Goal: Task Accomplishment & Management: Use online tool/utility

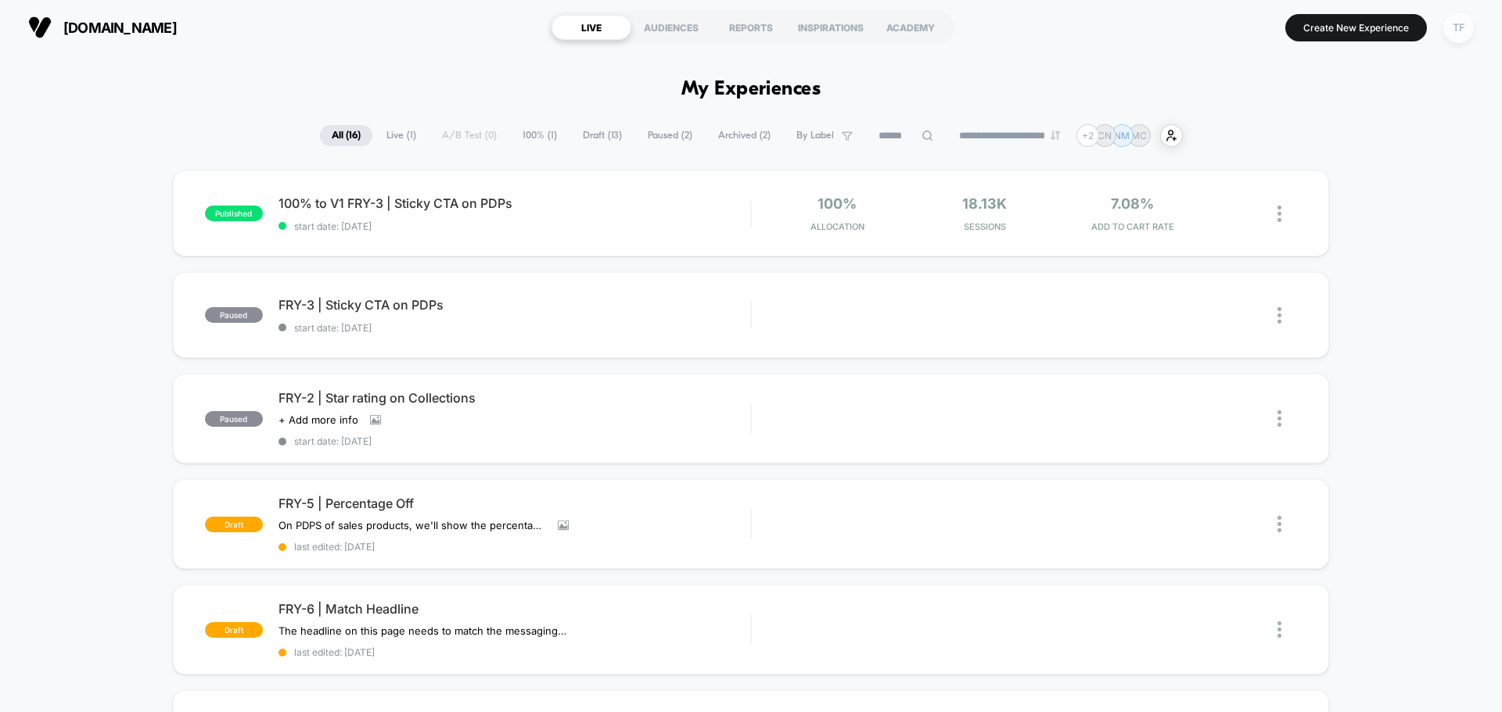
click at [1451, 38] on div "TF" at bounding box center [1458, 28] width 31 height 31
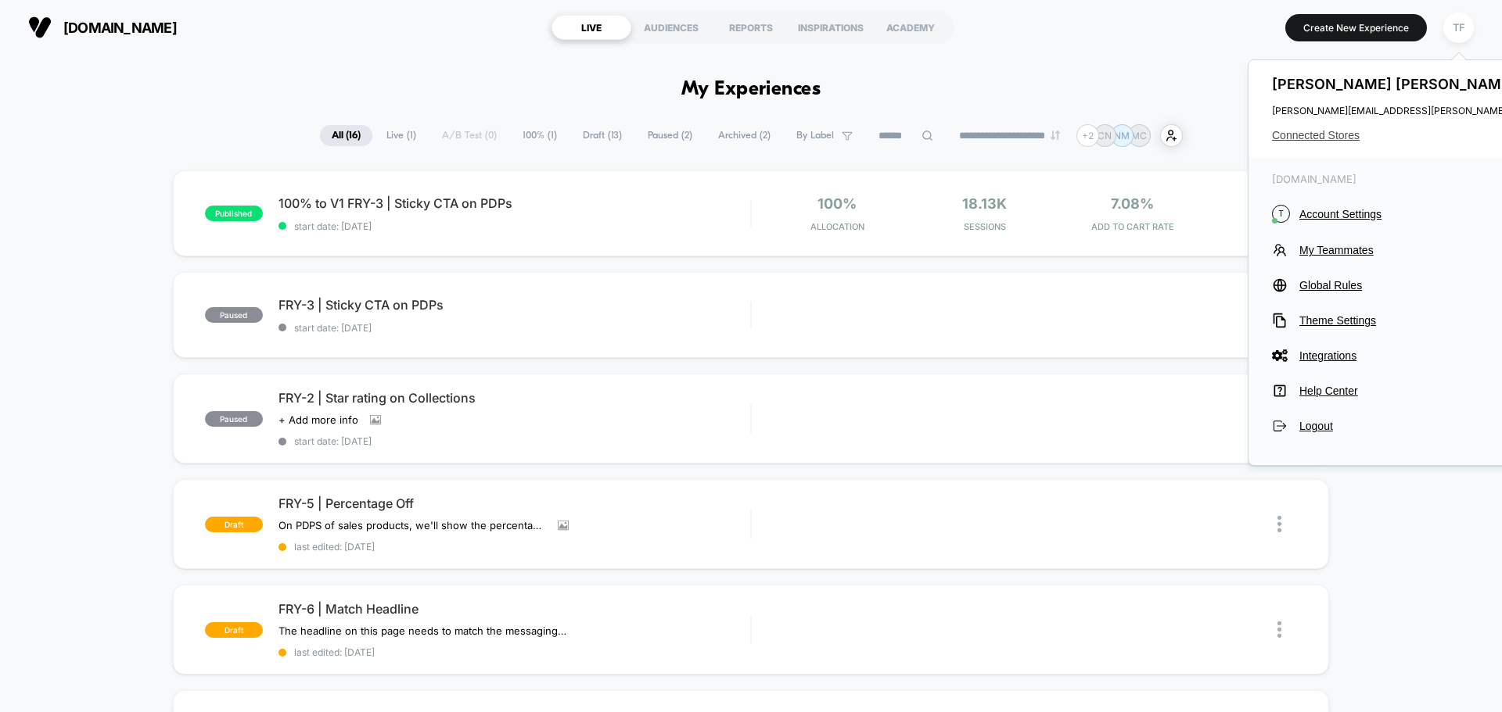
click at [1315, 131] on span "Connected Stores" at bounding box center [1427, 135] width 310 height 13
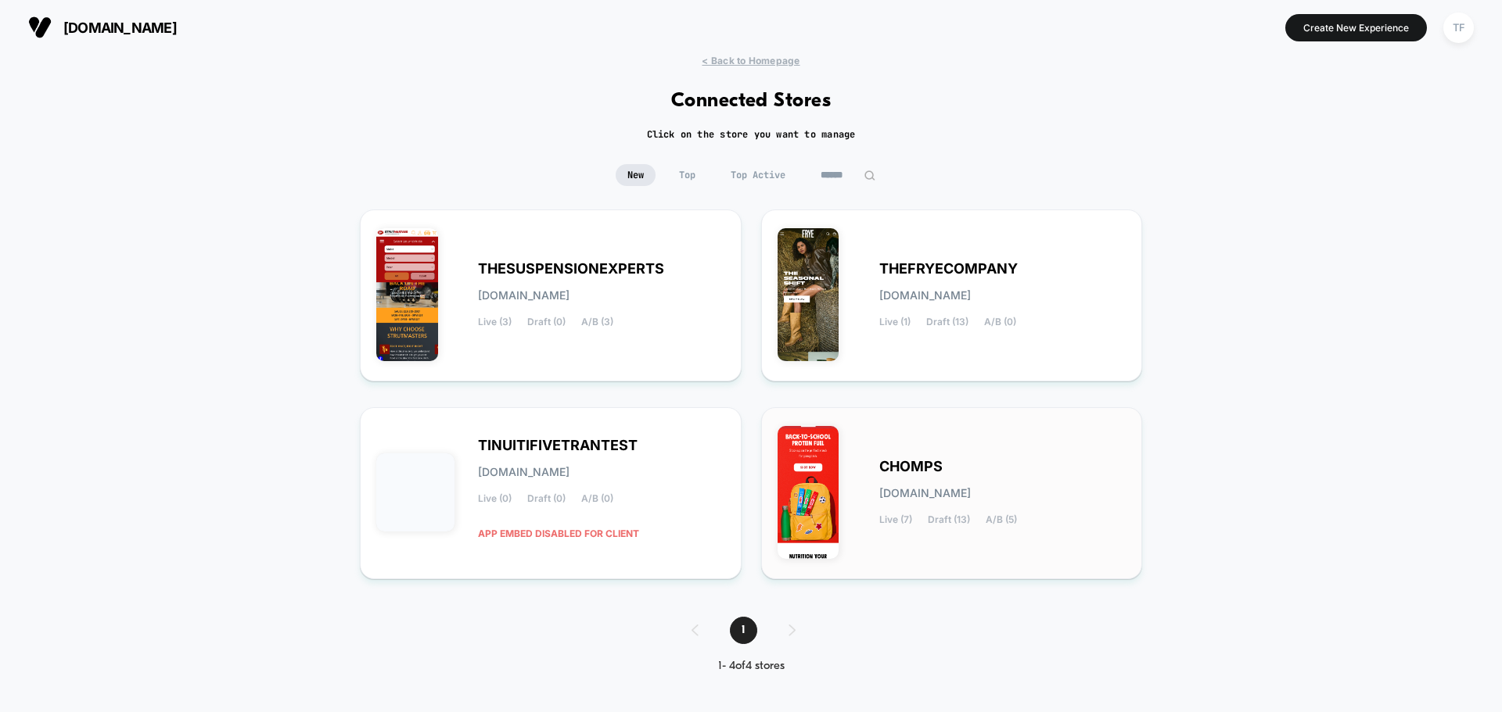
click at [1069, 503] on div "CHOMPS [DOMAIN_NAME] Live (7) Draft (13) A/B (5)" at bounding box center [1002, 493] width 247 height 64
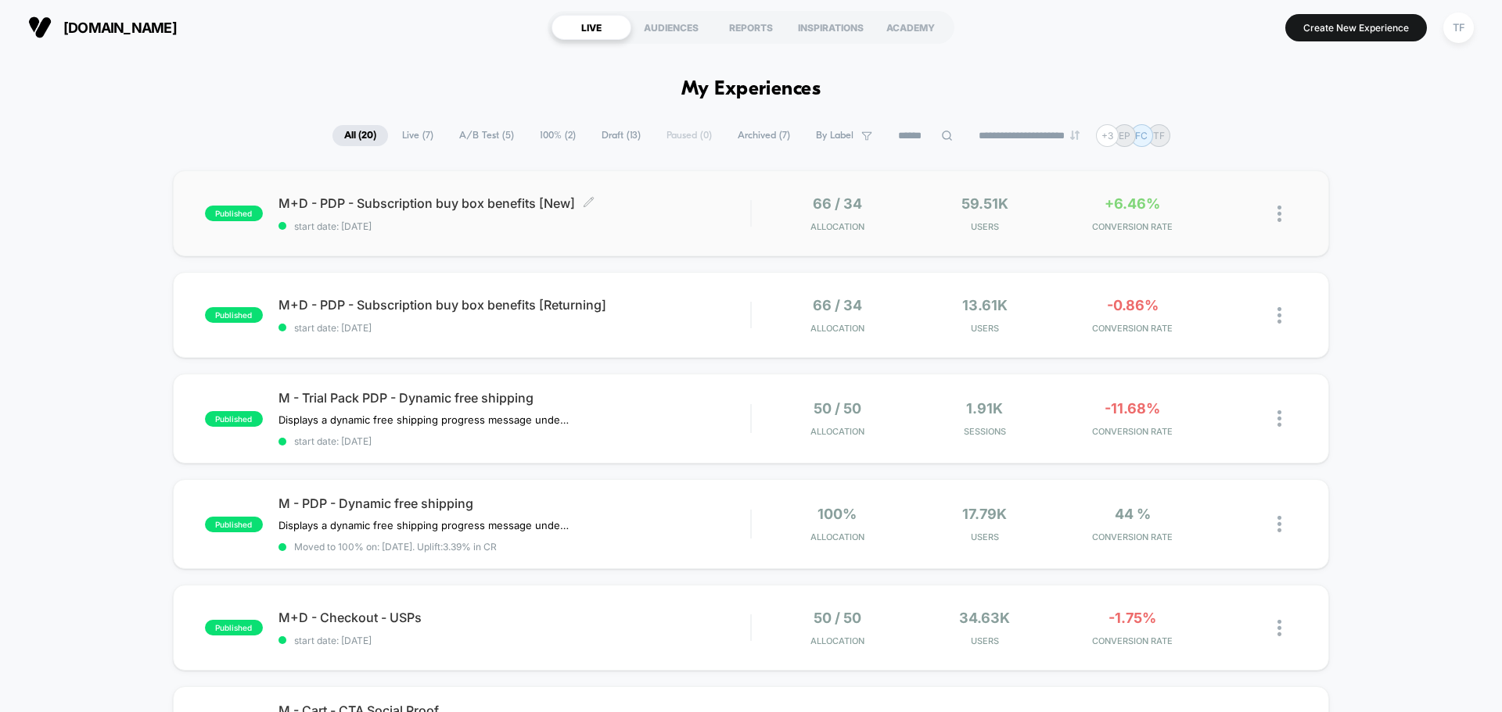
click at [635, 216] on div "M+D - PDP - Subscription buy box benefits [New] Click to edit experience detail…" at bounding box center [514, 214] width 472 height 37
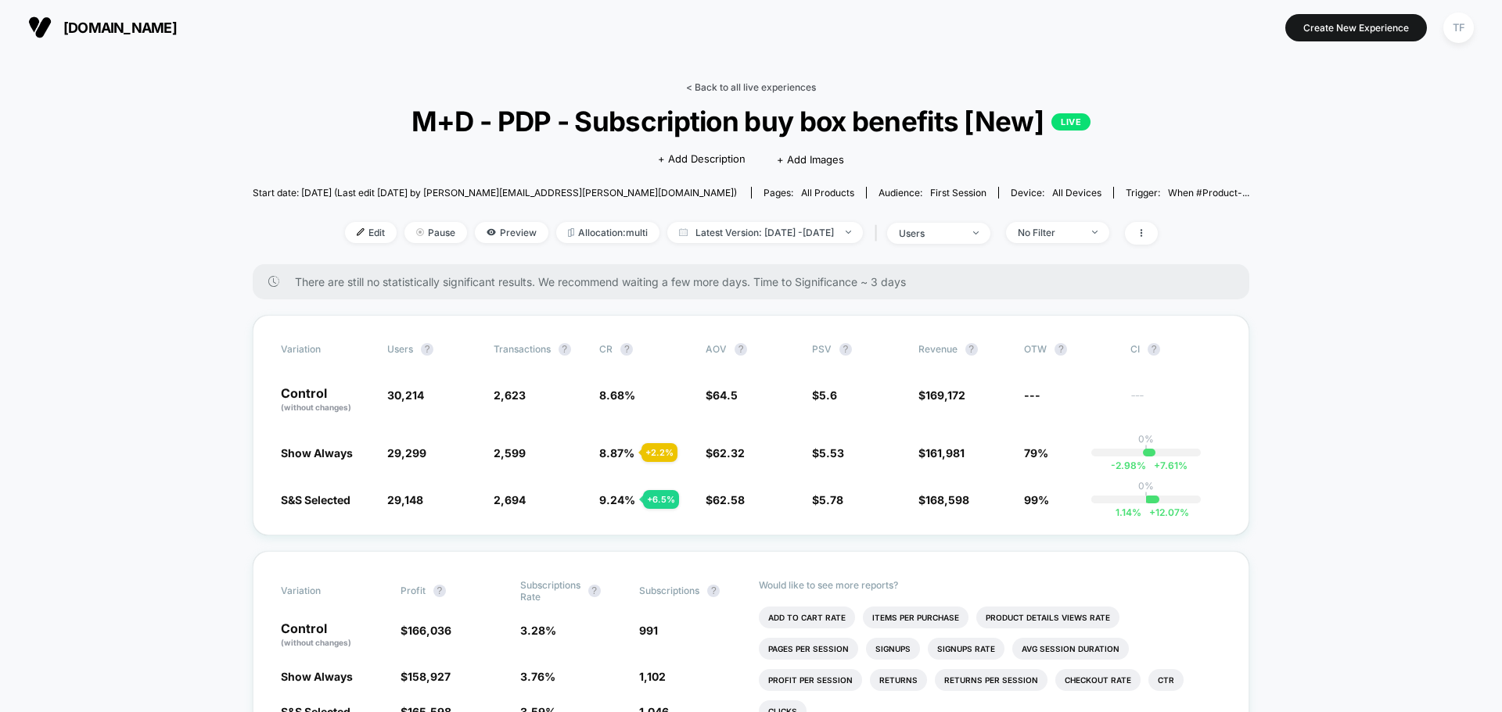
click at [752, 85] on link "< Back to all live experiences" at bounding box center [751, 87] width 130 height 12
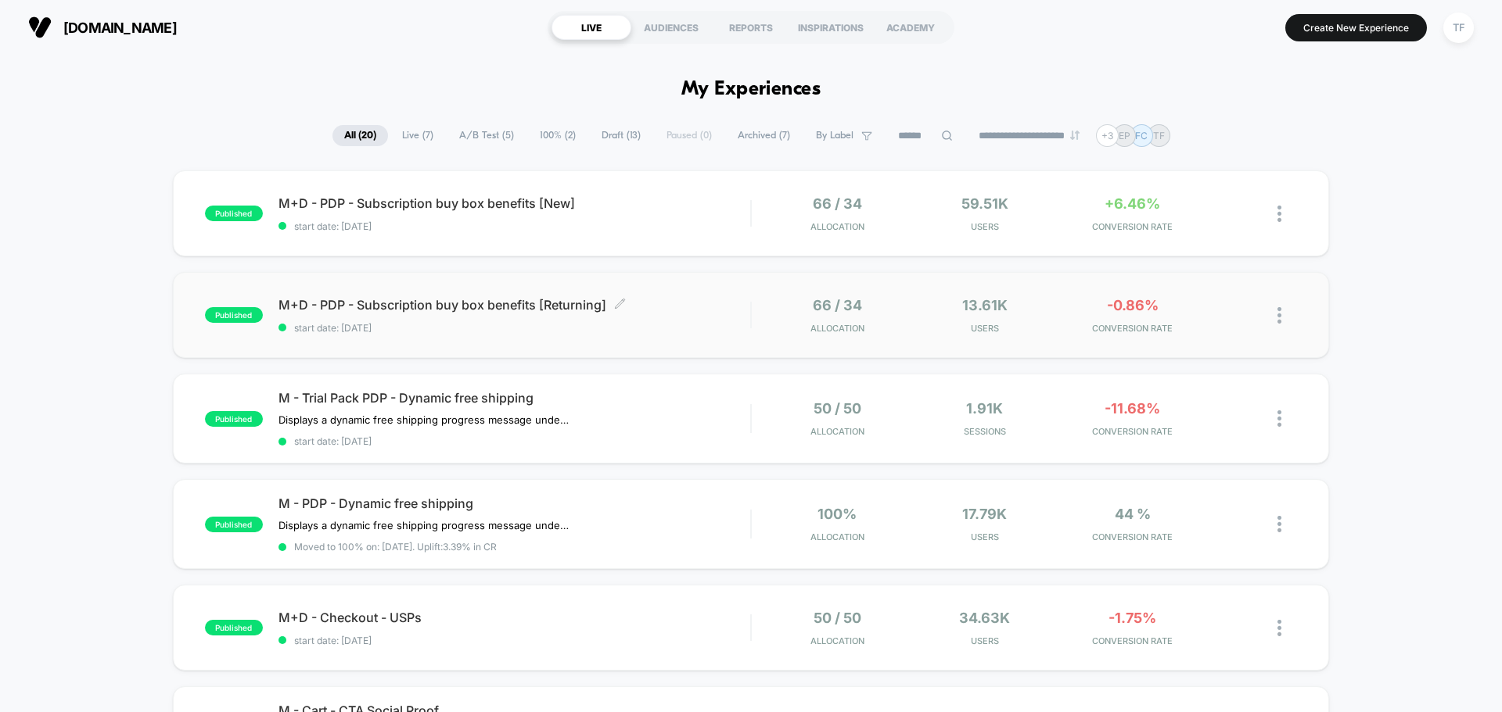
click at [649, 319] on div "M+D - PDP - Subscription buy box benefits [Returning] Click to edit experience …" at bounding box center [514, 315] width 472 height 37
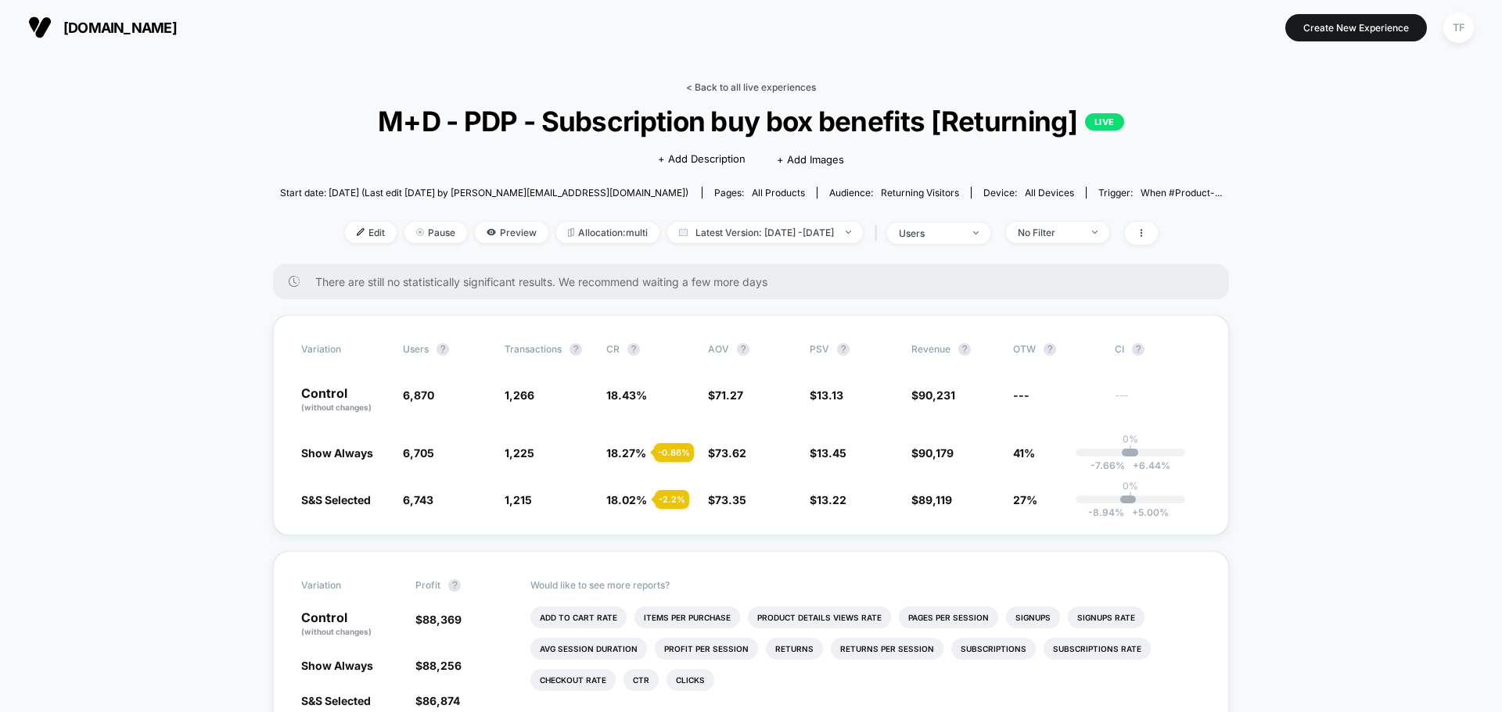
click at [767, 87] on link "< Back to all live experiences" at bounding box center [751, 87] width 130 height 12
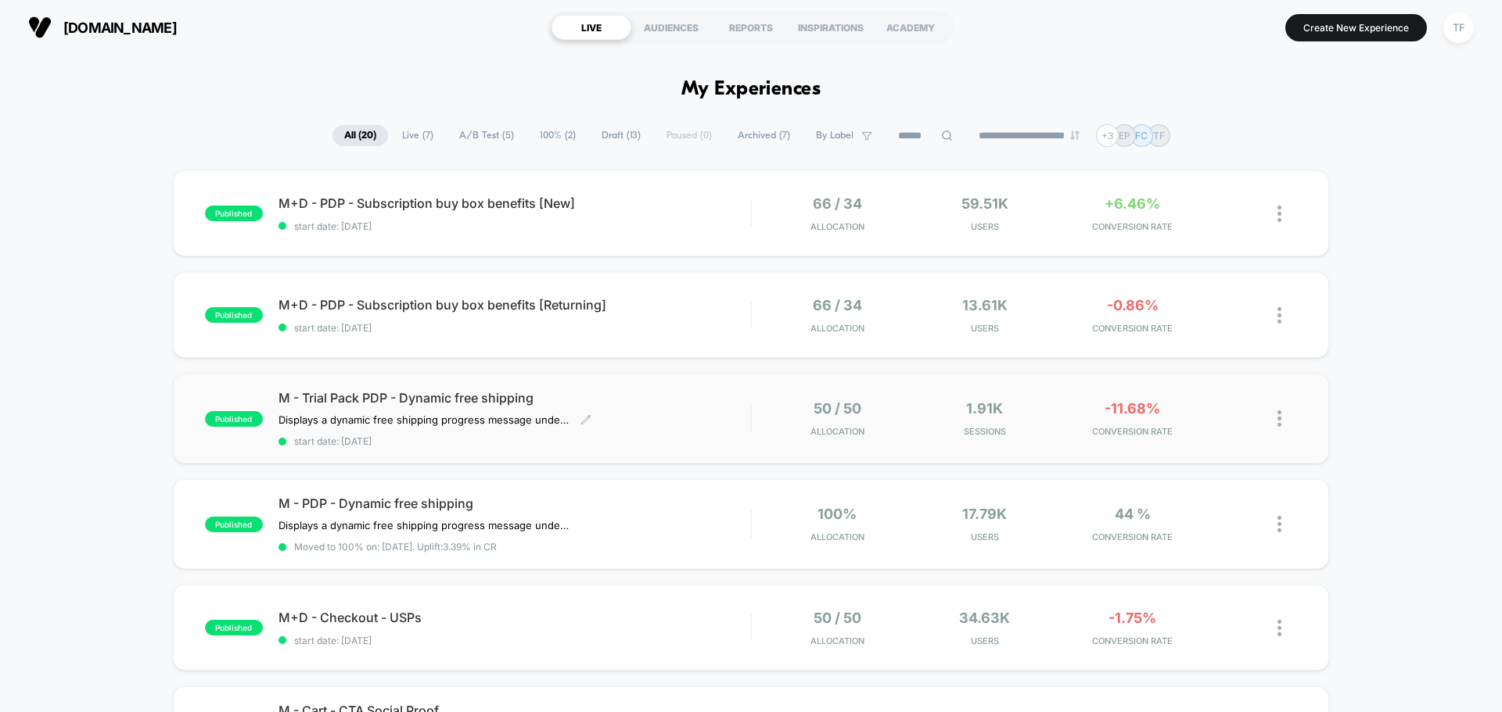
click at [641, 430] on div "M - Trial Pack PDP - Dynamic free shipping Displays a dynamic free shipping pro…" at bounding box center [514, 418] width 472 height 57
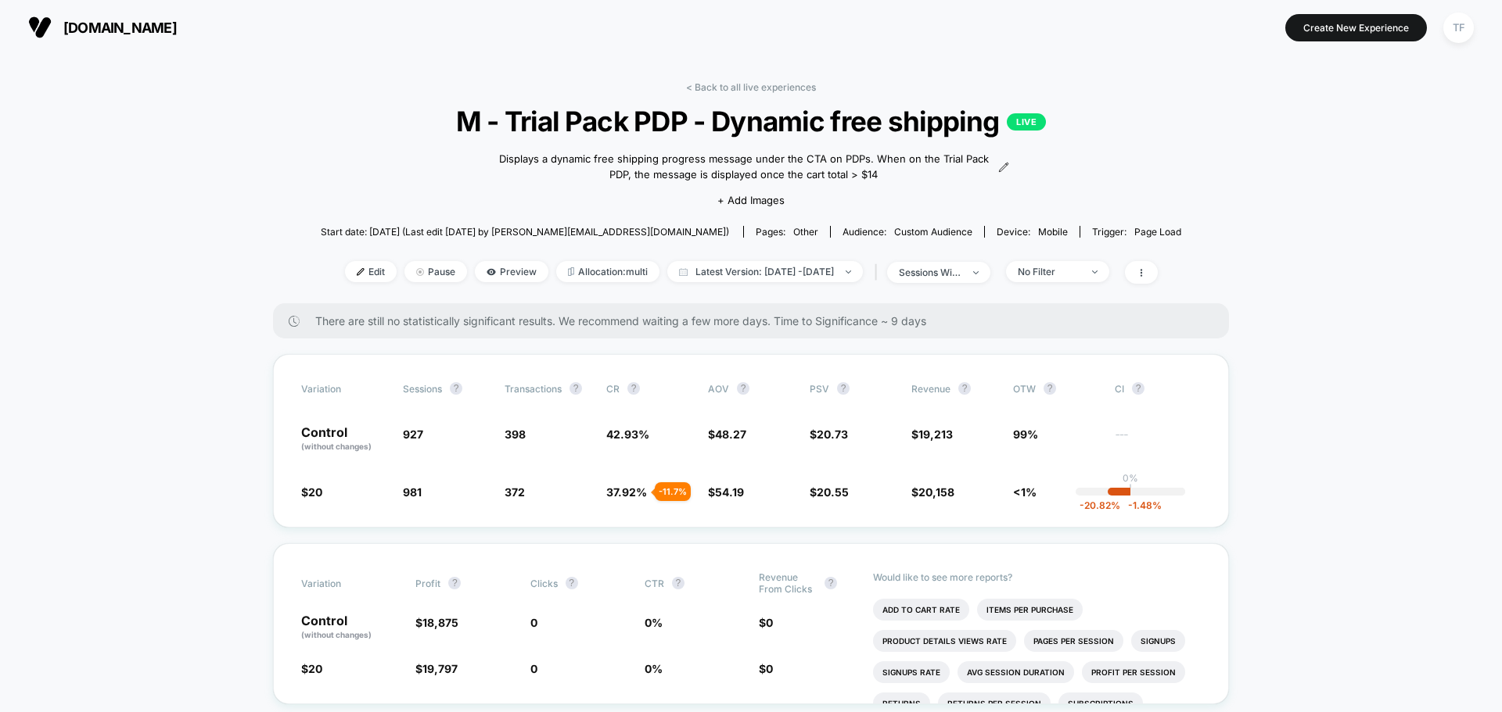
click at [723, 93] on div "< Back to all live experiences M - Trial Pack PDP - Dynamic free shipping LIVE …" at bounding box center [751, 192] width 860 height 222
click at [731, 84] on link "< Back to all live experiences" at bounding box center [751, 87] width 130 height 12
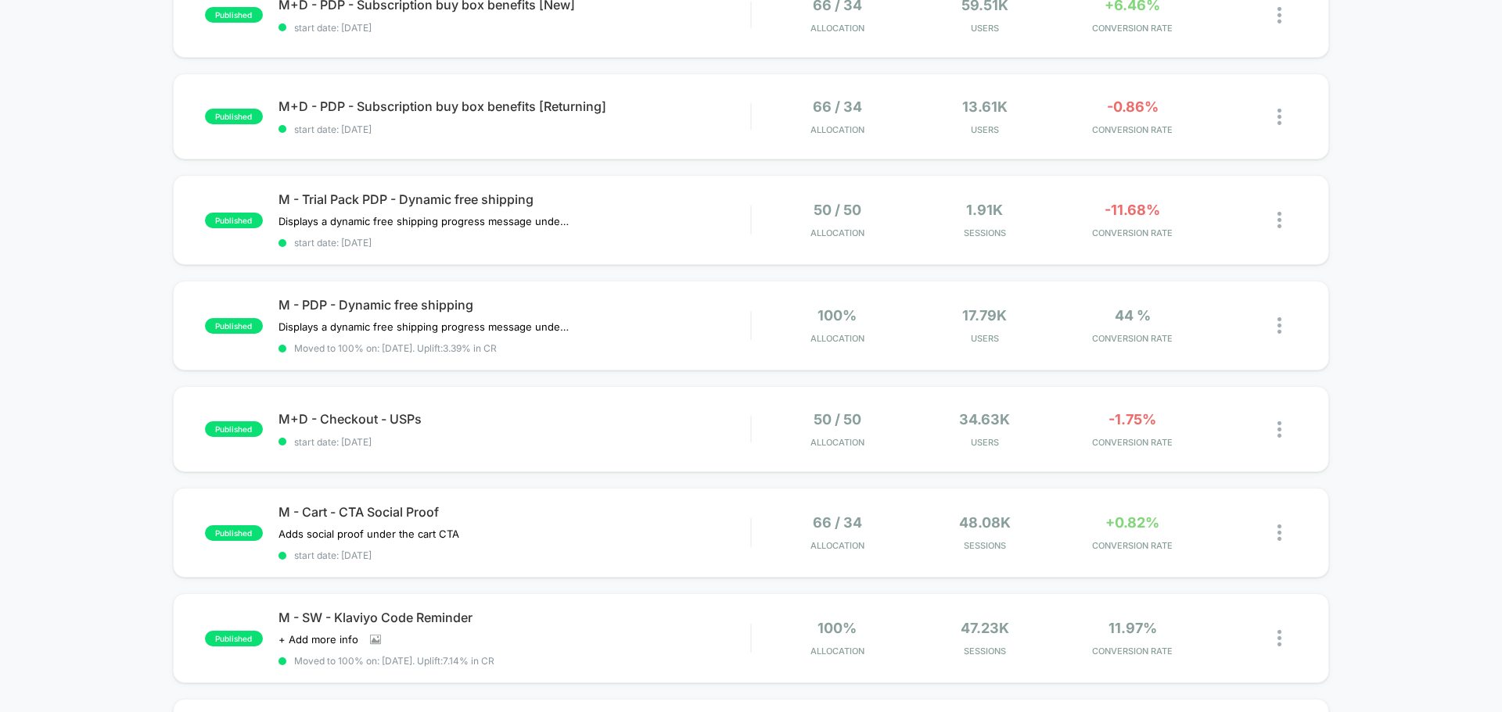
scroll to position [235, 0]
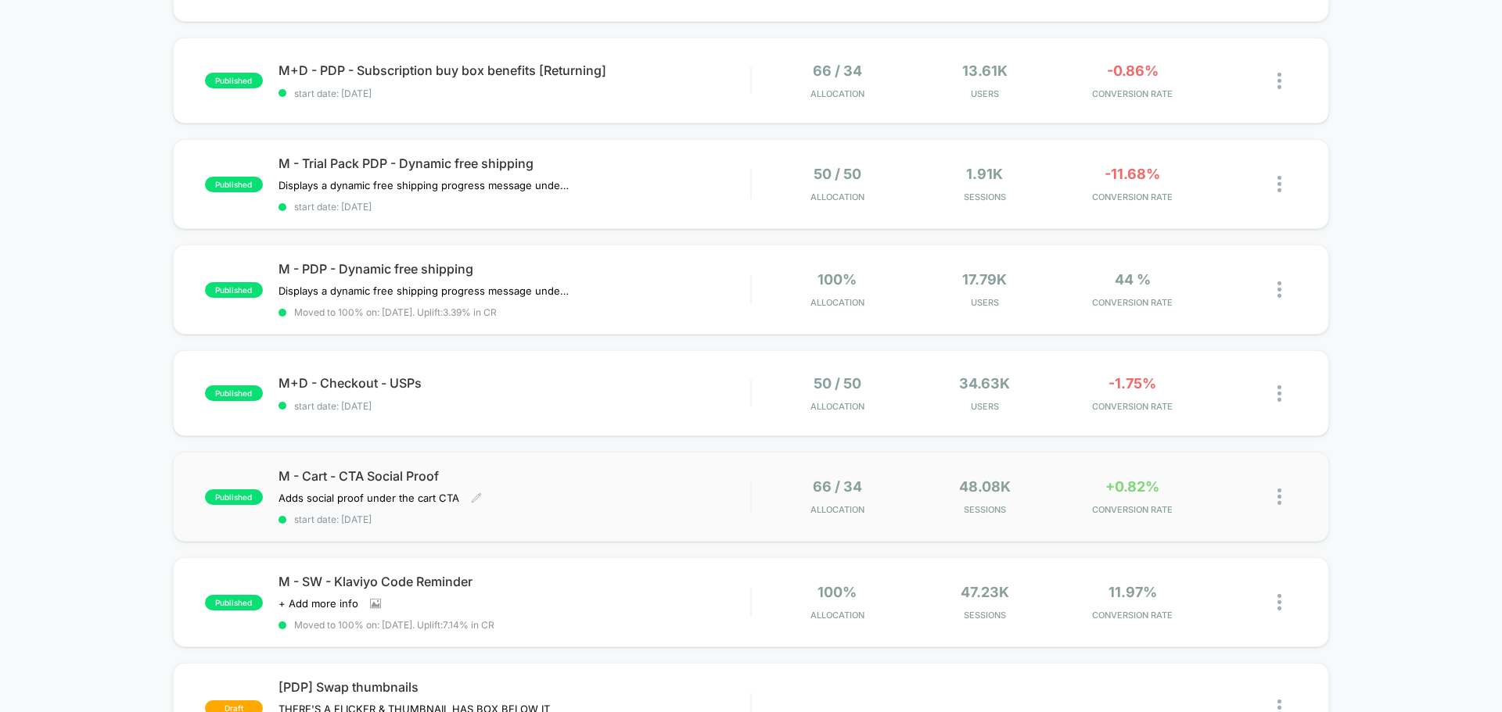
click at [576, 490] on div "M - Cart - CTA Social Proof Adds social proof under the cart CTA Click to edit …" at bounding box center [514, 496] width 472 height 57
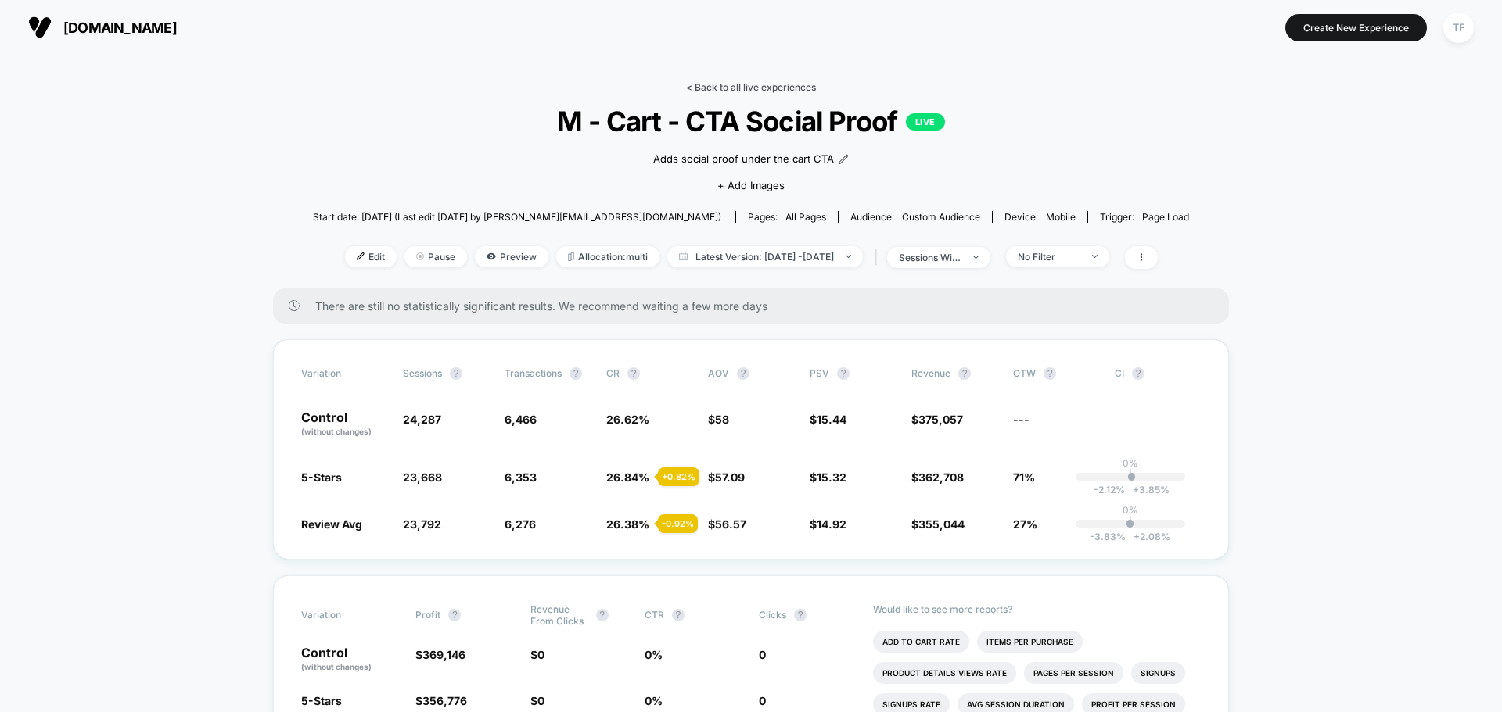
click at [757, 90] on link "< Back to all live experiences" at bounding box center [751, 87] width 130 height 12
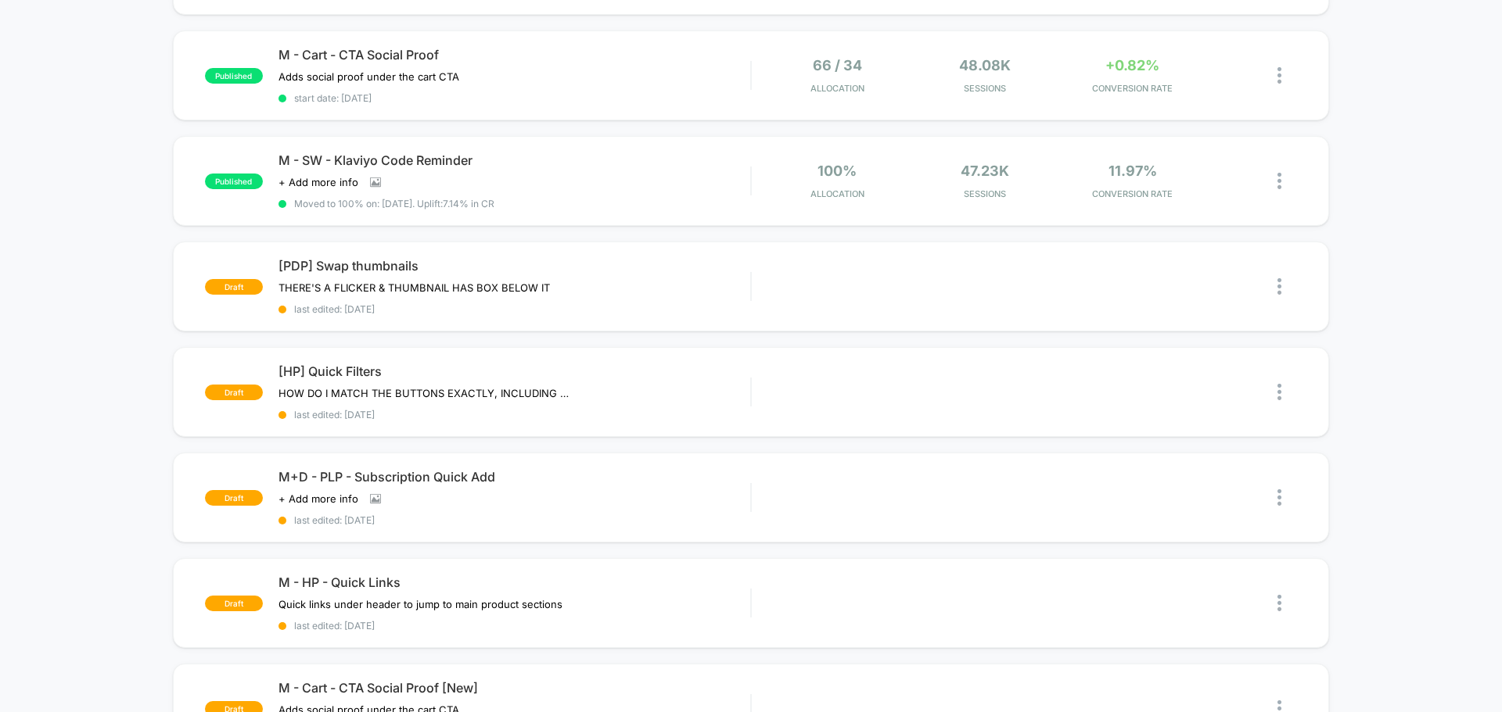
scroll to position [626, 0]
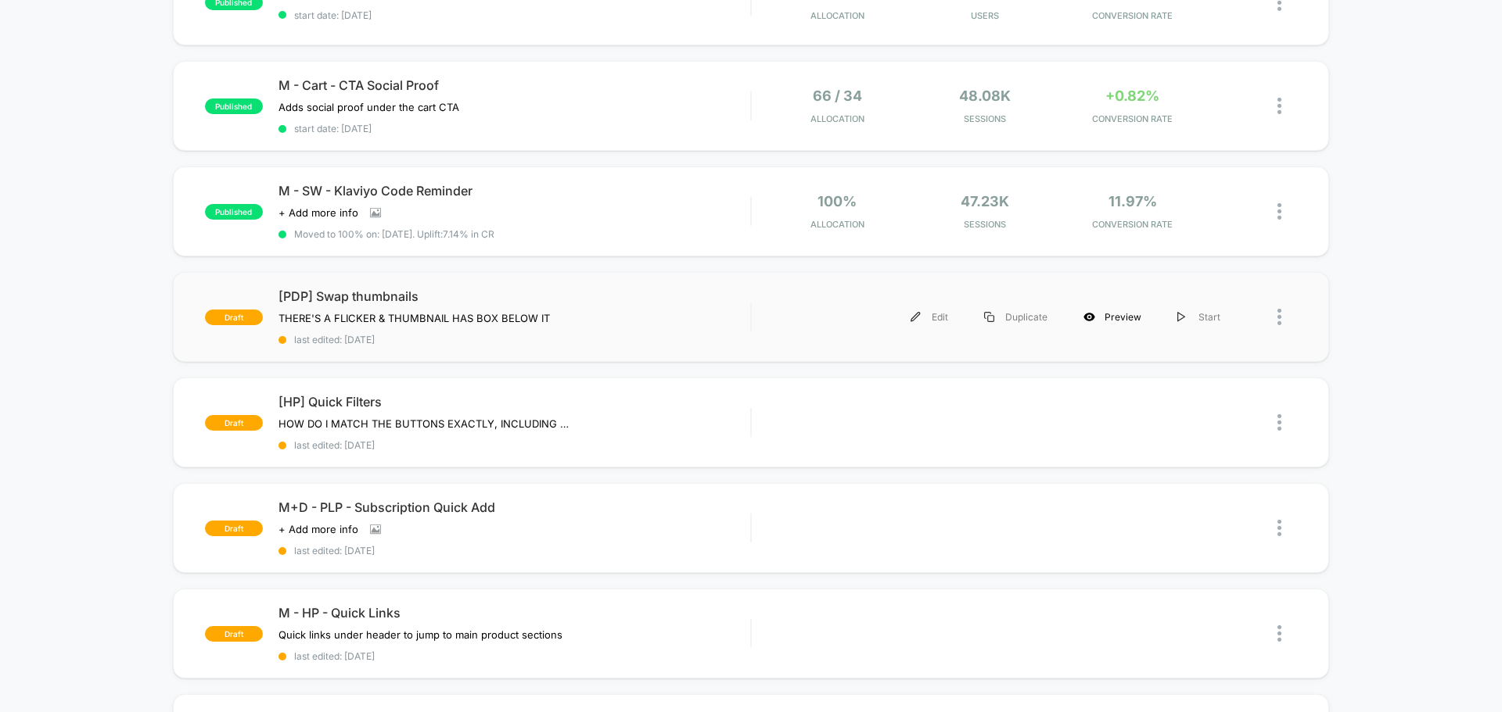
click at [1116, 318] on div "Preview" at bounding box center [1112, 317] width 94 height 35
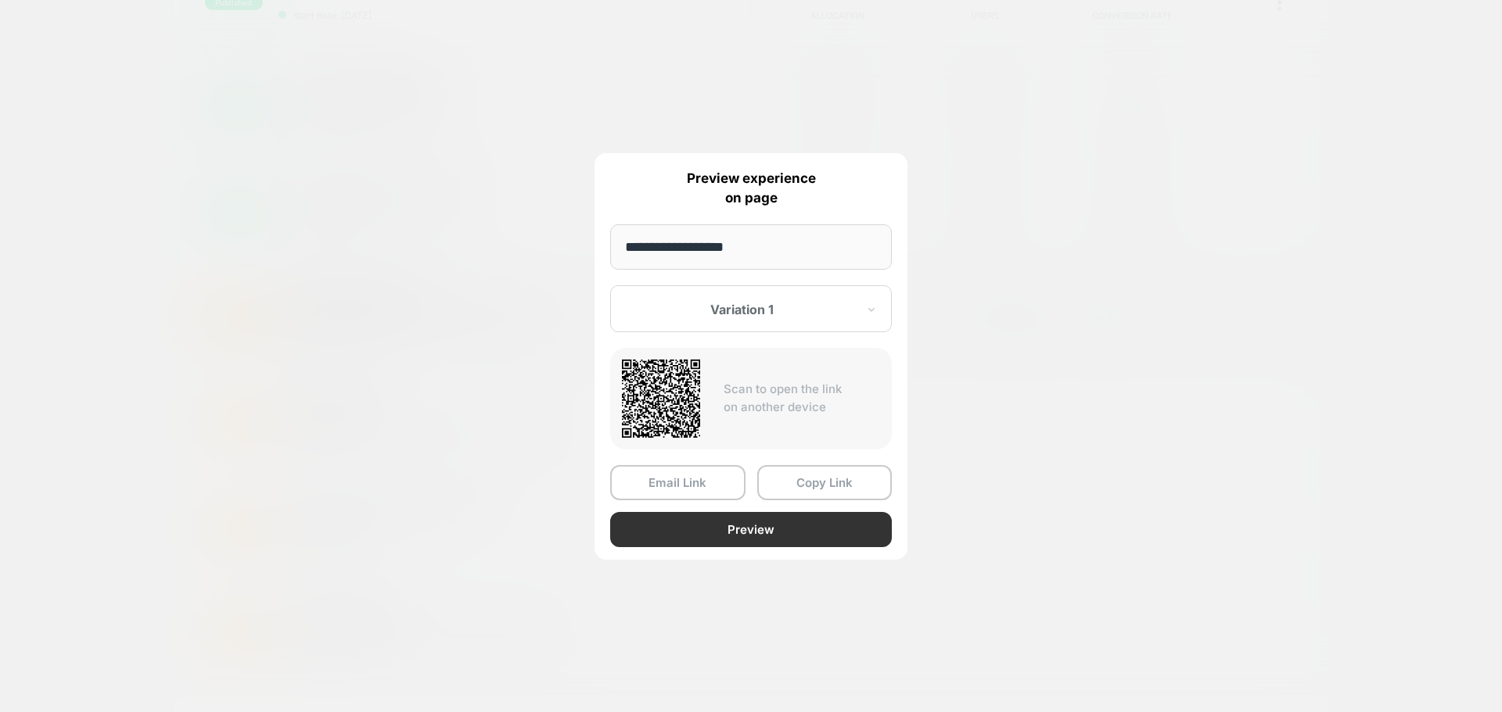
click at [743, 537] on button "Preview" at bounding box center [751, 529] width 282 height 35
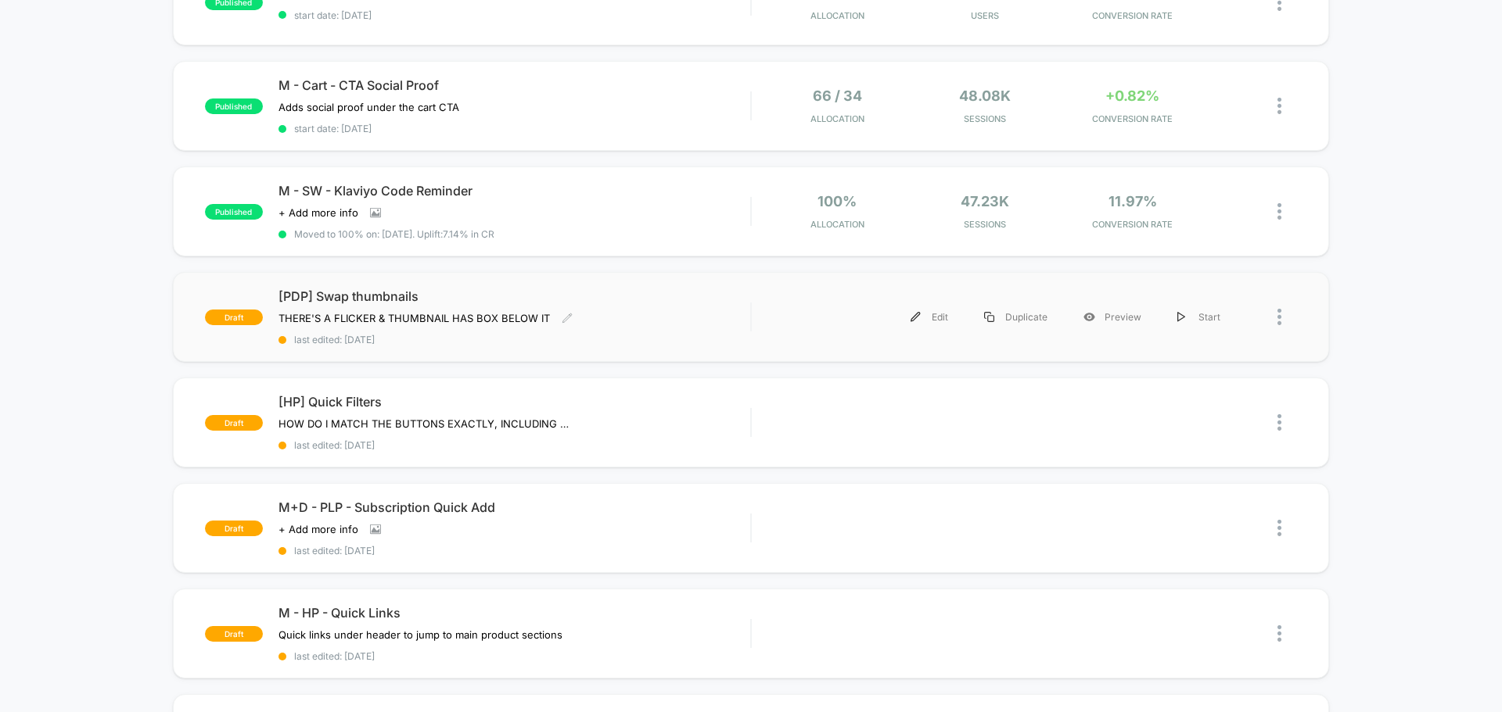
click at [634, 332] on div "[PDP] Swap thumbnails THERE'S A FLICKER & THUMBNAIL HAS BOX BELOW IT Click to e…" at bounding box center [514, 317] width 472 height 57
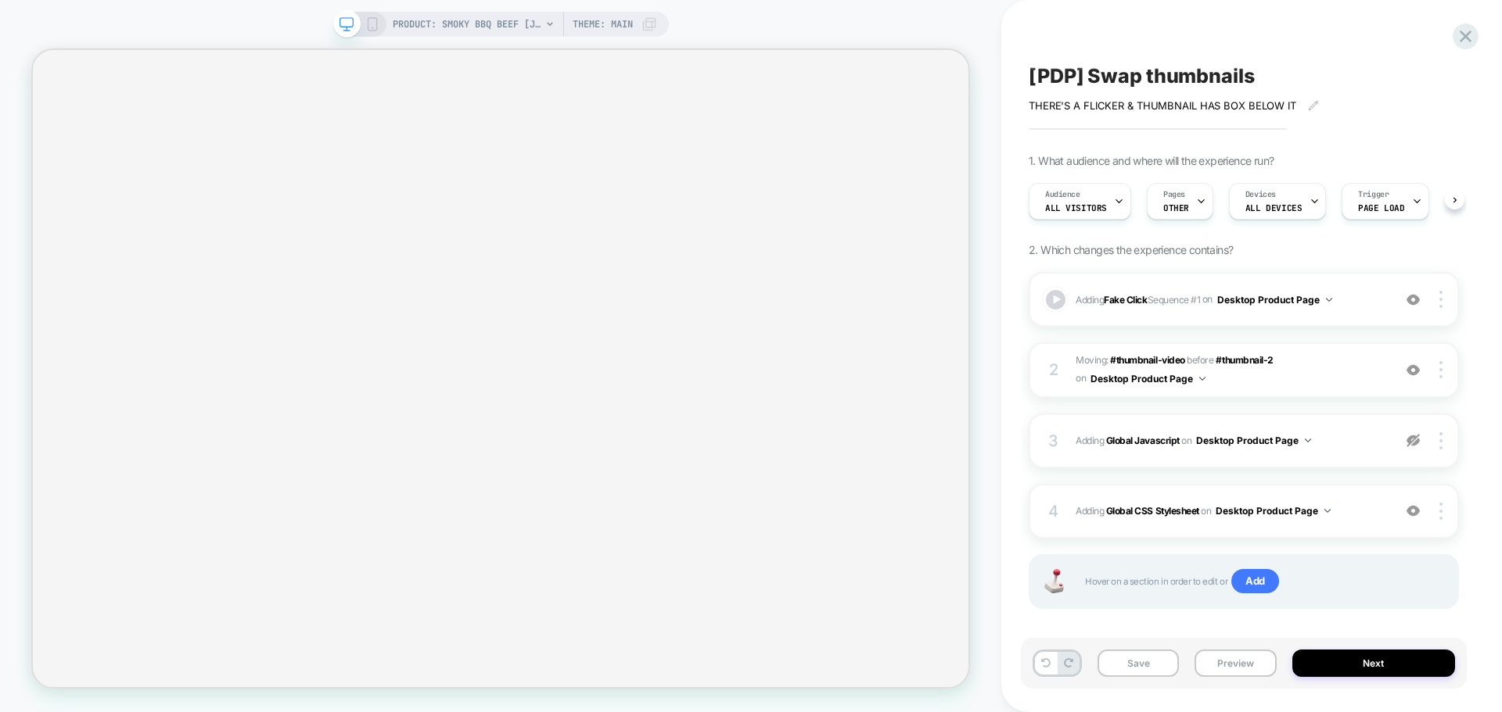
scroll to position [0, 1]
click at [1309, 104] on icon at bounding box center [1313, 105] width 11 height 11
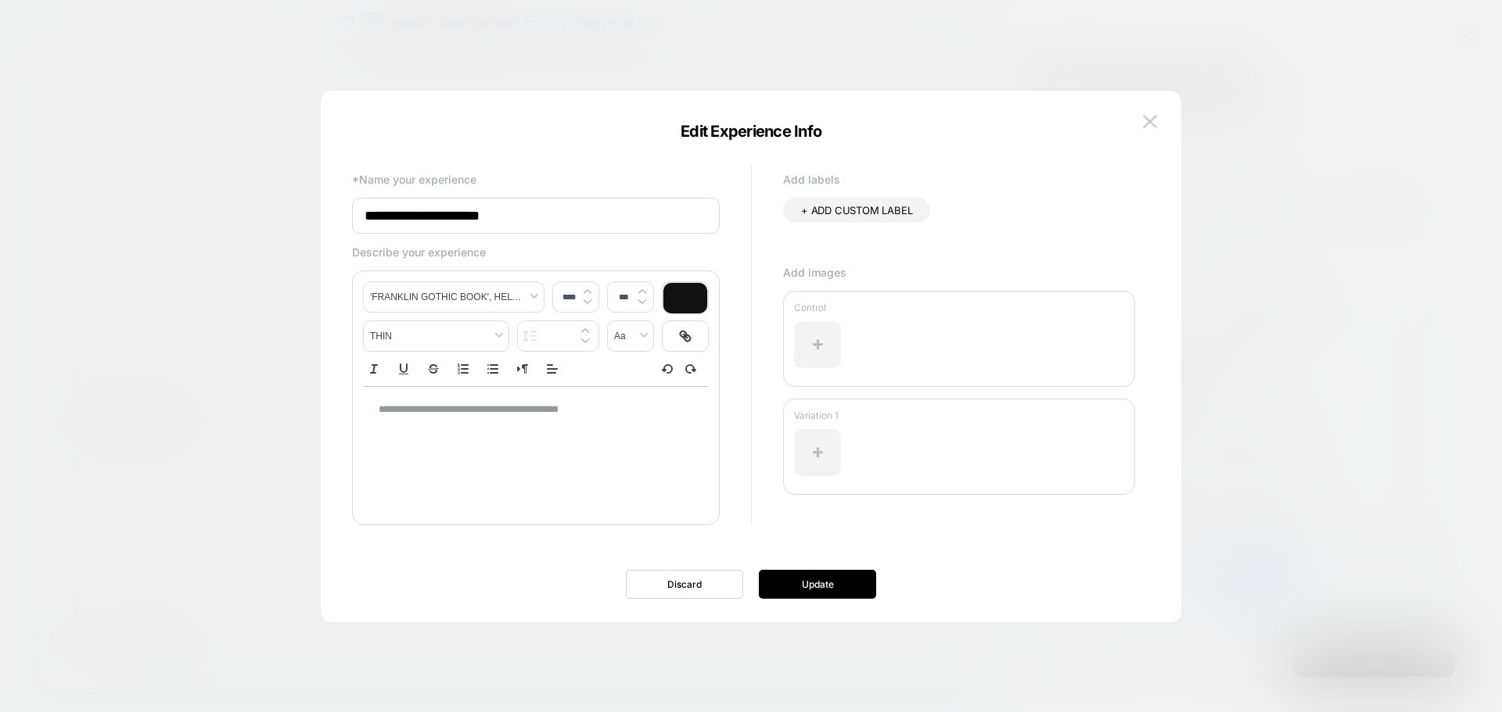
scroll to position [0, 0]
drag, startPoint x: 653, startPoint y: 411, endPoint x: 201, endPoint y: 396, distance: 452.3
click at [201, 396] on body "PRODUCT: Smoky BBQ Beef [jerky stick] PRODUCT: Smoky BBQ Beef [jerky stick] The…" at bounding box center [751, 356] width 1502 height 712
click at [569, 408] on p "**********" at bounding box center [530, 410] width 303 height 14
type input "****"
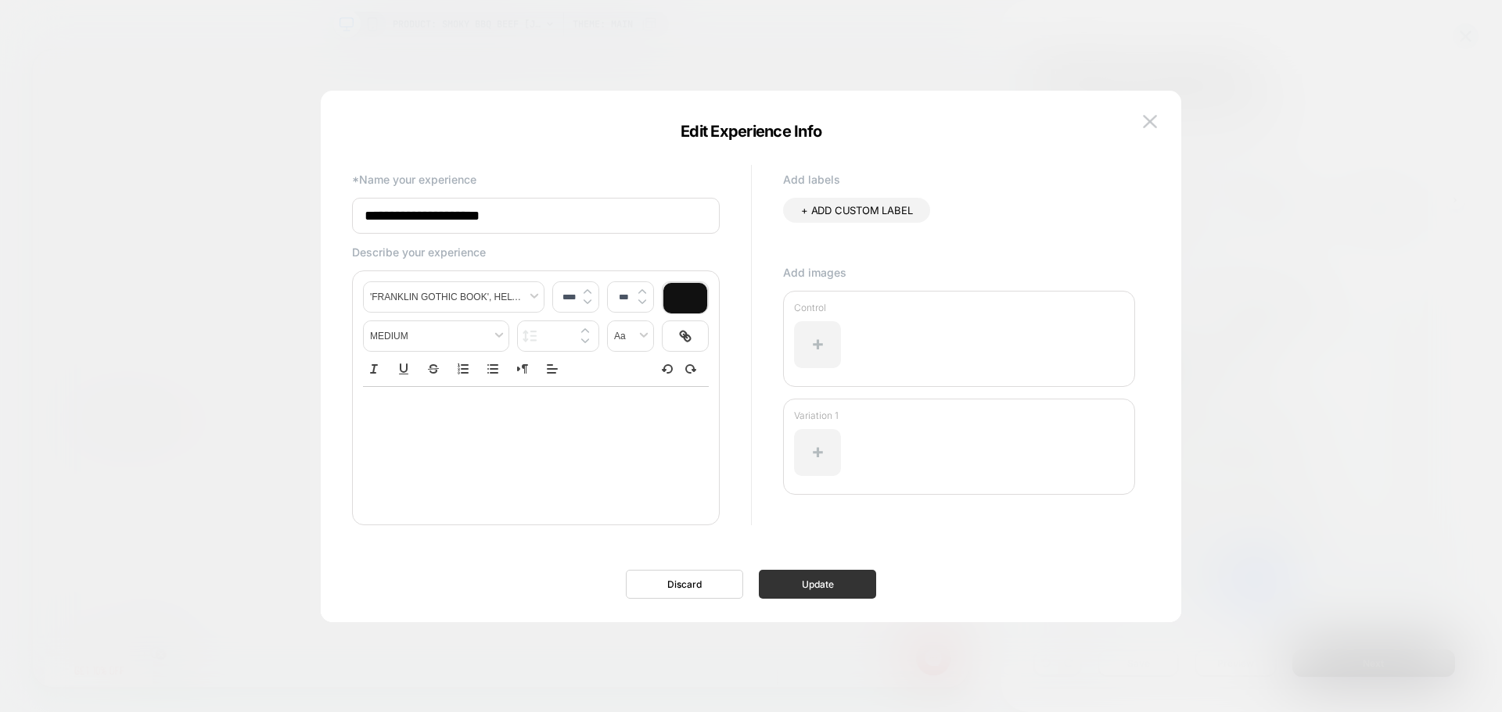
drag, startPoint x: 830, startPoint y: 585, endPoint x: 1017, endPoint y: 670, distance: 205.4
click at [830, 585] on button "Update" at bounding box center [817, 584] width 117 height 29
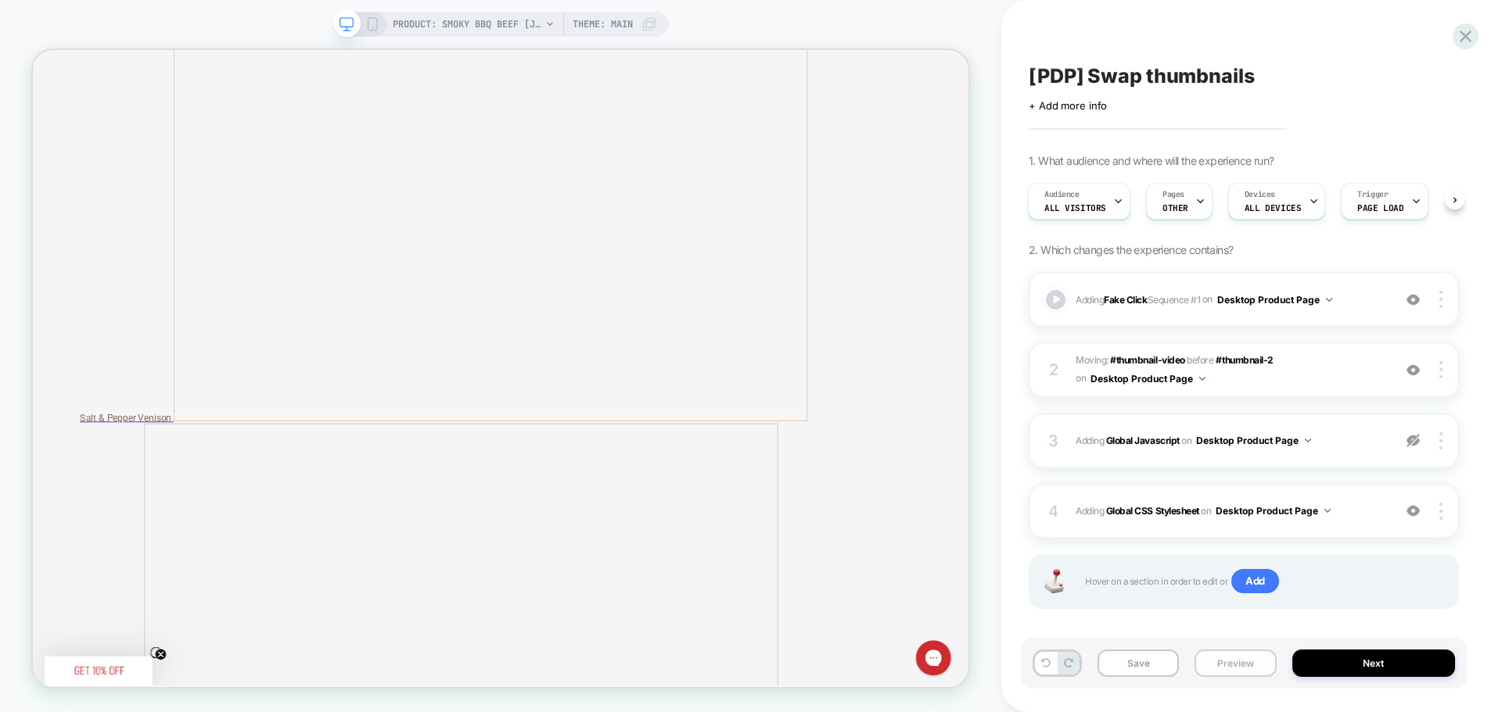
click at [1233, 665] on button "Preview" at bounding box center [1234, 663] width 81 height 27
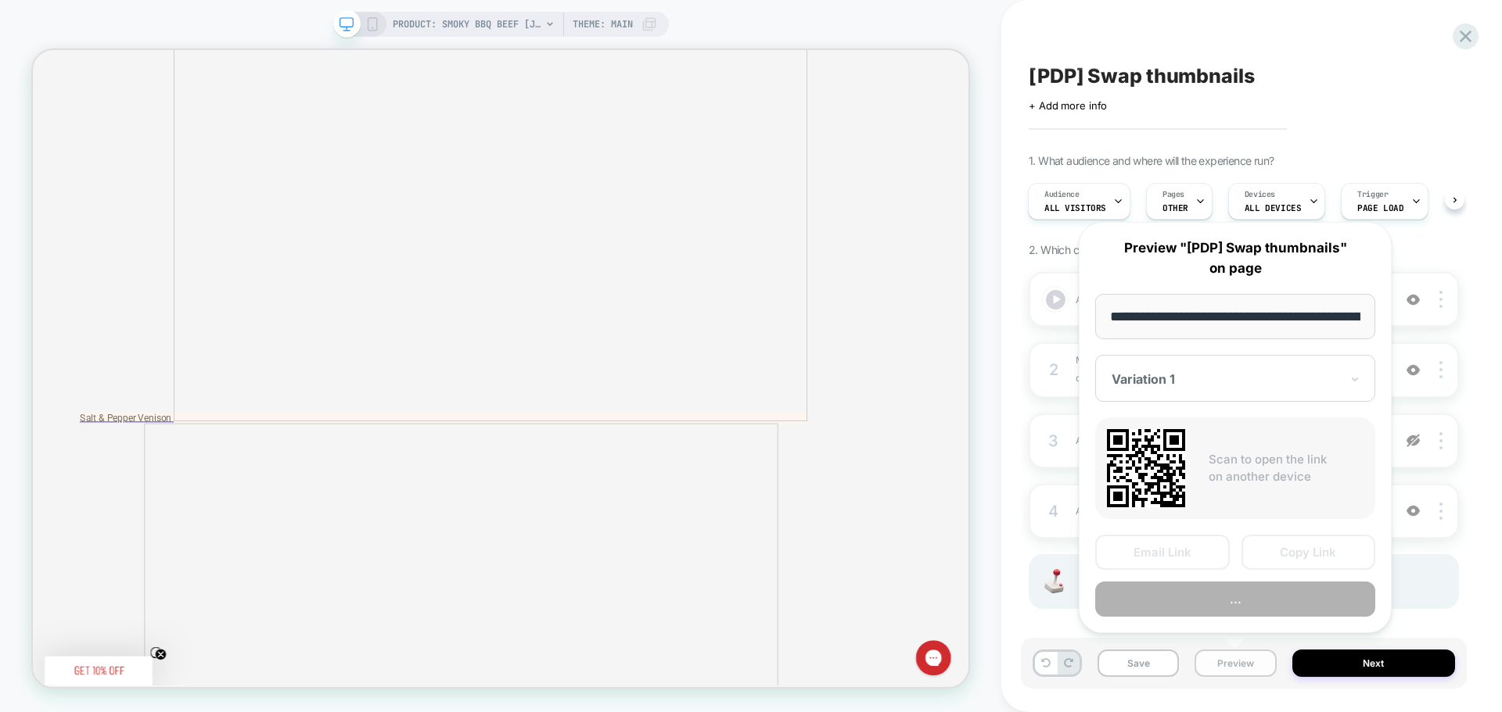
scroll to position [0, 187]
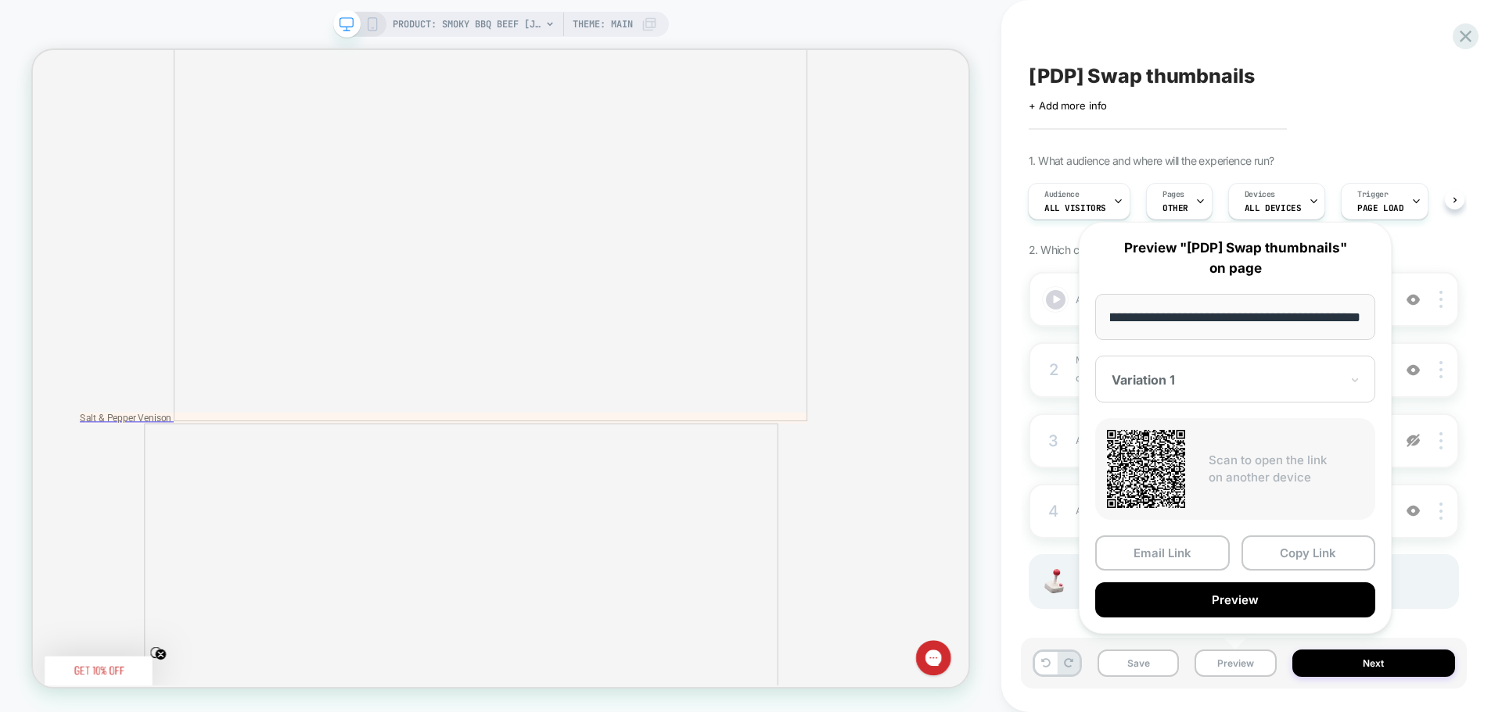
click at [1481, 630] on div "[PDP] Swap thumbnails Click to edit experience details + Add more info 1. What …" at bounding box center [1251, 356] width 501 height 712
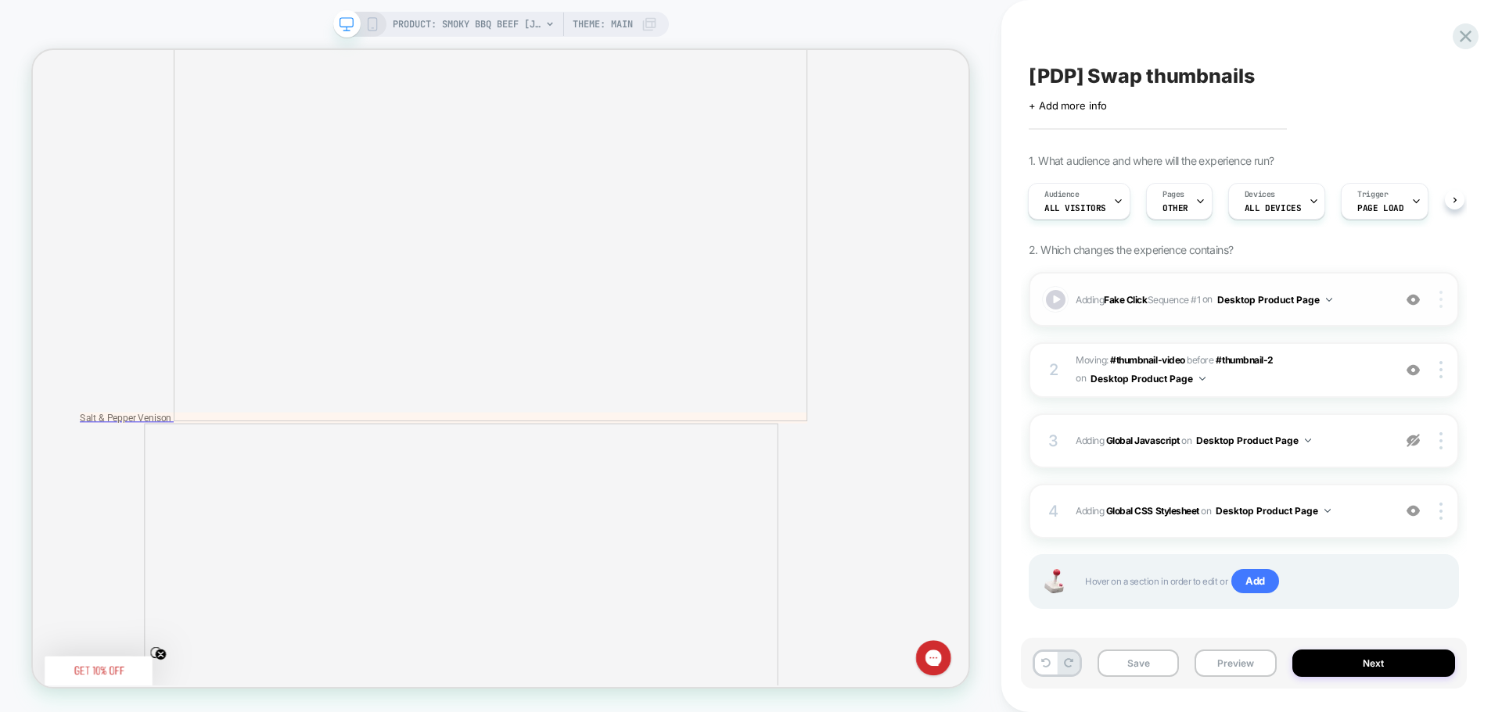
click at [1440, 297] on img at bounding box center [1440, 299] width 3 height 17
click at [1377, 298] on div "Copy to Mobile" at bounding box center [1347, 299] width 139 height 43
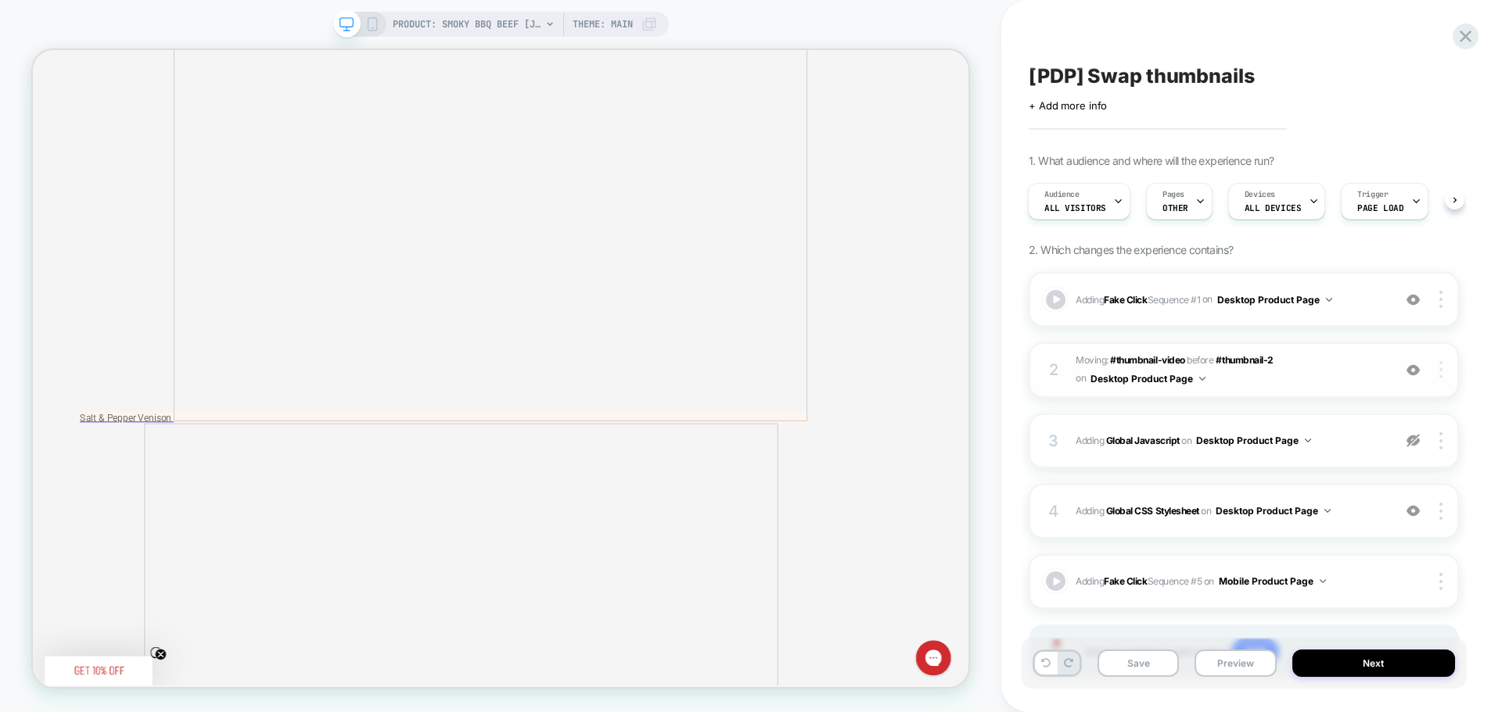
click at [1436, 369] on div at bounding box center [1443, 369] width 30 height 17
drag, startPoint x: 1469, startPoint y: 402, endPoint x: 1462, endPoint y: 397, distance: 8.5
click at [1468, 402] on div "[PDP] Swap thumbnails Click to edit experience details + Add more info 1. What …" at bounding box center [1251, 356] width 446 height 712
click at [1440, 365] on img at bounding box center [1440, 369] width 3 height 17
click at [1467, 412] on div "[PDP] Swap thumbnails Click to edit experience details + Add more info 1. What …" at bounding box center [1251, 356] width 446 height 712
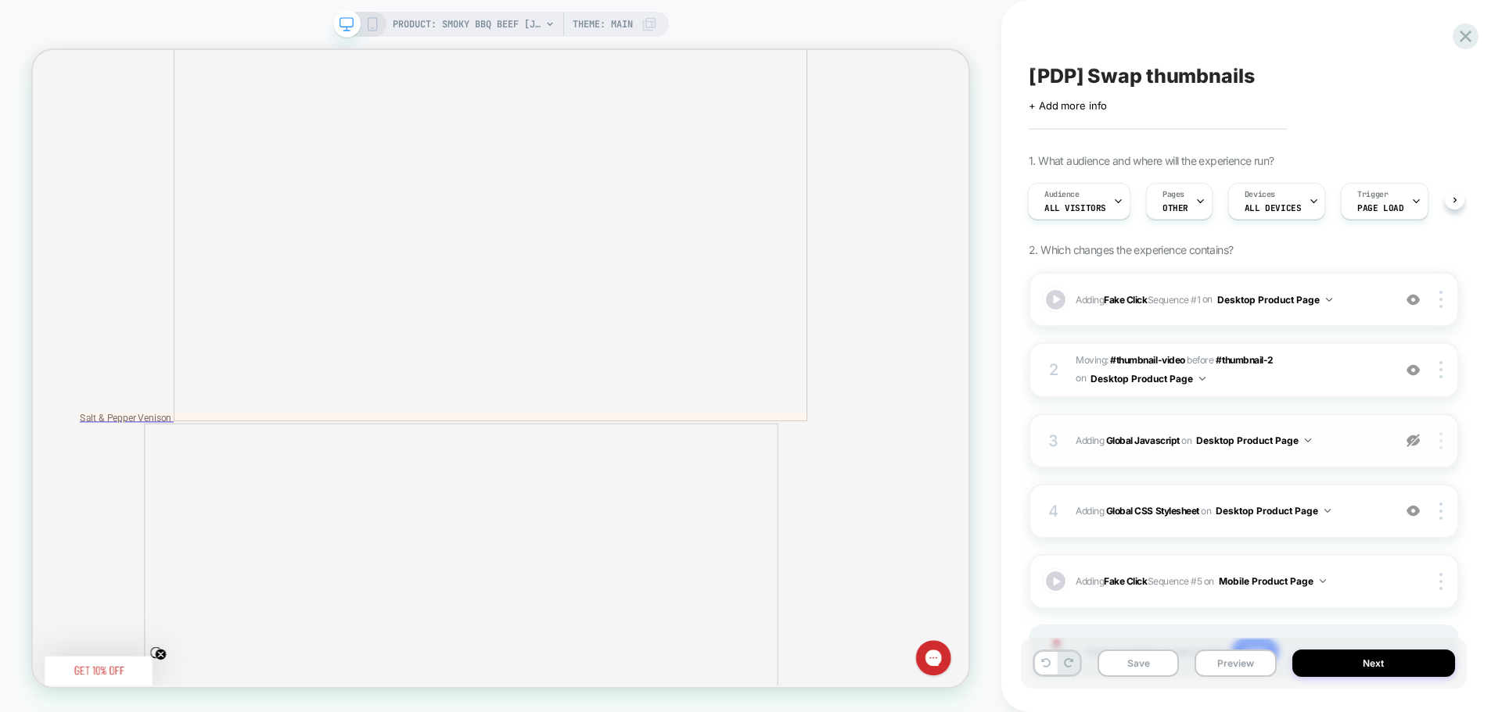
click at [1439, 440] on img at bounding box center [1440, 441] width 3 height 17
click at [1368, 393] on div "Copy to Mobile" at bounding box center [1347, 397] width 139 height 43
click at [1441, 505] on img at bounding box center [1440, 511] width 3 height 17
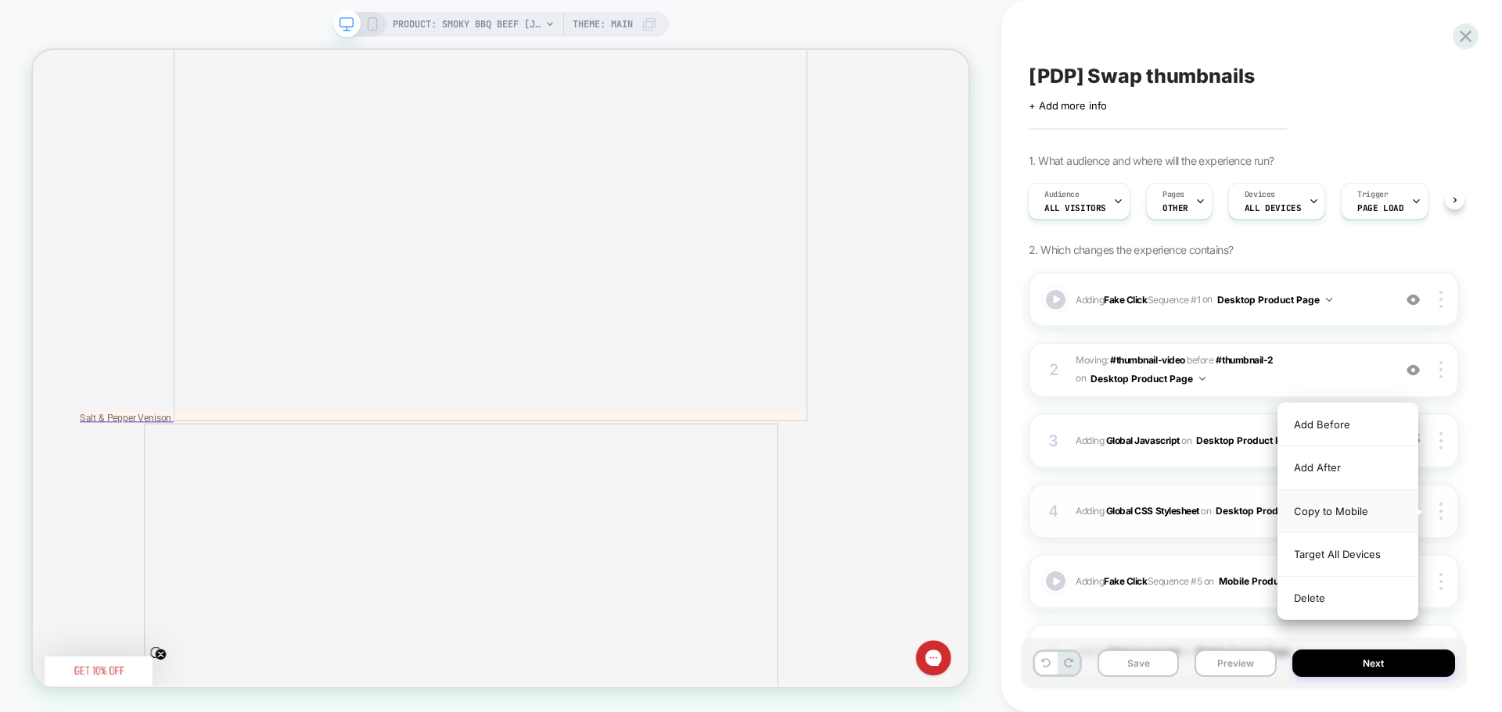
click at [1362, 514] on div "Copy to Mobile" at bounding box center [1347, 511] width 139 height 43
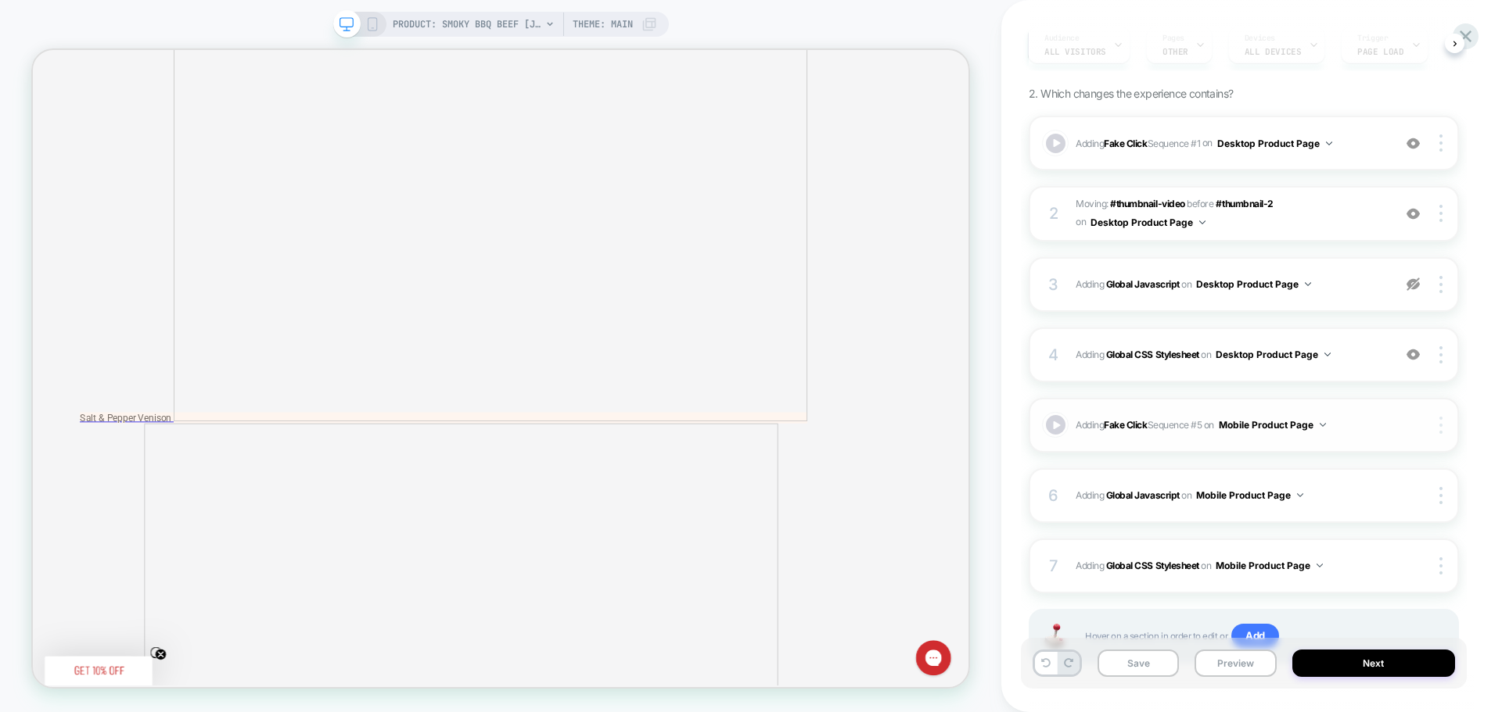
scroll to position [225, 0]
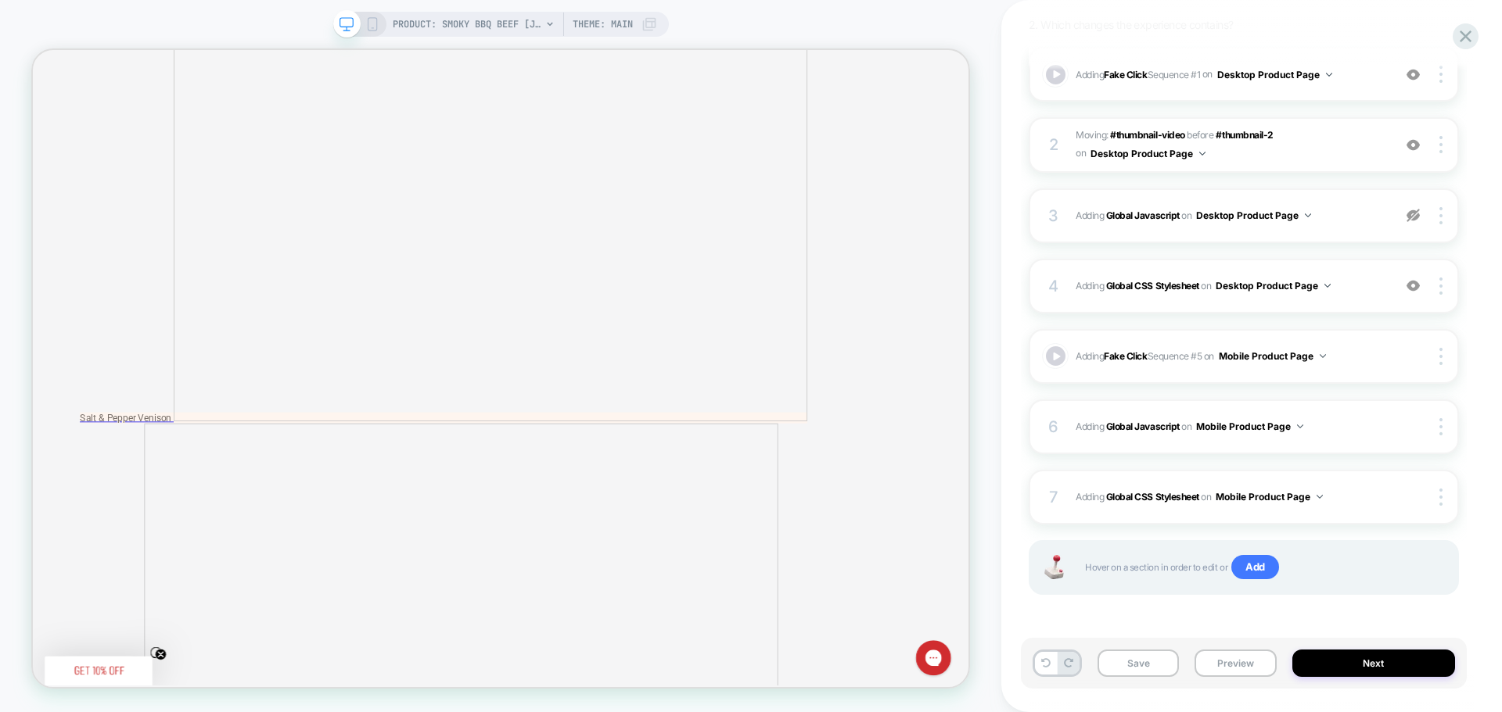
click at [370, 33] on div "PRODUCT: Smoky BBQ Beef [jerky stick] Theme: MAIN" at bounding box center [501, 24] width 336 height 25
click at [372, 27] on icon at bounding box center [372, 24] width 14 height 14
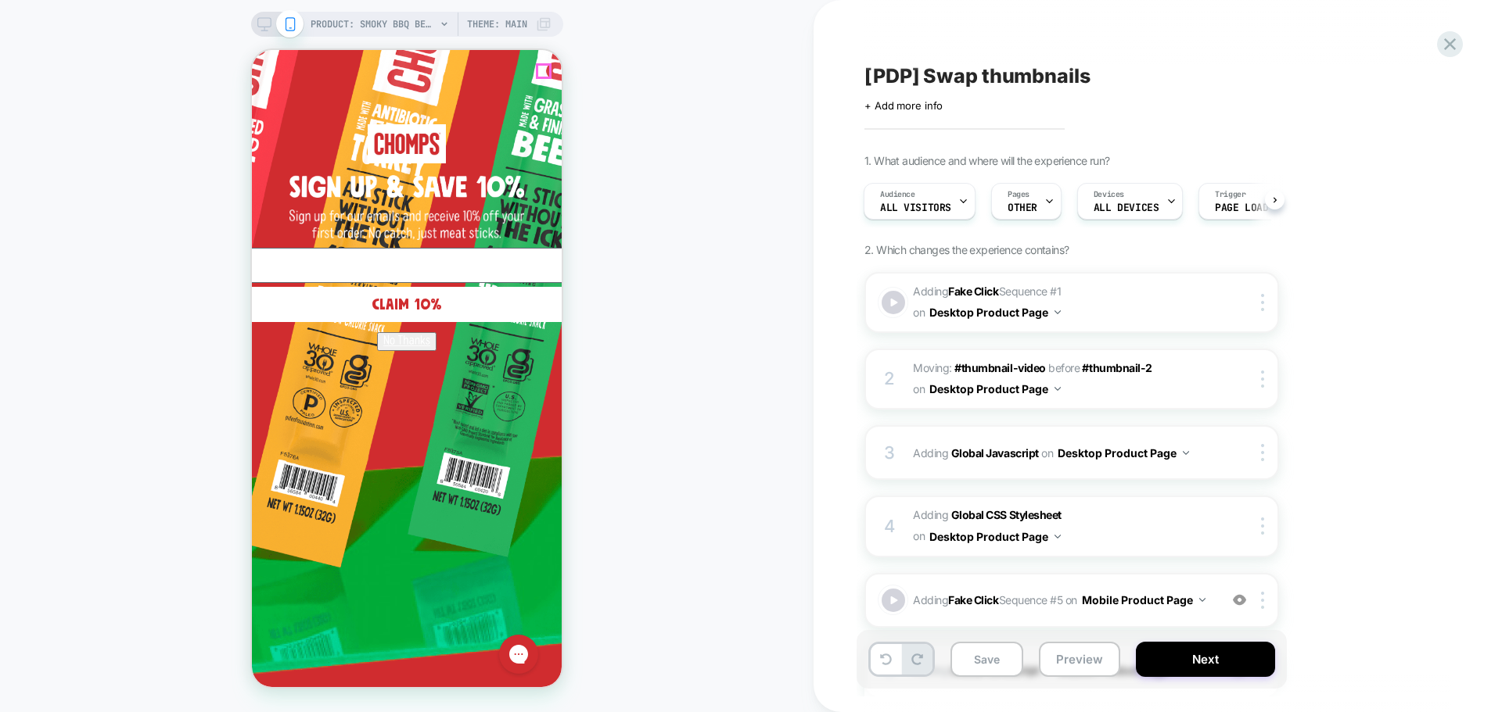
click at [896, 67] on icon "Close dialog" at bounding box center [902, 72] width 13 height 13
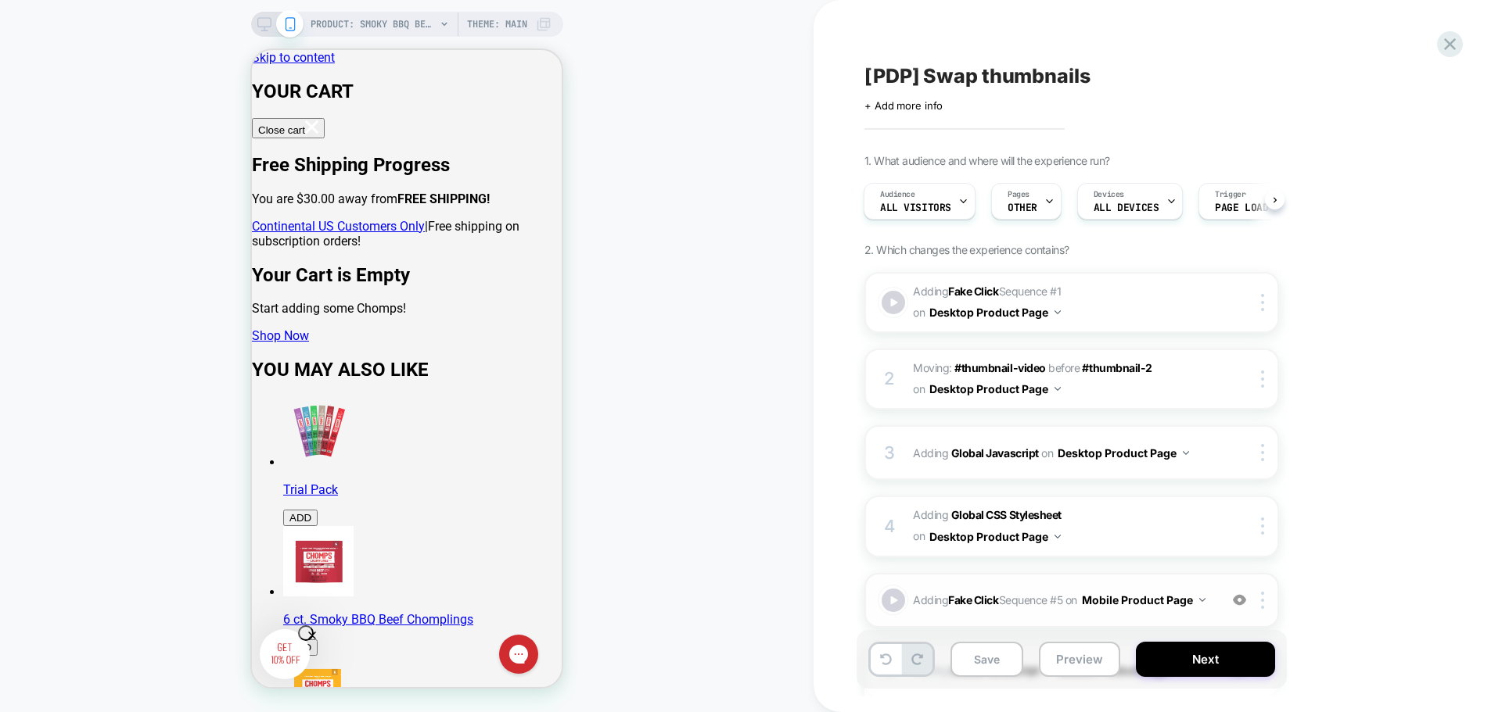
click at [1158, 612] on span "Adding Fake Click Sequence # 5 on Mobile Product Page" at bounding box center [1062, 600] width 298 height 23
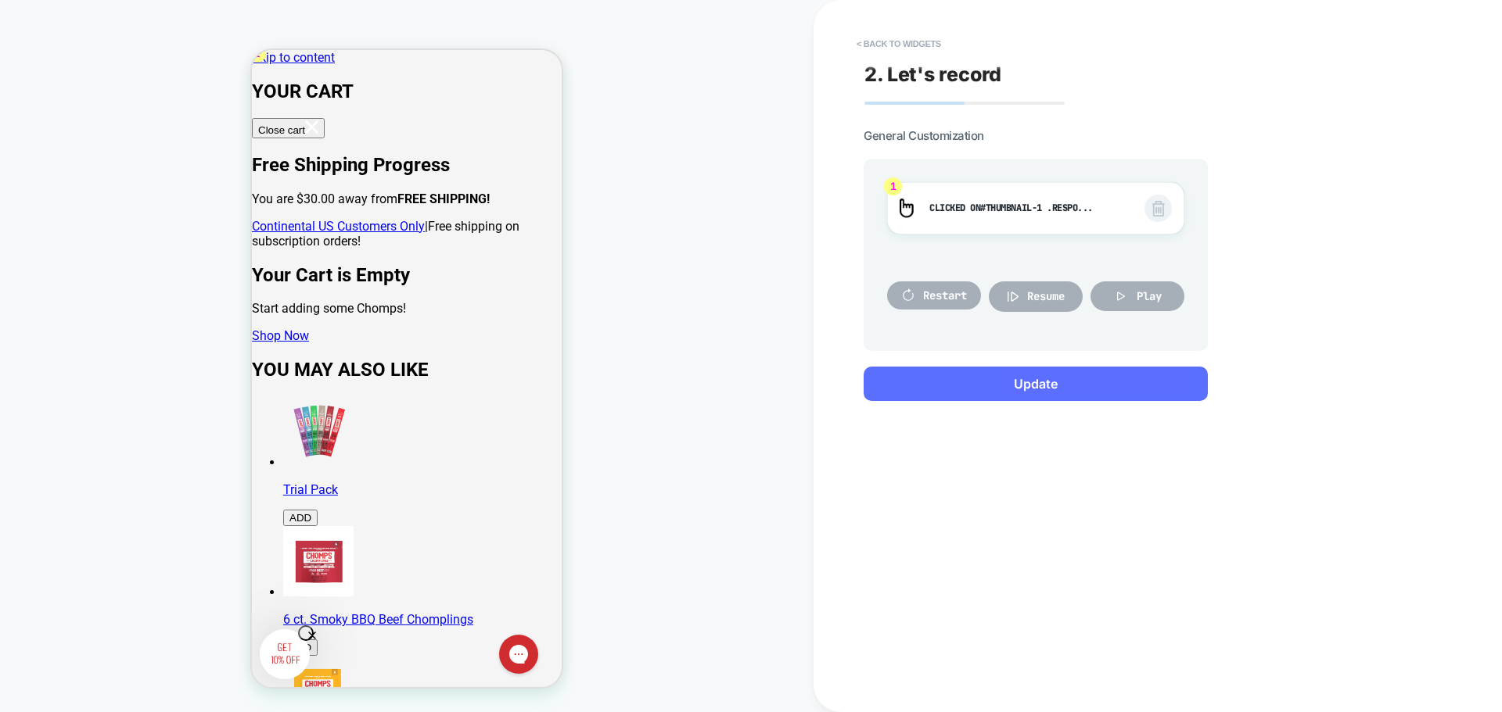
click at [900, 386] on button "Update" at bounding box center [1035, 384] width 344 height 34
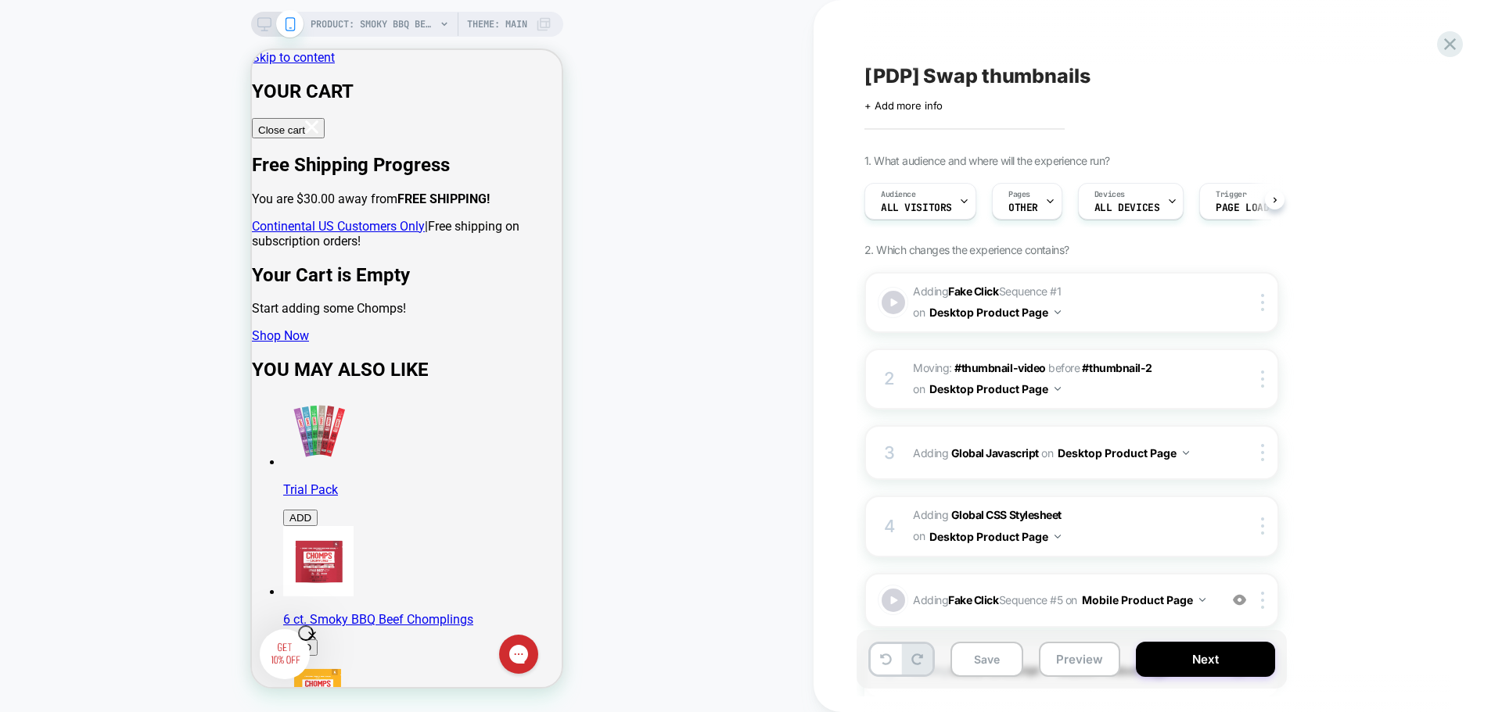
scroll to position [0, 1]
click at [1063, 655] on button "Preview" at bounding box center [1079, 659] width 81 height 35
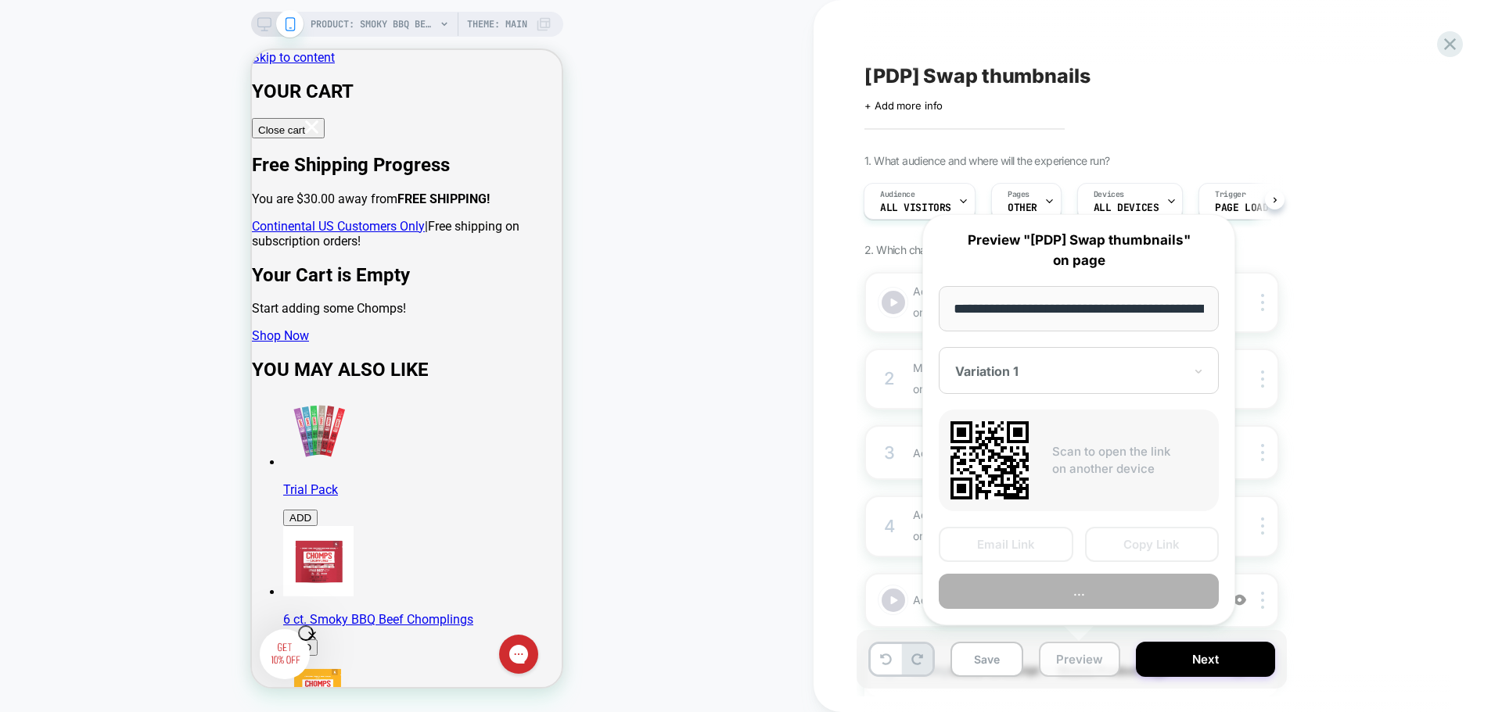
scroll to position [0, 187]
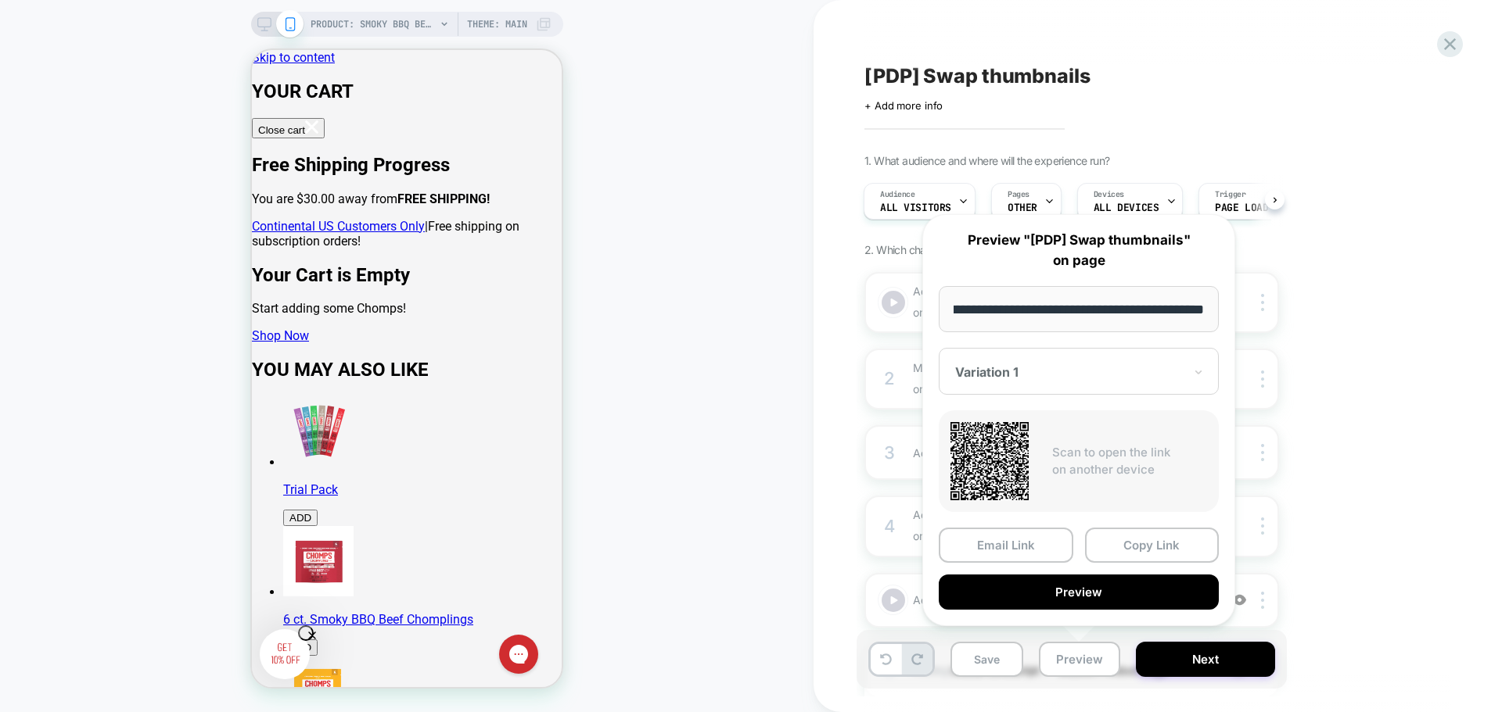
click at [1330, 613] on div "1. What audience and where will the experience run? Audience All Visitors Pages…" at bounding box center [1149, 516] width 571 height 724
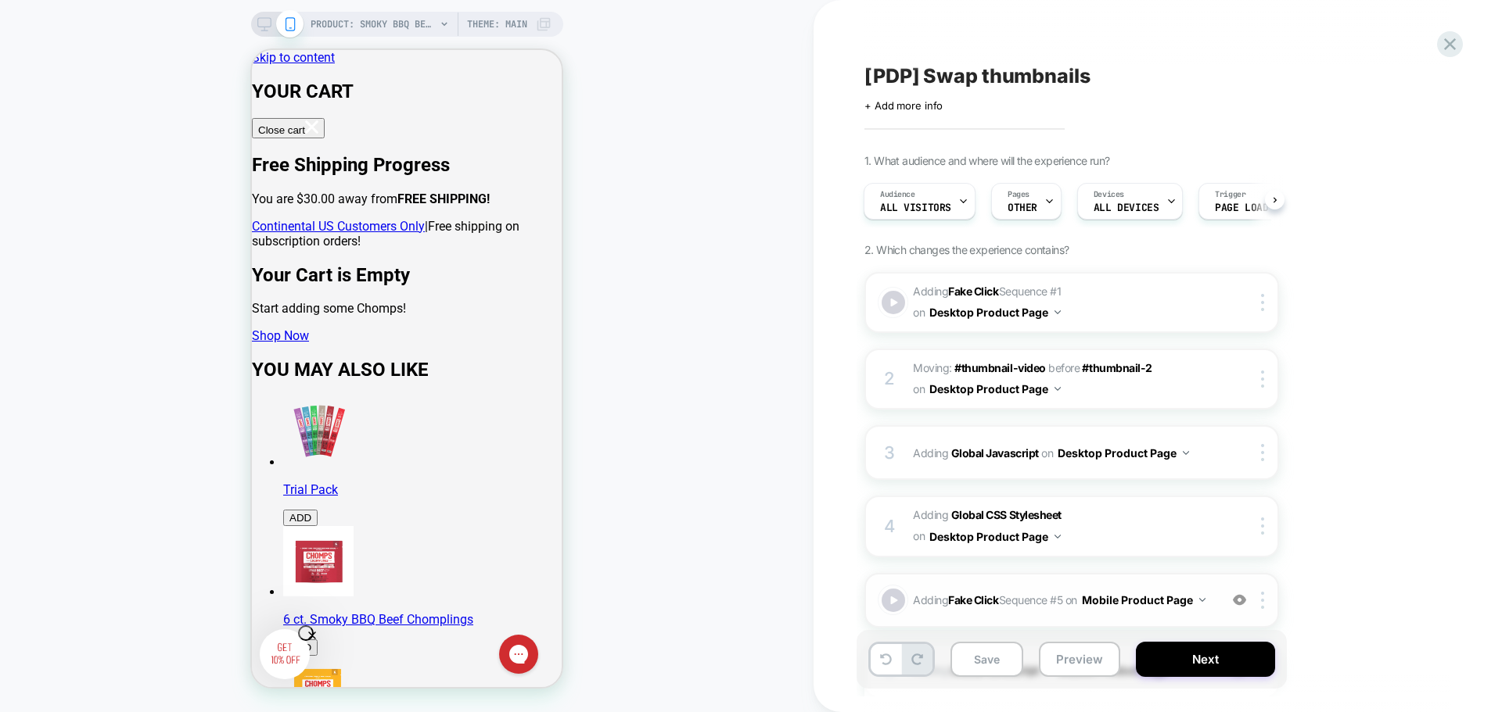
scroll to position [235, 0]
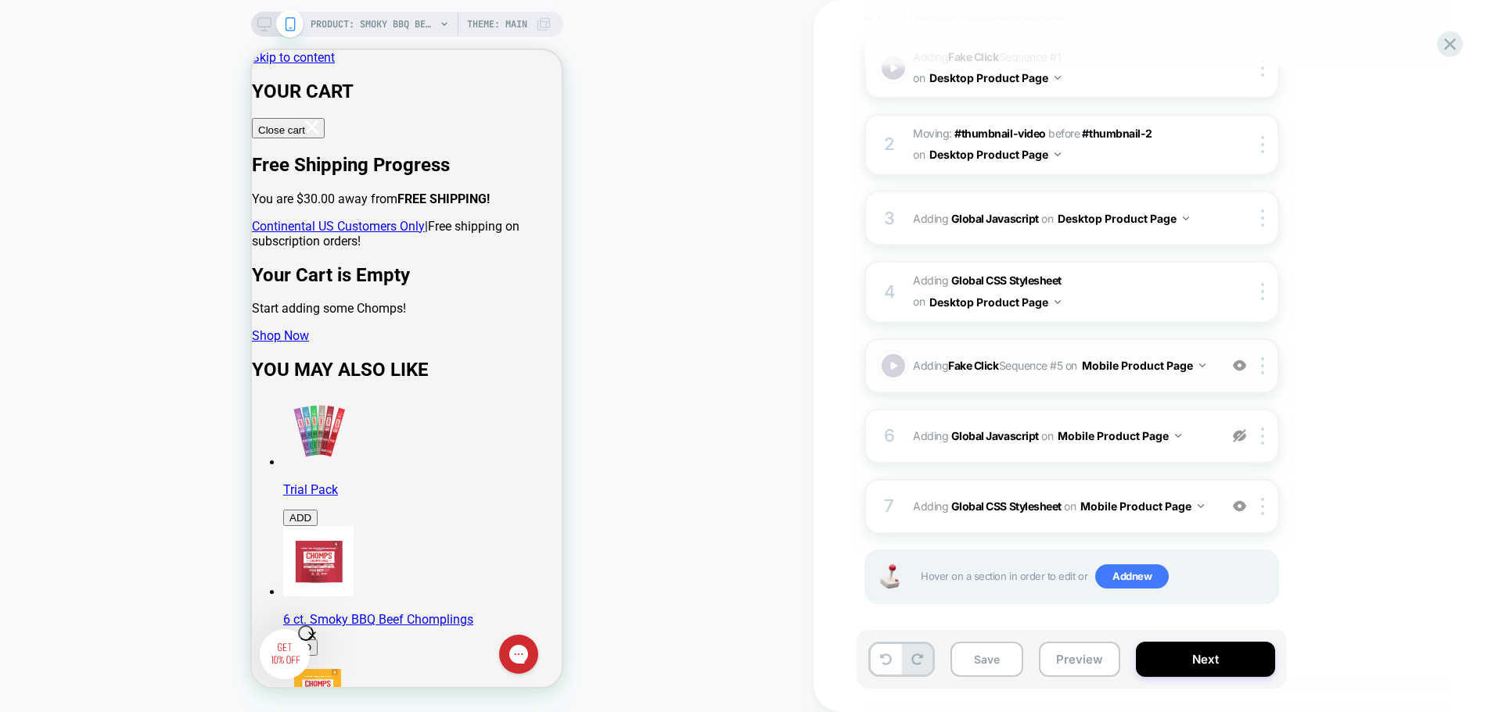
click at [1150, 371] on span "Adding Fake Click Sequence # 5 on Mobile Product Page" at bounding box center [1062, 365] width 298 height 23
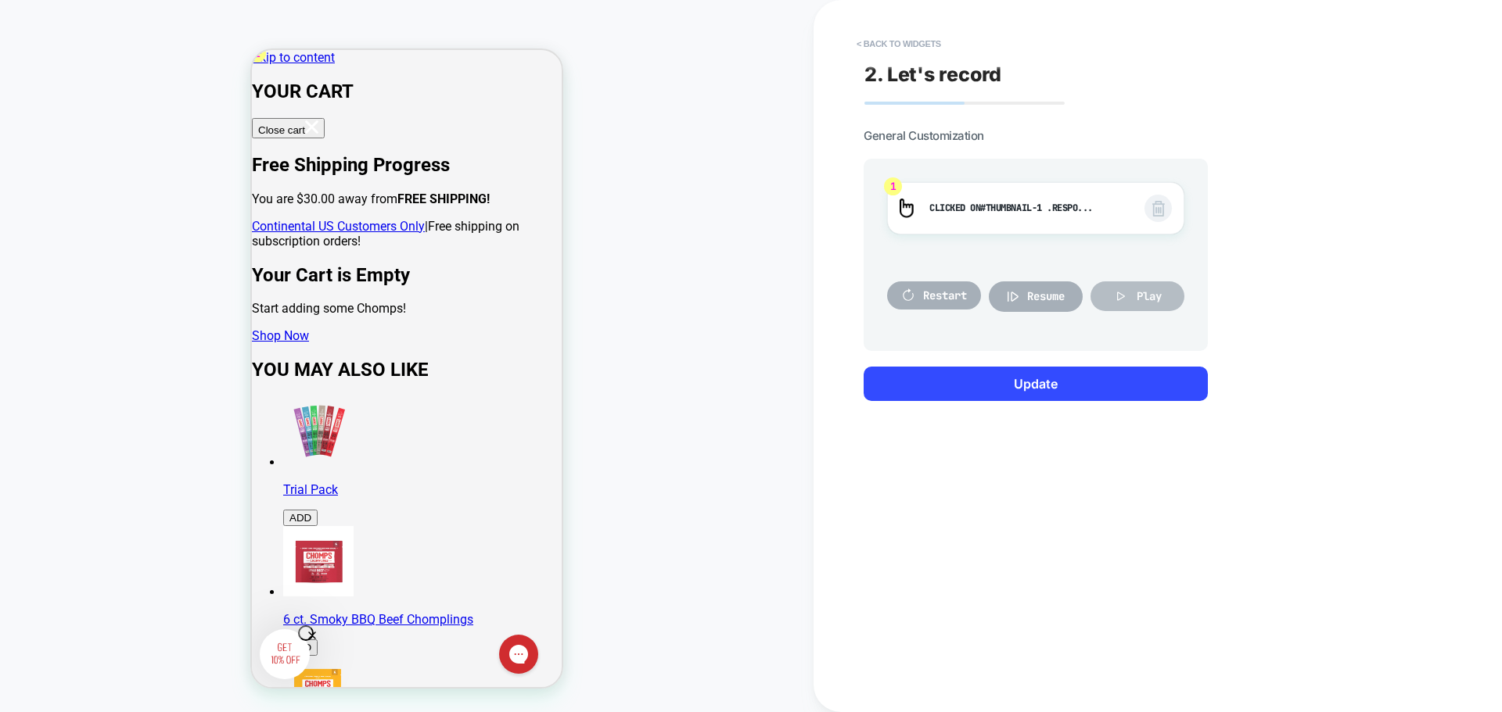
click at [1129, 299] on button "Play" at bounding box center [1137, 297] width 94 height 30
click at [1159, 214] on img at bounding box center [1158, 209] width 13 height 16
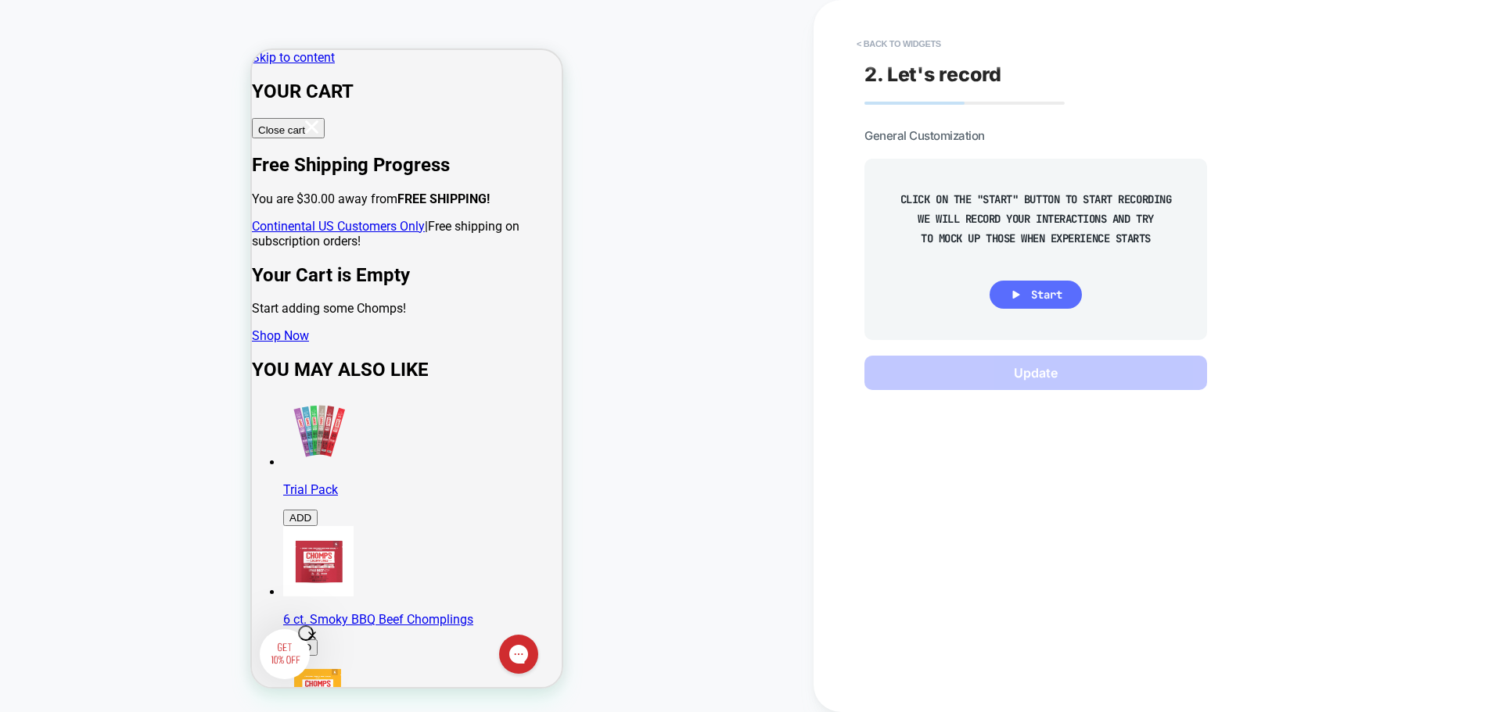
click at [1043, 294] on span "Start" at bounding box center [1046, 295] width 31 height 14
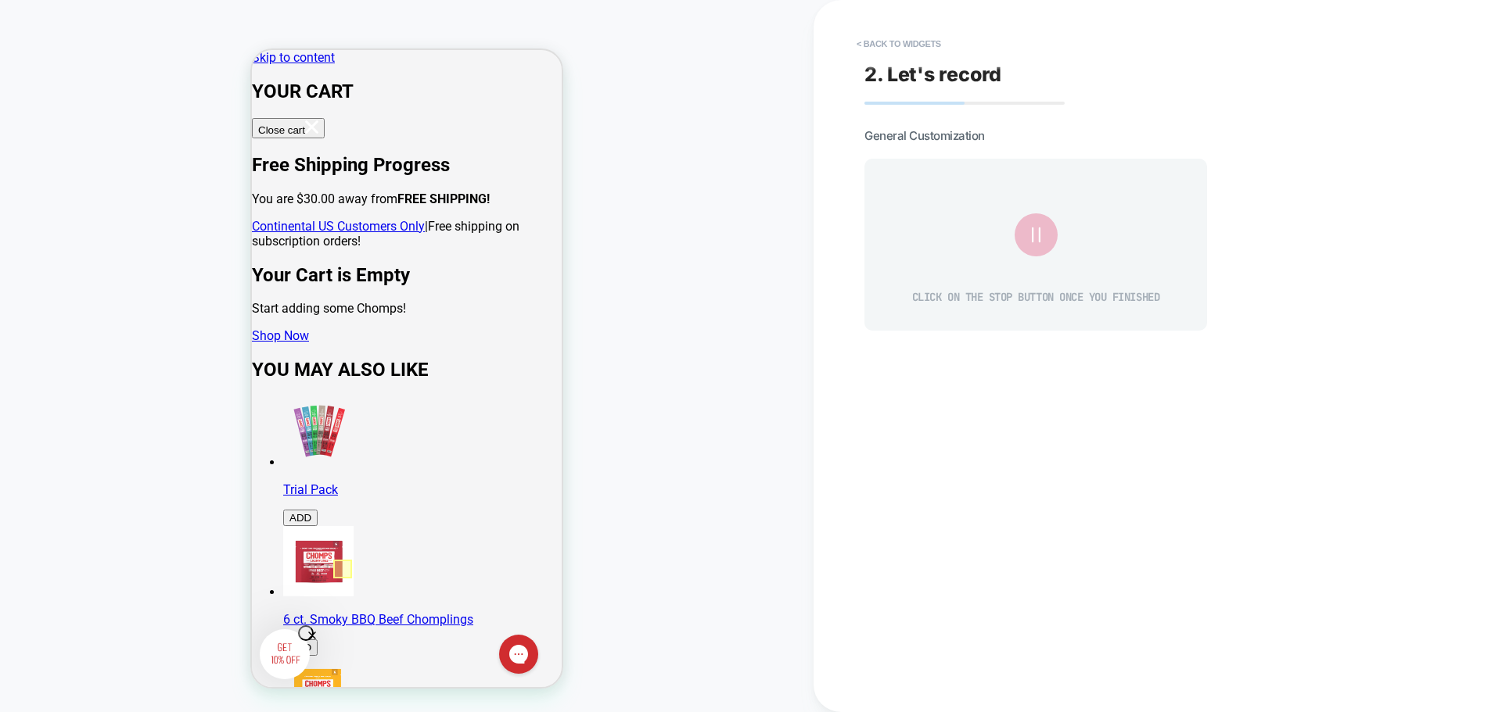
click at [338, 569] on div at bounding box center [342, 569] width 19 height 19
click at [388, 585] on div "Fake Click" at bounding box center [426, 587] width 102 height 13
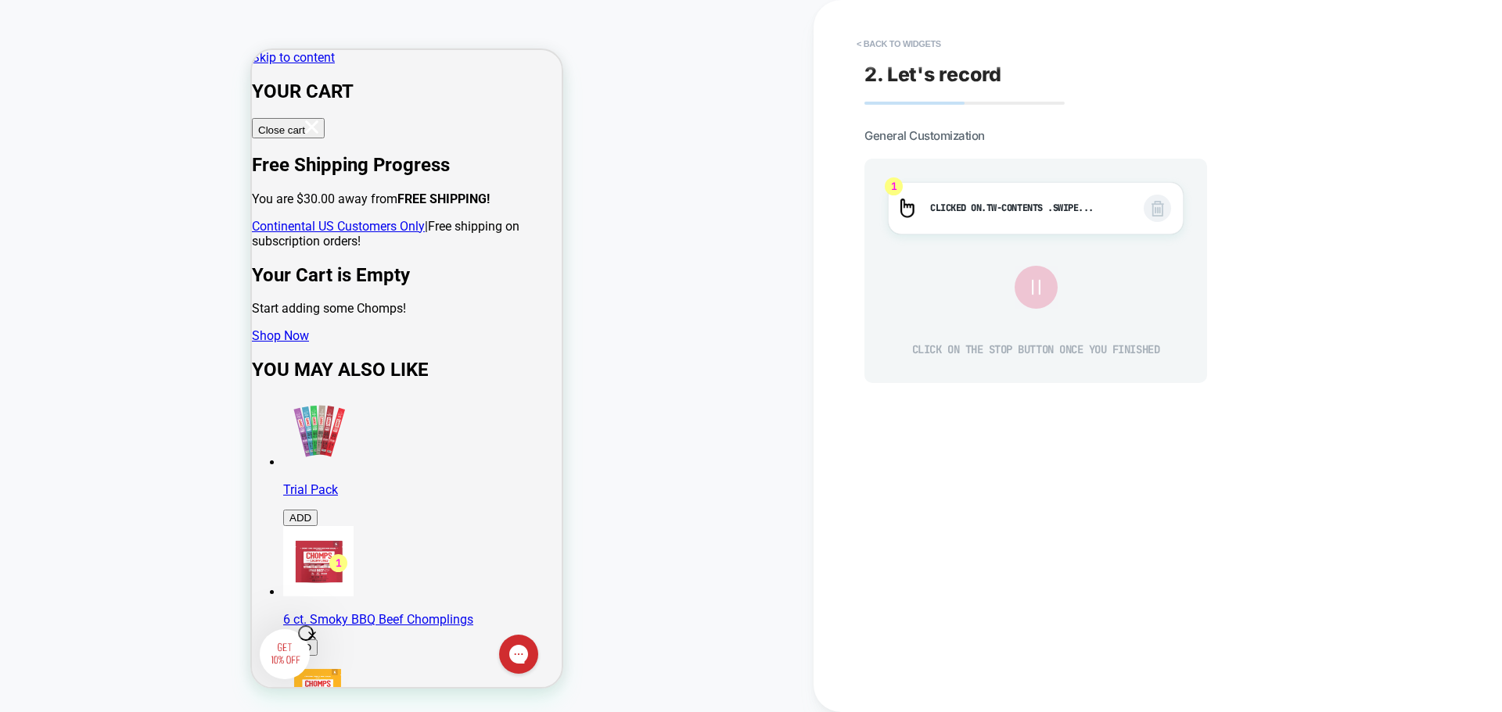
click at [1038, 283] on icon at bounding box center [1035, 288] width 26 height 26
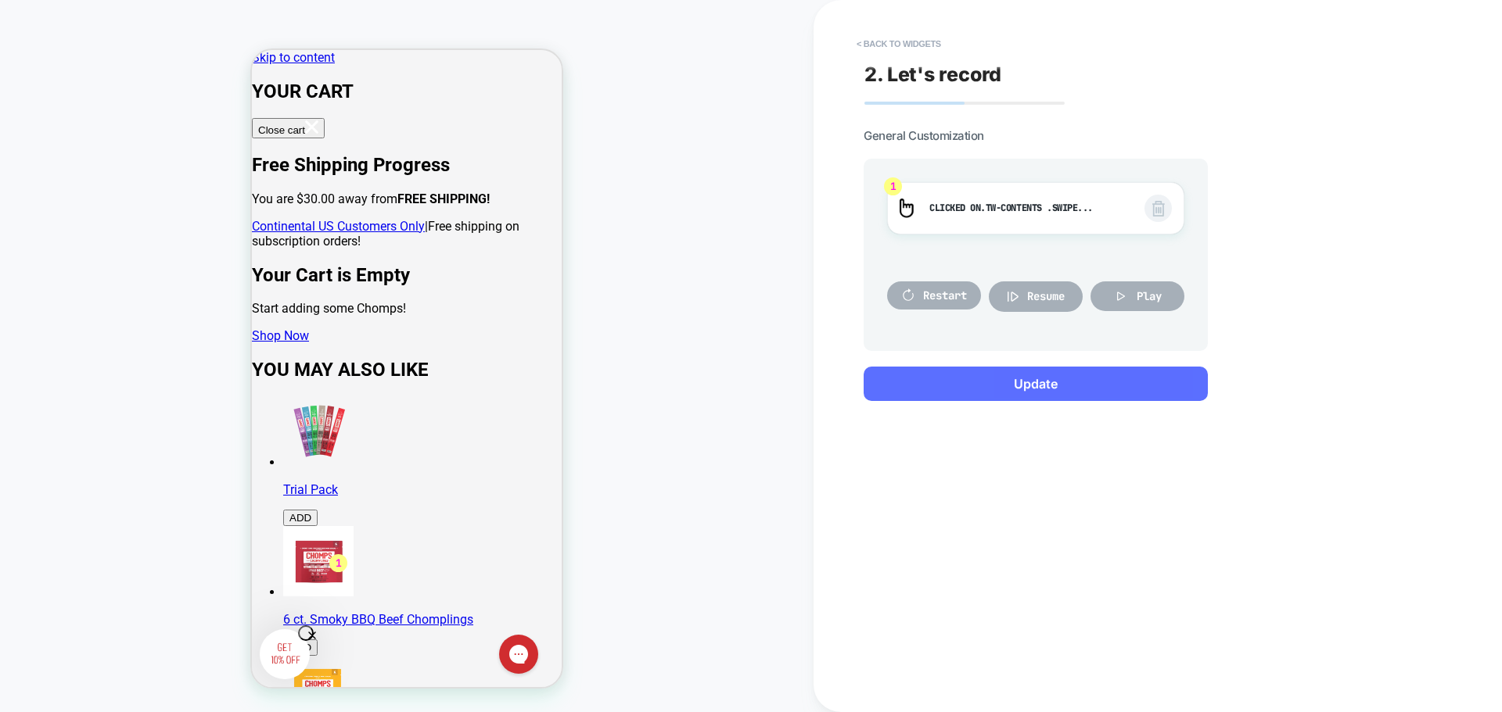
click at [1056, 386] on button "Update" at bounding box center [1035, 384] width 344 height 34
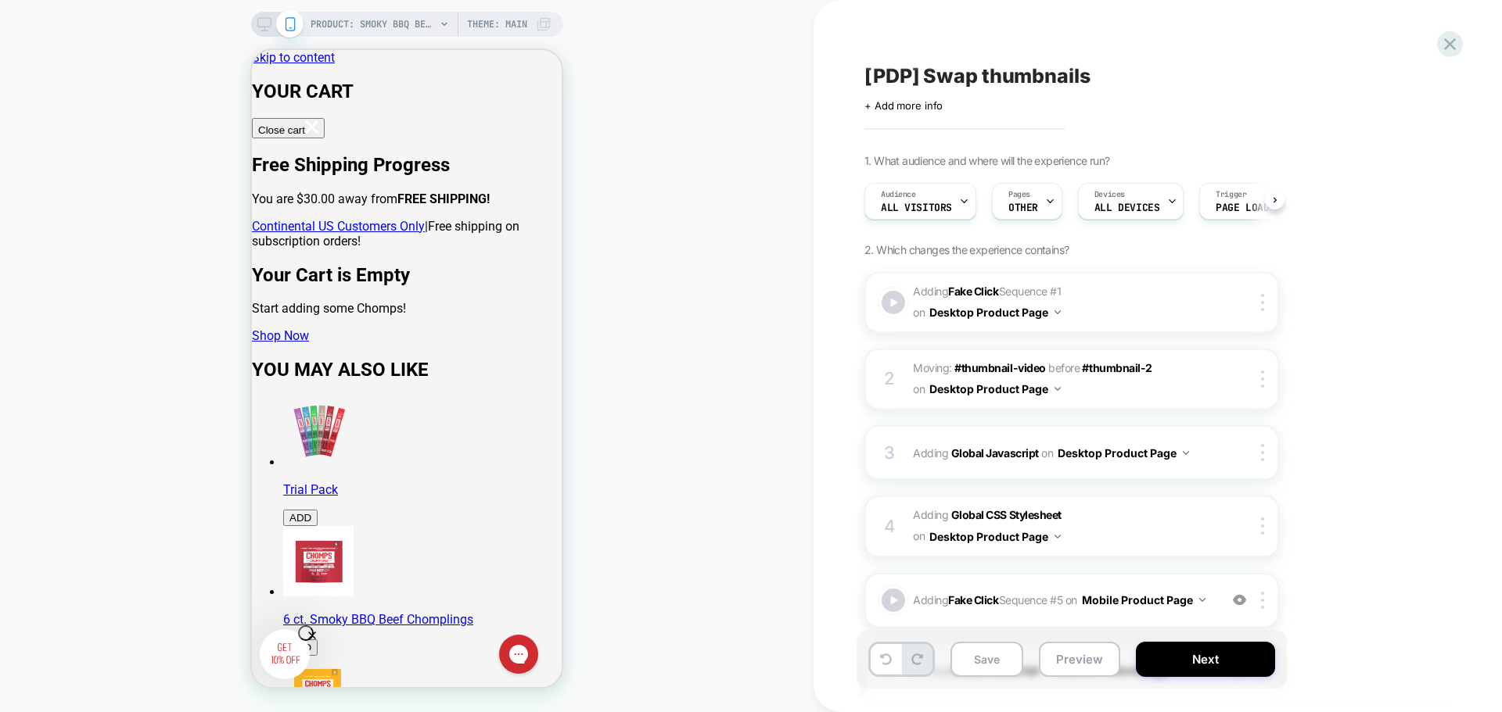
scroll to position [0, 1]
click at [991, 661] on button "Save" at bounding box center [986, 659] width 73 height 35
click at [1086, 662] on button "Preview" at bounding box center [1079, 659] width 81 height 35
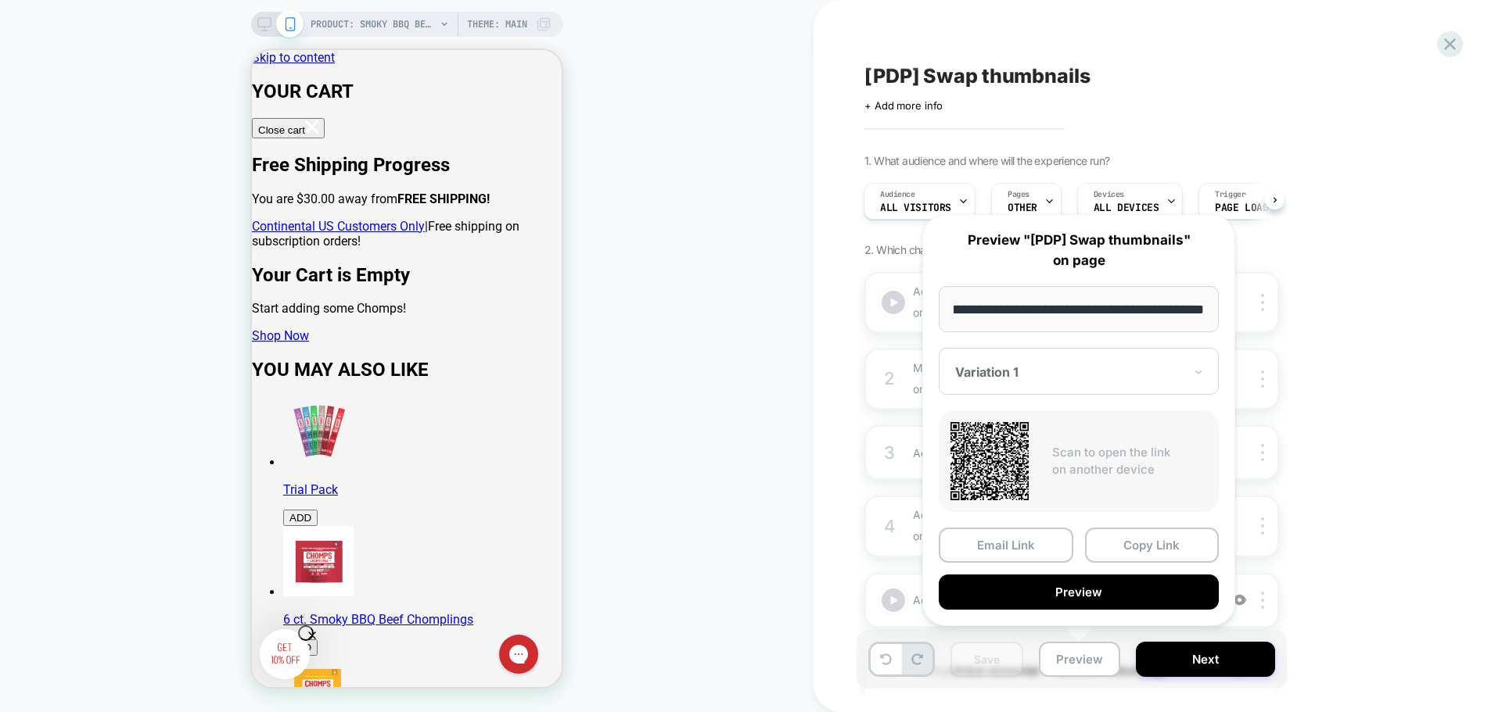
scroll to position [0, 0]
click at [1369, 476] on div "1. What audience and where will the experience run? Audience All Visitors Pages…" at bounding box center [1149, 516] width 571 height 724
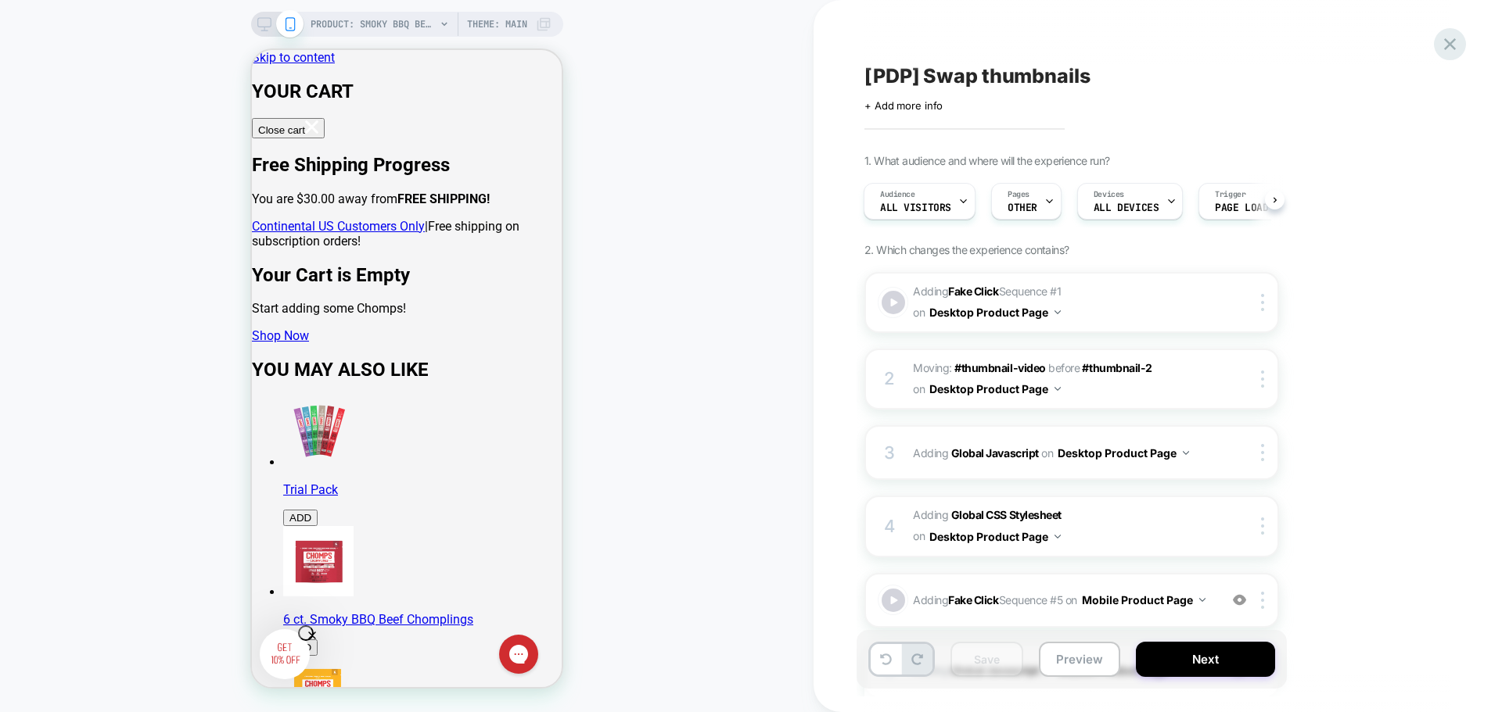
click at [1448, 42] on icon at bounding box center [1450, 44] width 12 height 12
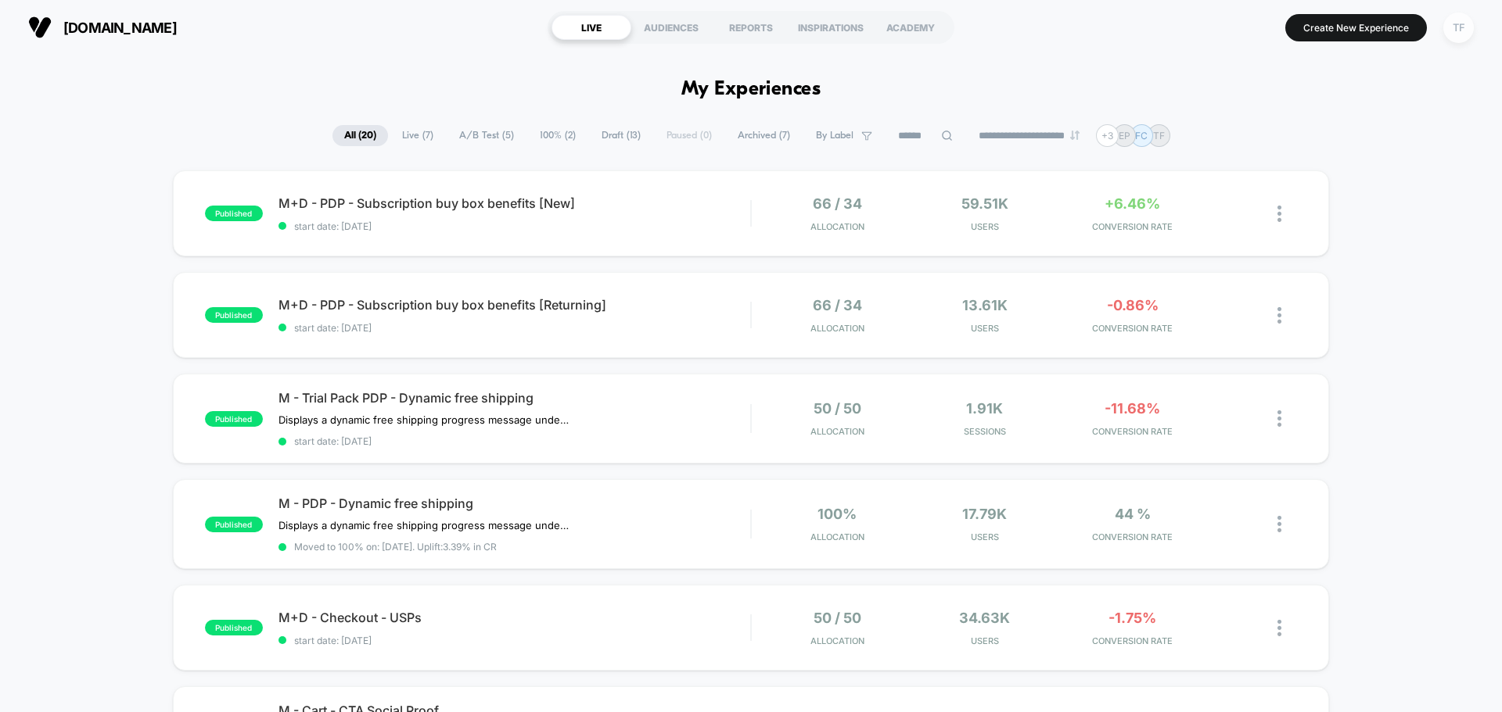
click at [1463, 36] on div "TF" at bounding box center [1458, 28] width 31 height 31
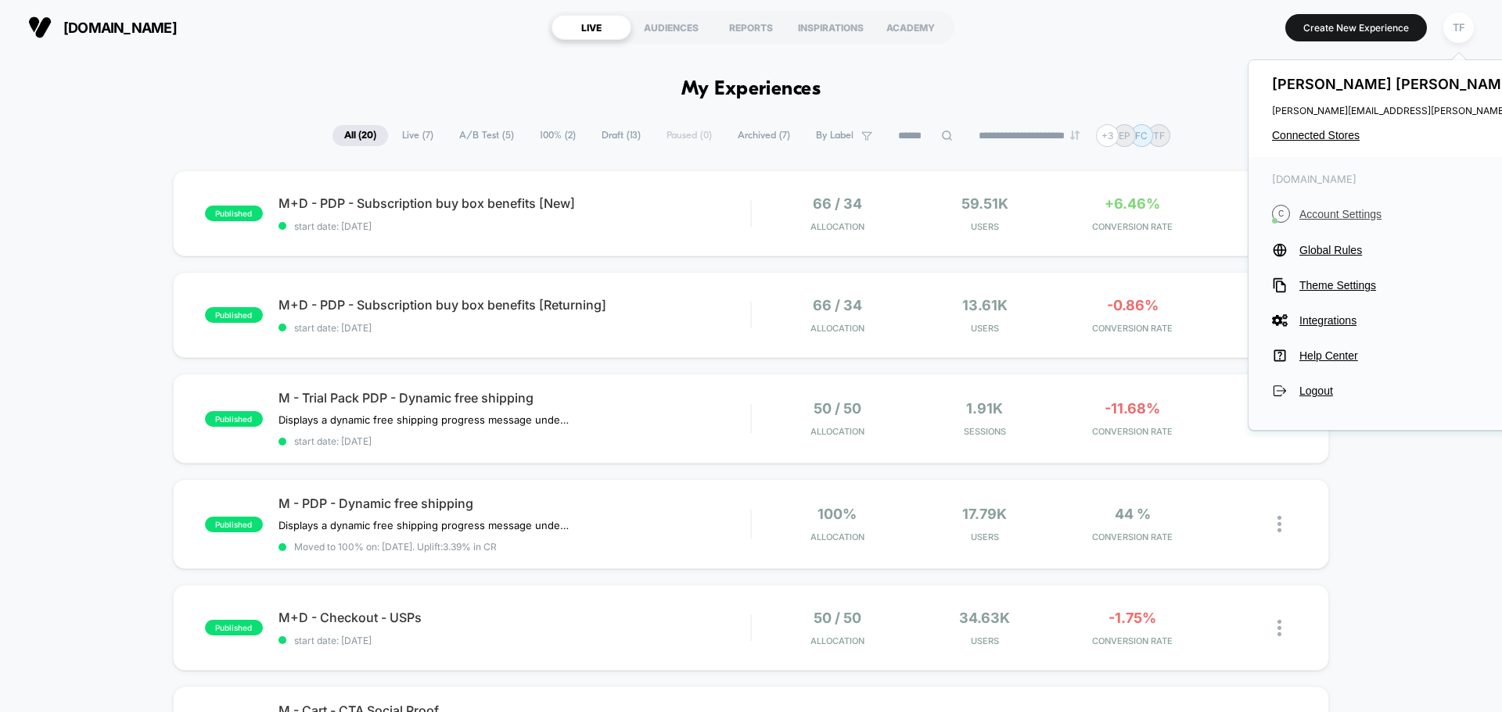
click at [1352, 217] on span "Account Settings" at bounding box center [1440, 214] width 283 height 13
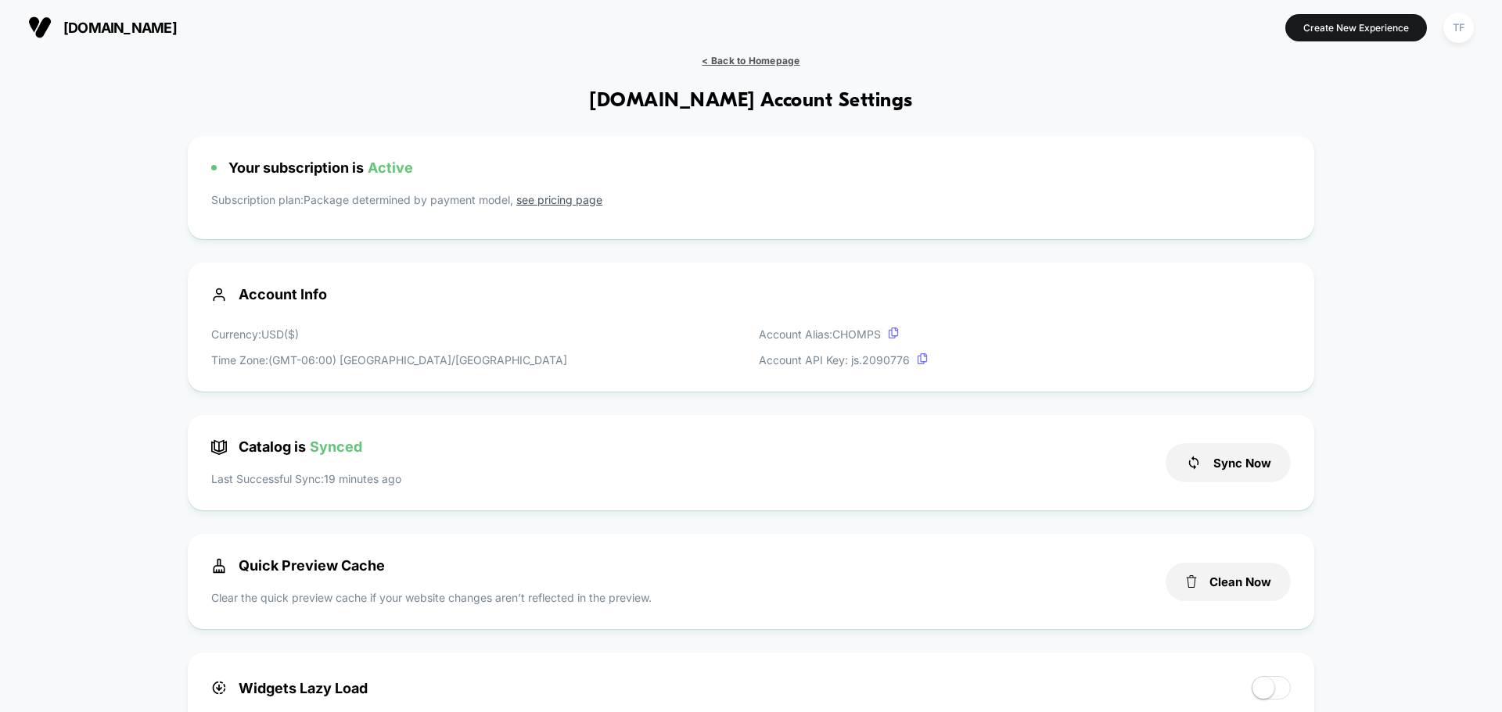
click at [752, 57] on span "< Back to Homepage" at bounding box center [751, 61] width 98 height 12
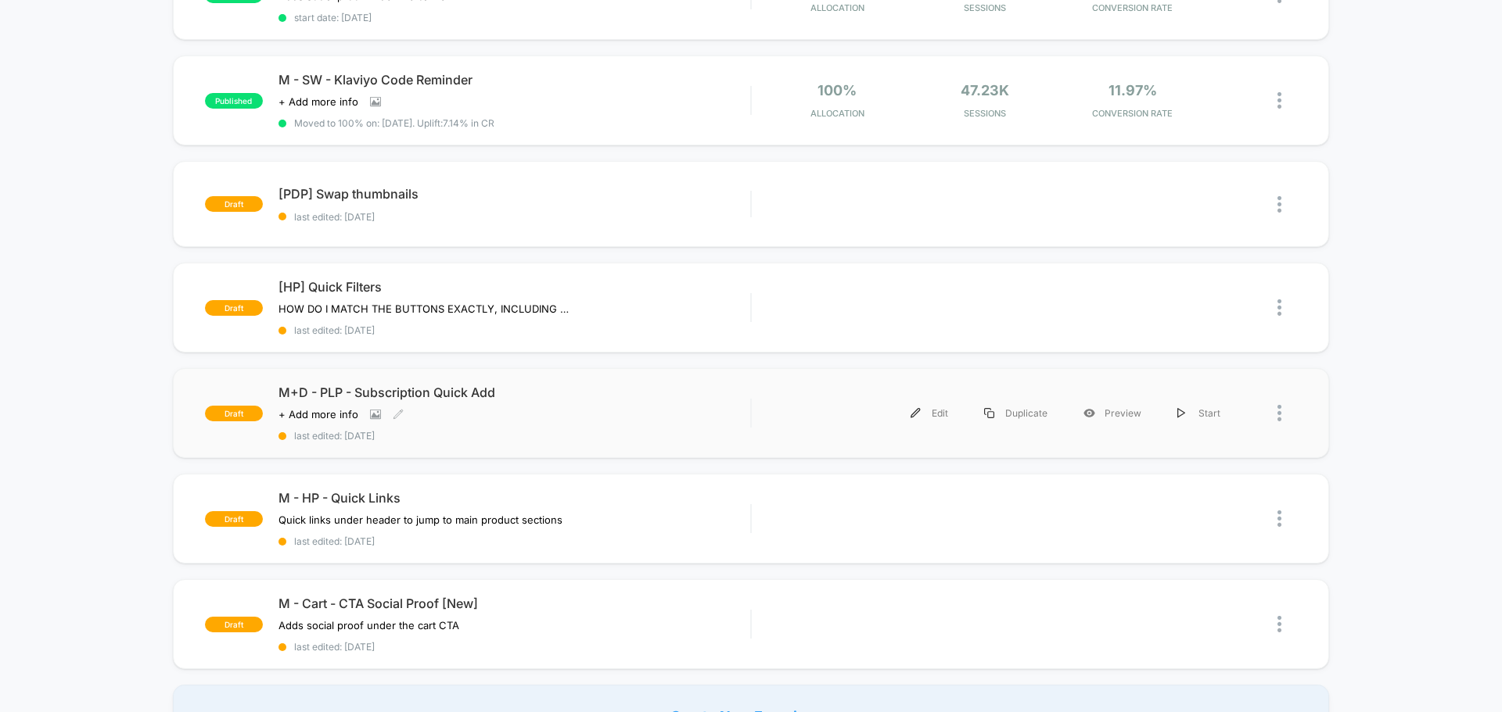
scroll to position [782, 0]
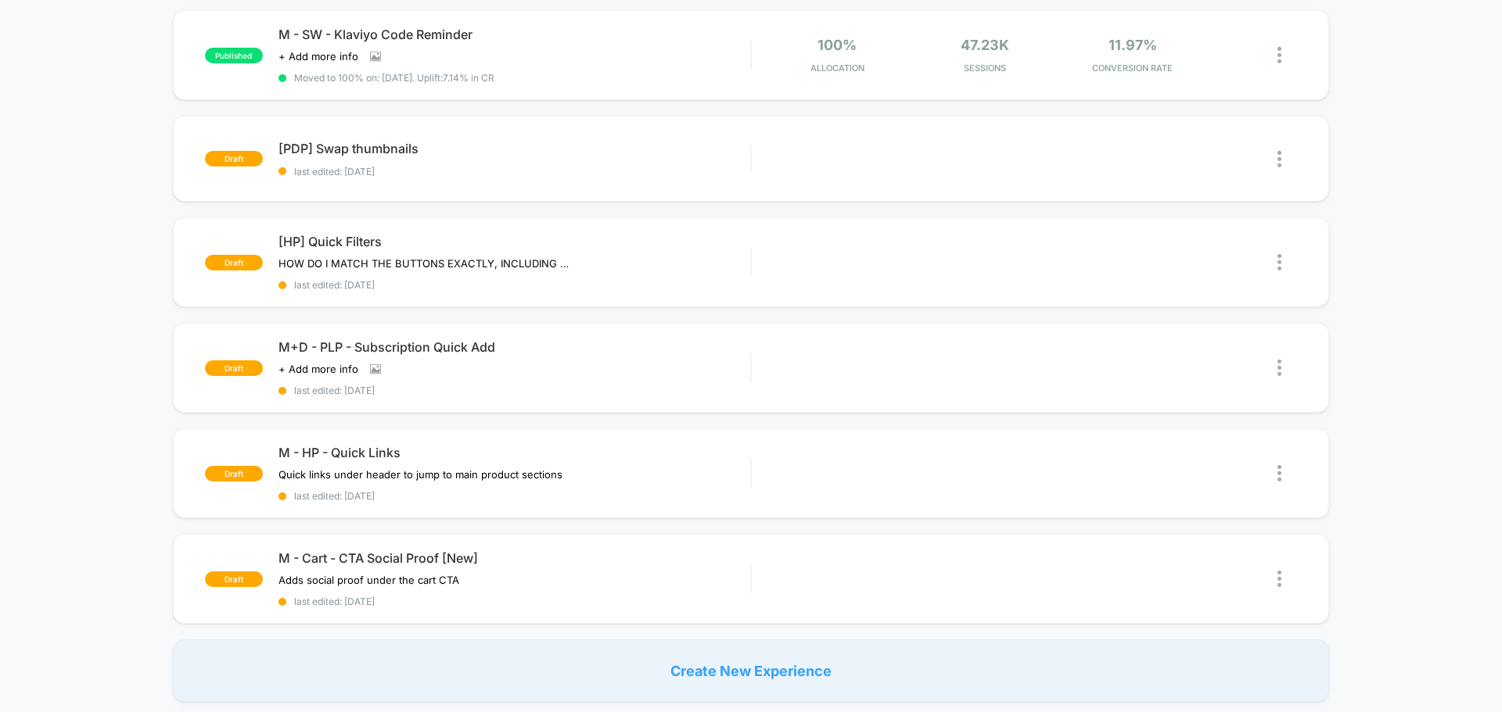
click at [720, 669] on div "Create New Experience" at bounding box center [751, 671] width 1156 height 63
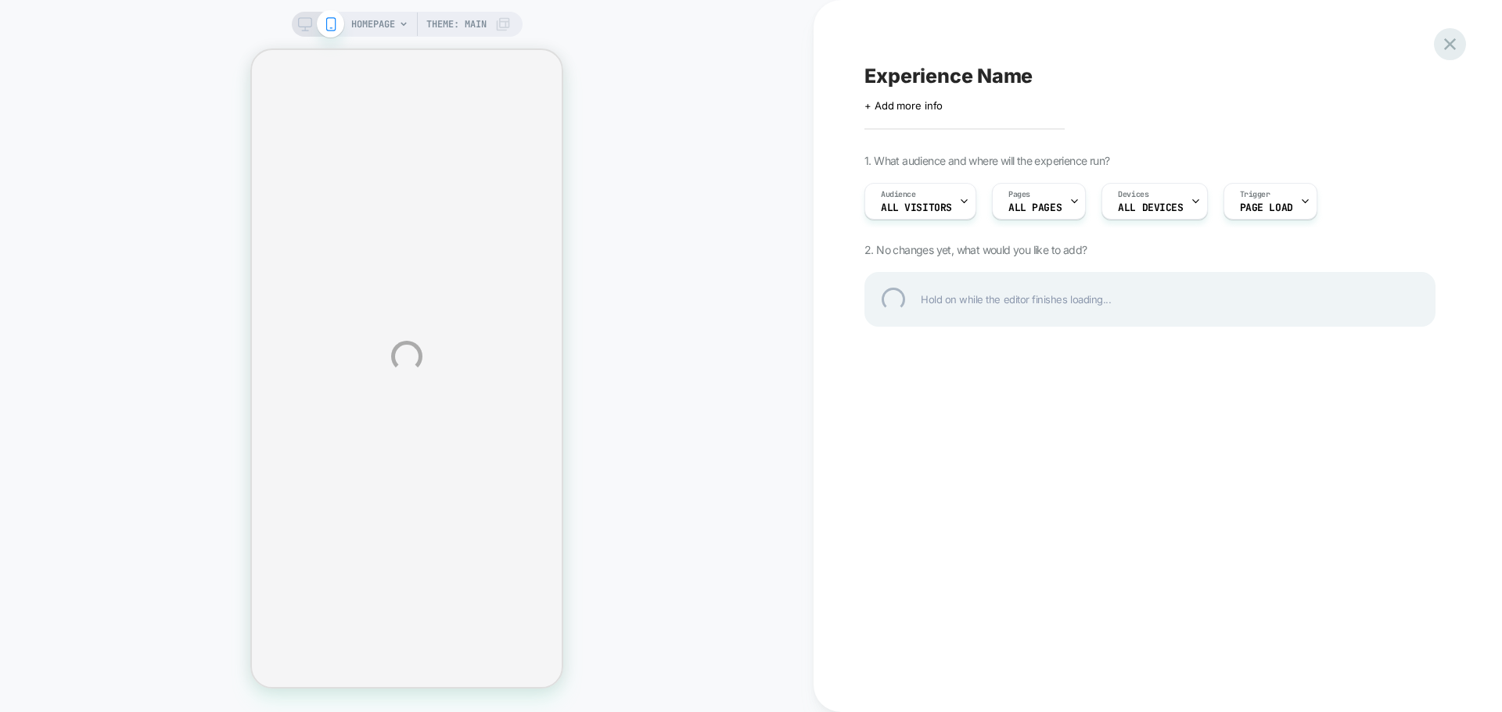
click at [1451, 48] on div at bounding box center [1450, 44] width 32 height 32
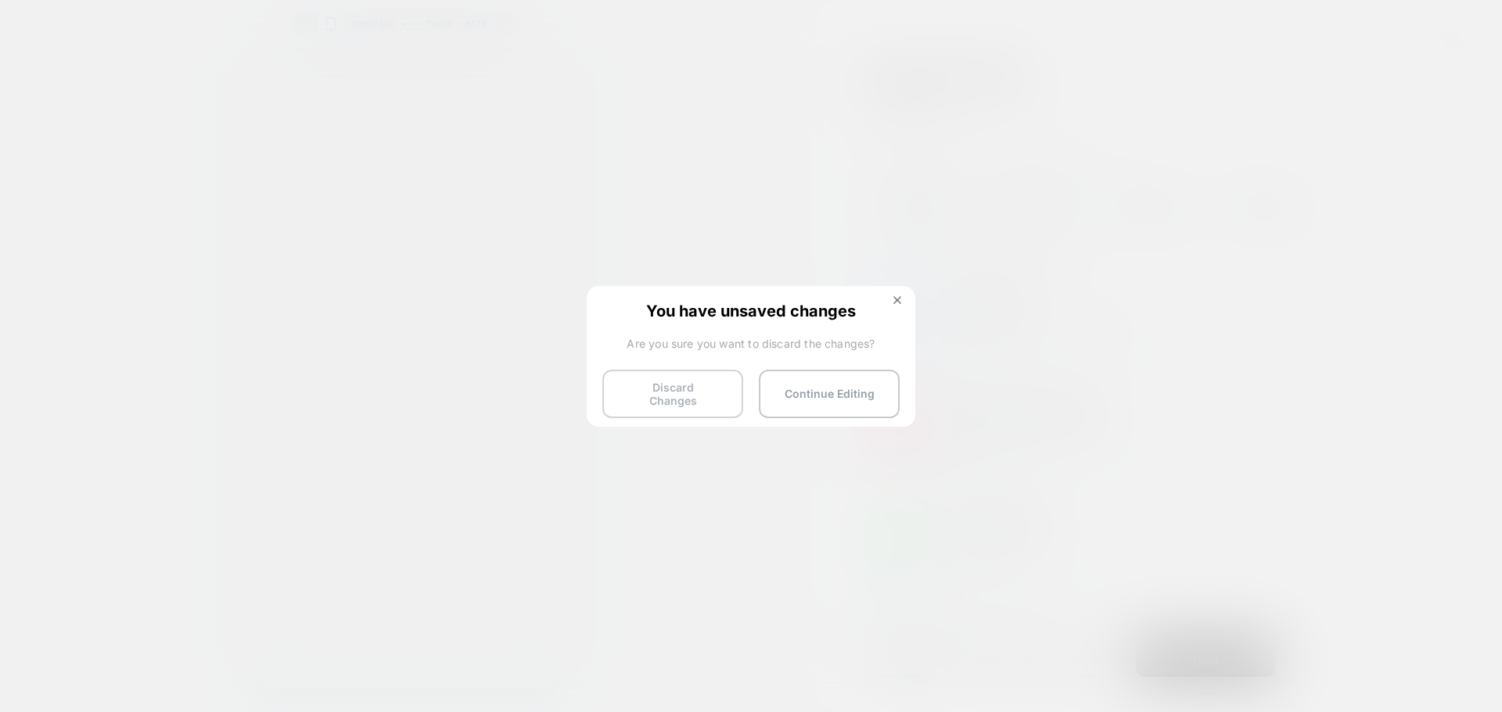
click at [697, 388] on button "Discard Changes" at bounding box center [672, 394] width 141 height 48
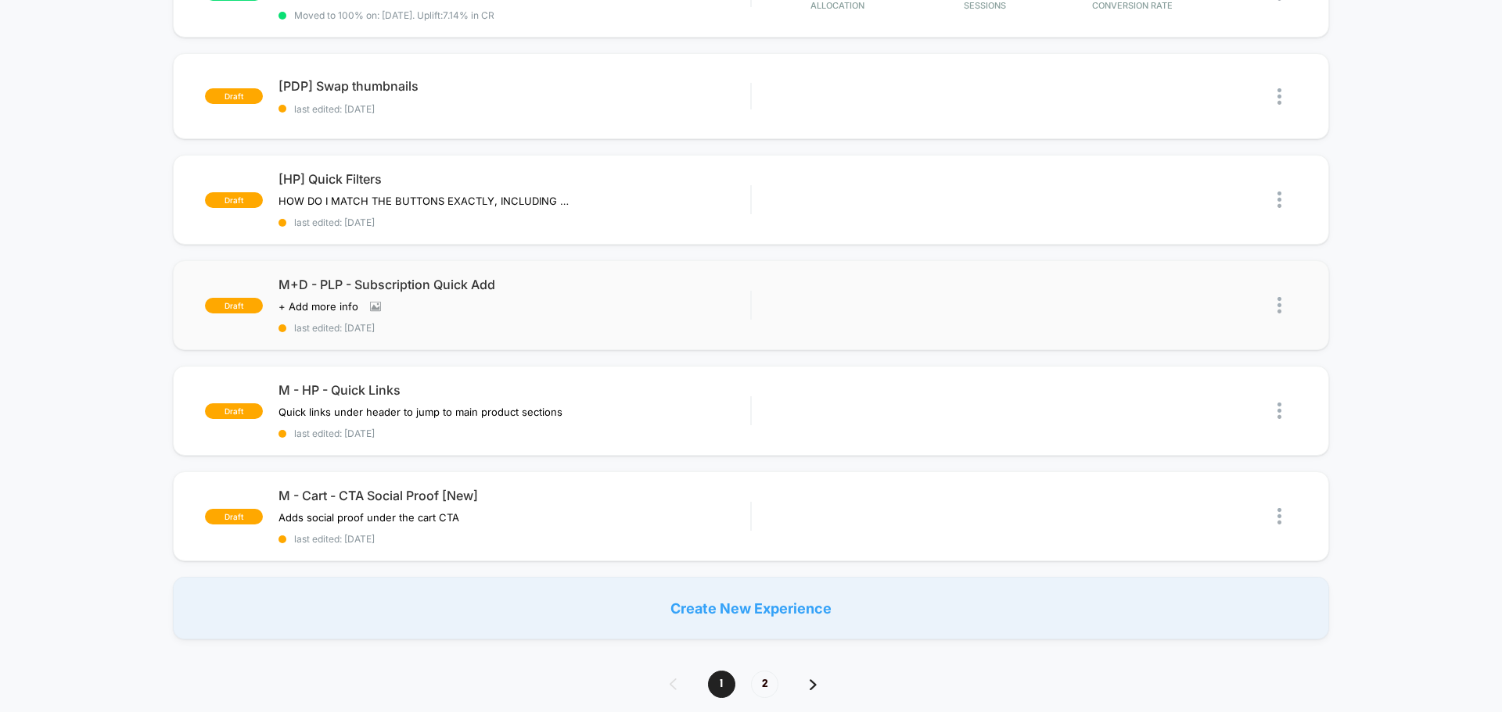
scroll to position [860, 0]
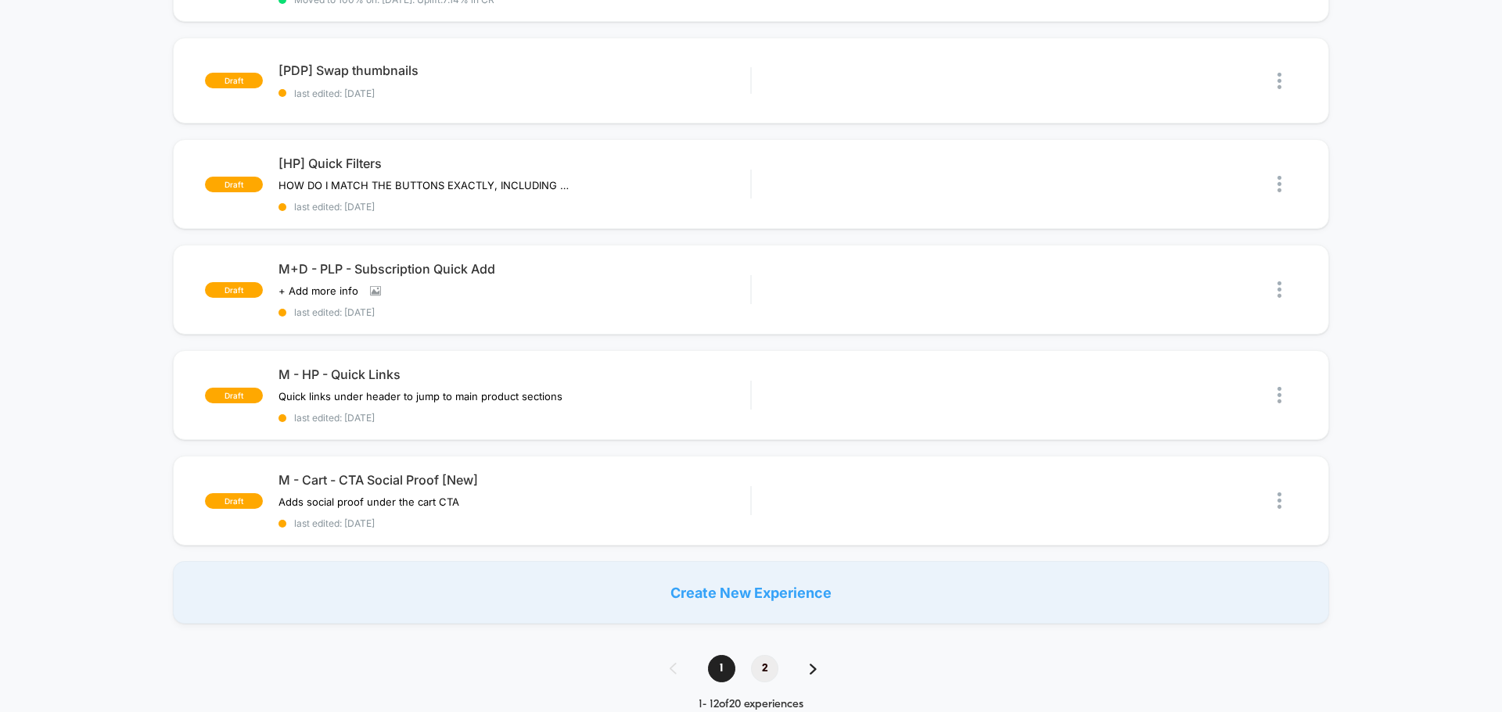
click at [764, 669] on span "2" at bounding box center [764, 668] width 27 height 27
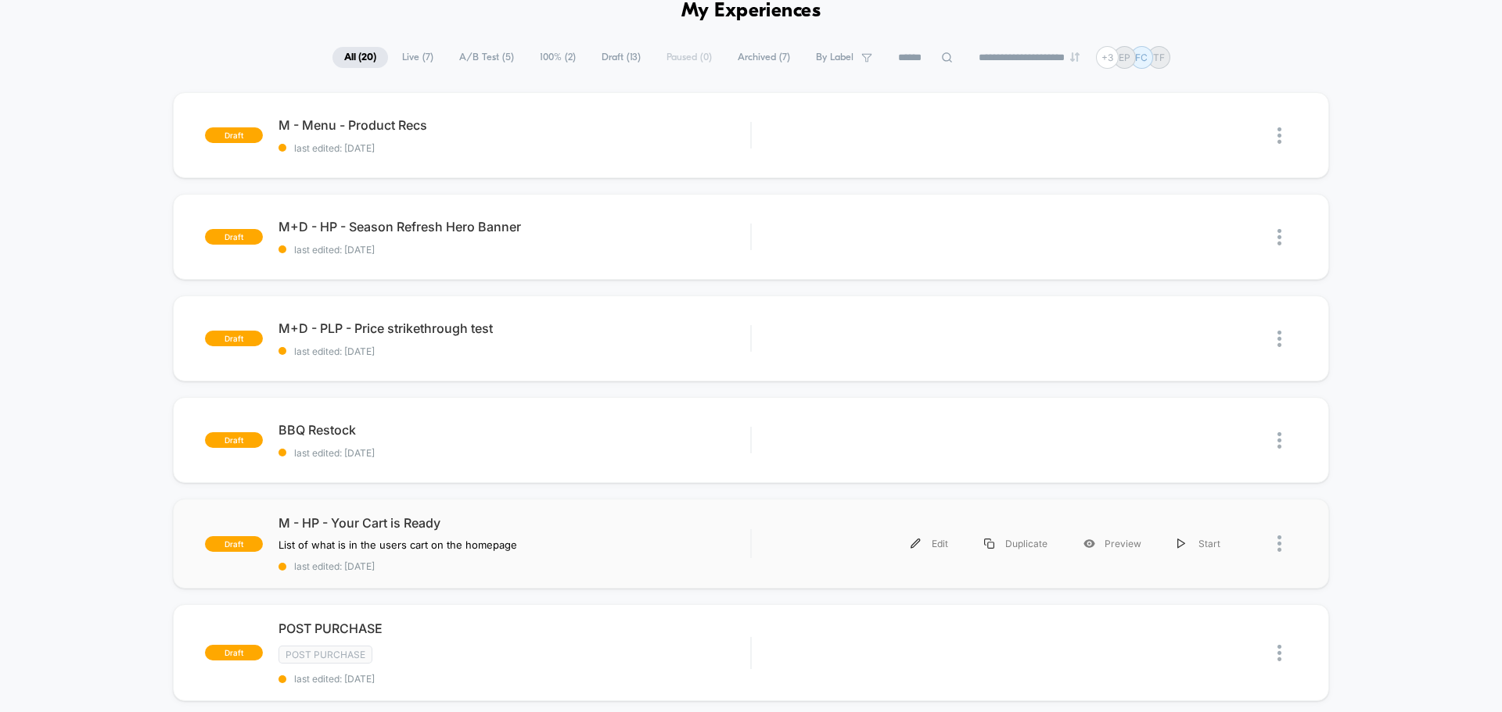
scroll to position [0, 0]
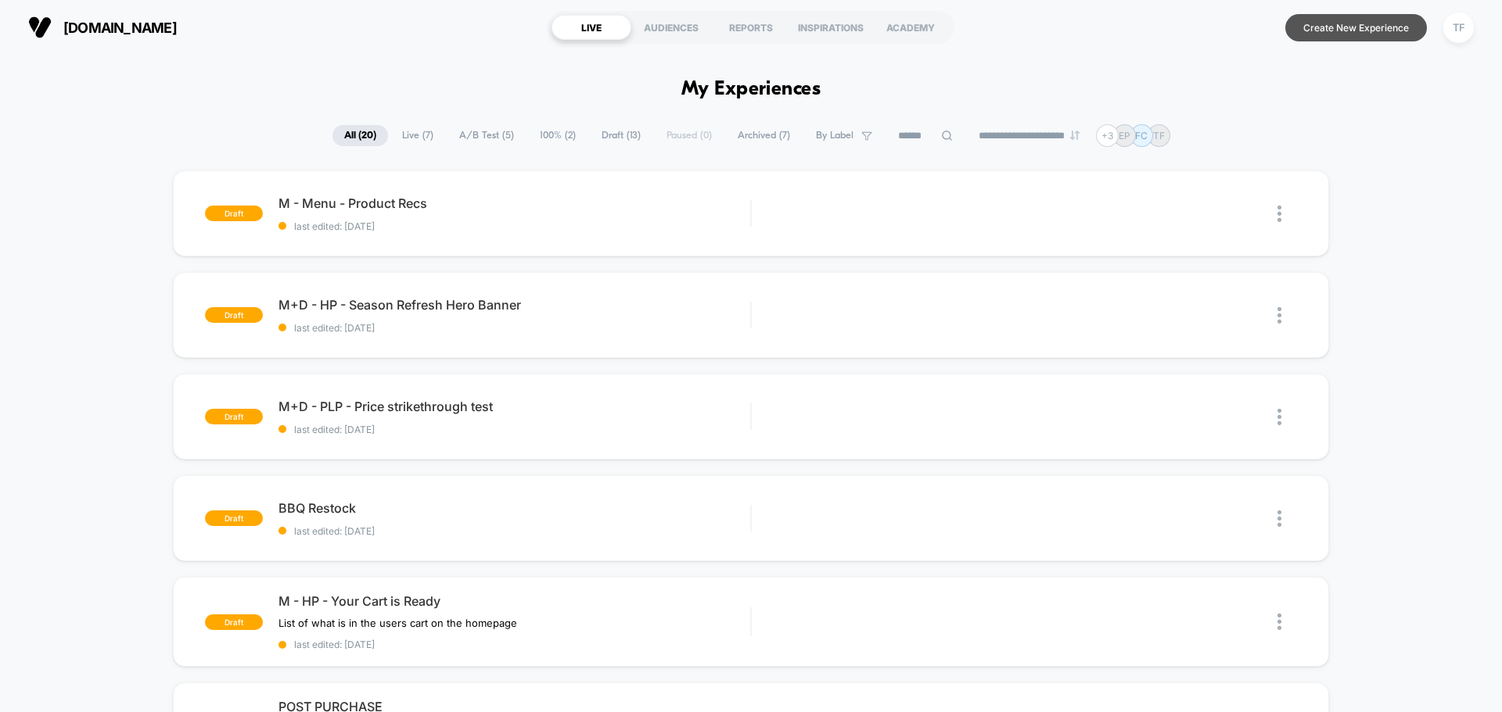
click at [1381, 28] on button "Create New Experience" at bounding box center [1356, 27] width 142 height 27
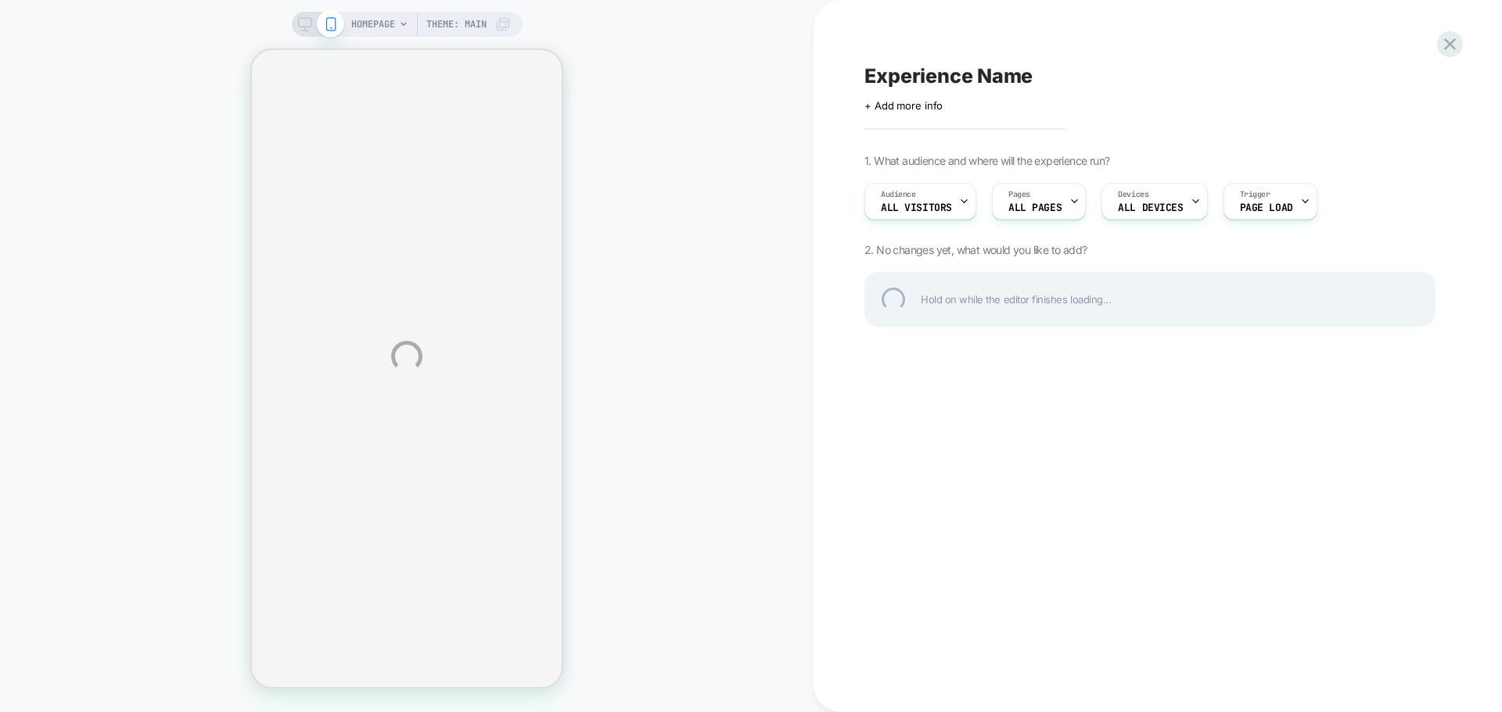
click at [1010, 76] on div "Experience Name" at bounding box center [1149, 75] width 571 height 23
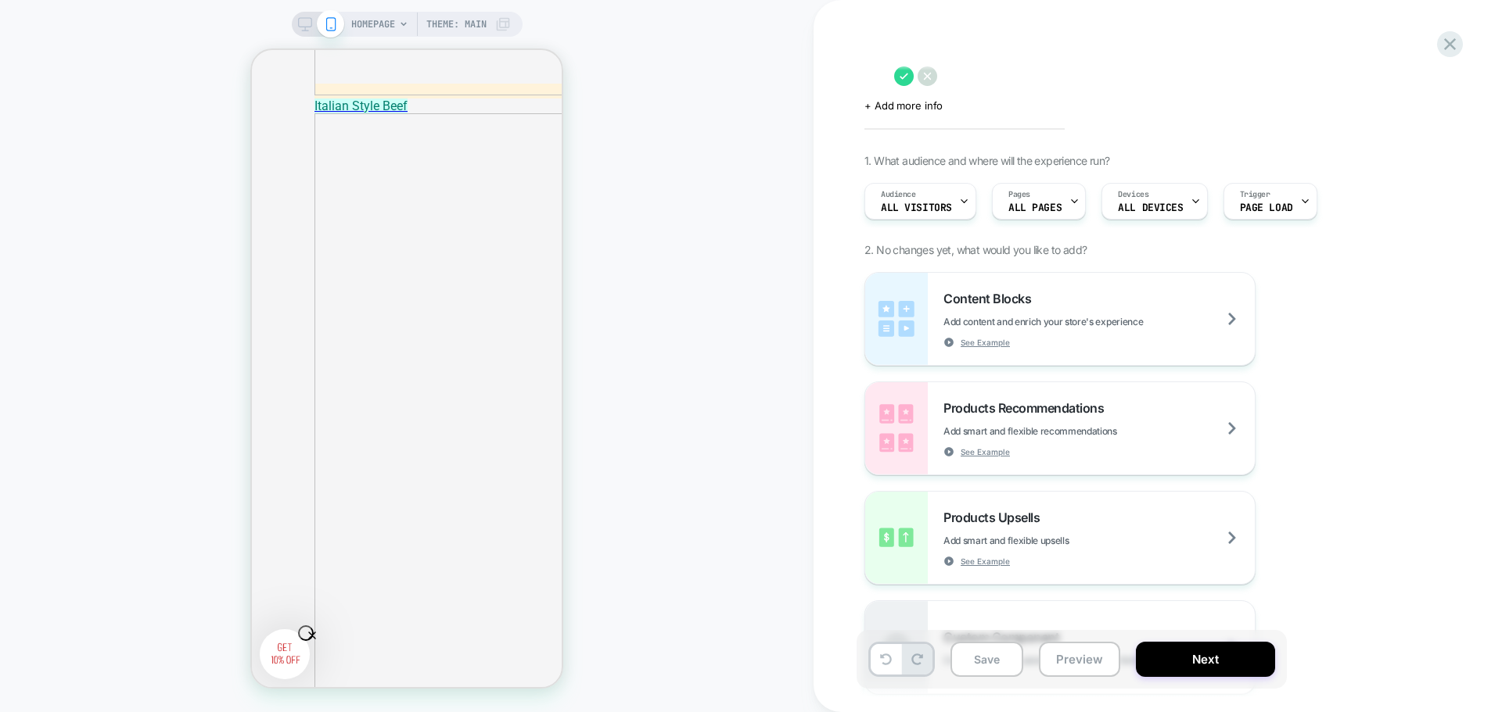
click at [886, 81] on textarea at bounding box center [875, 75] width 22 height 23
type textarea "**********"
click at [912, 109] on span "+ Add more info" at bounding box center [903, 105] width 78 height 13
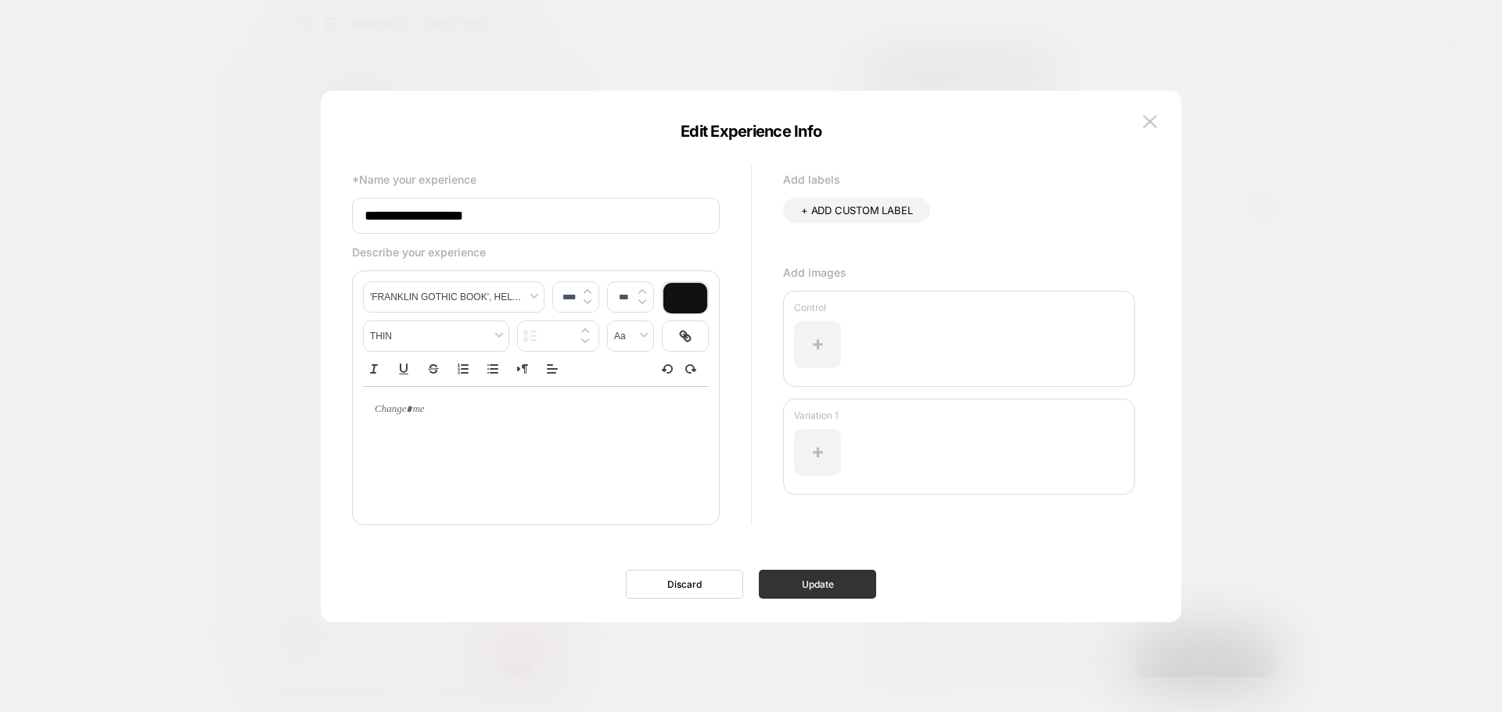
click at [798, 580] on button "Update" at bounding box center [817, 584] width 117 height 29
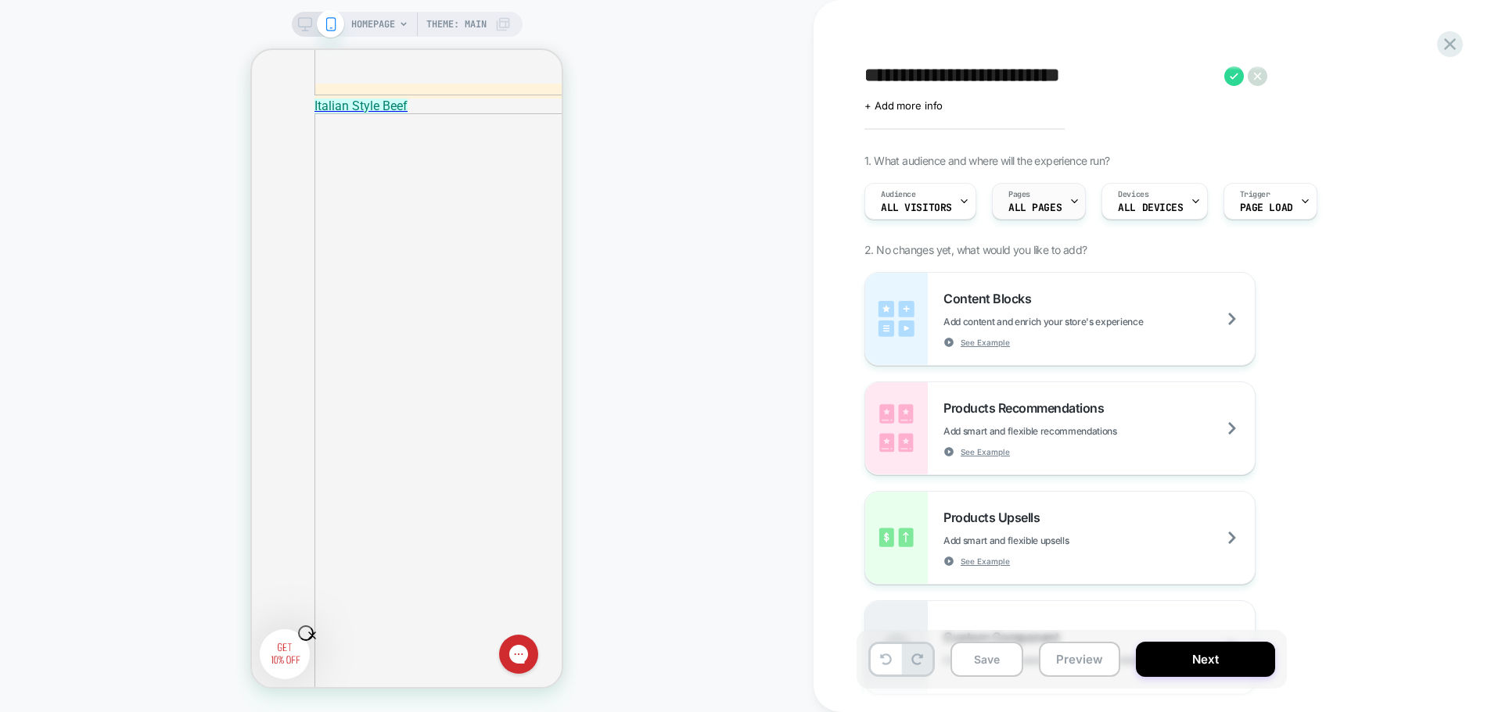
click at [1050, 207] on span "ALL PAGES" at bounding box center [1034, 208] width 53 height 11
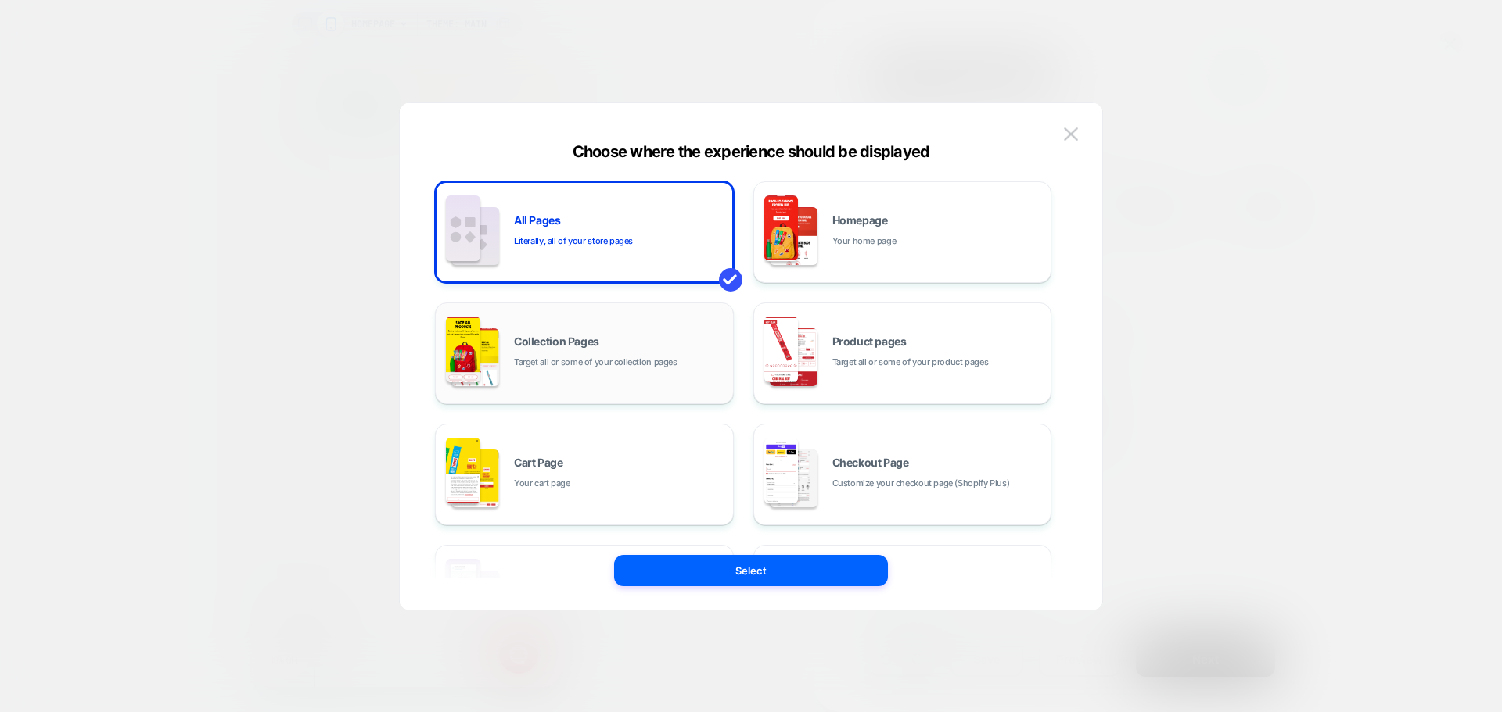
click at [580, 361] on span "Target all or some of your collection pages" at bounding box center [595, 362] width 163 height 15
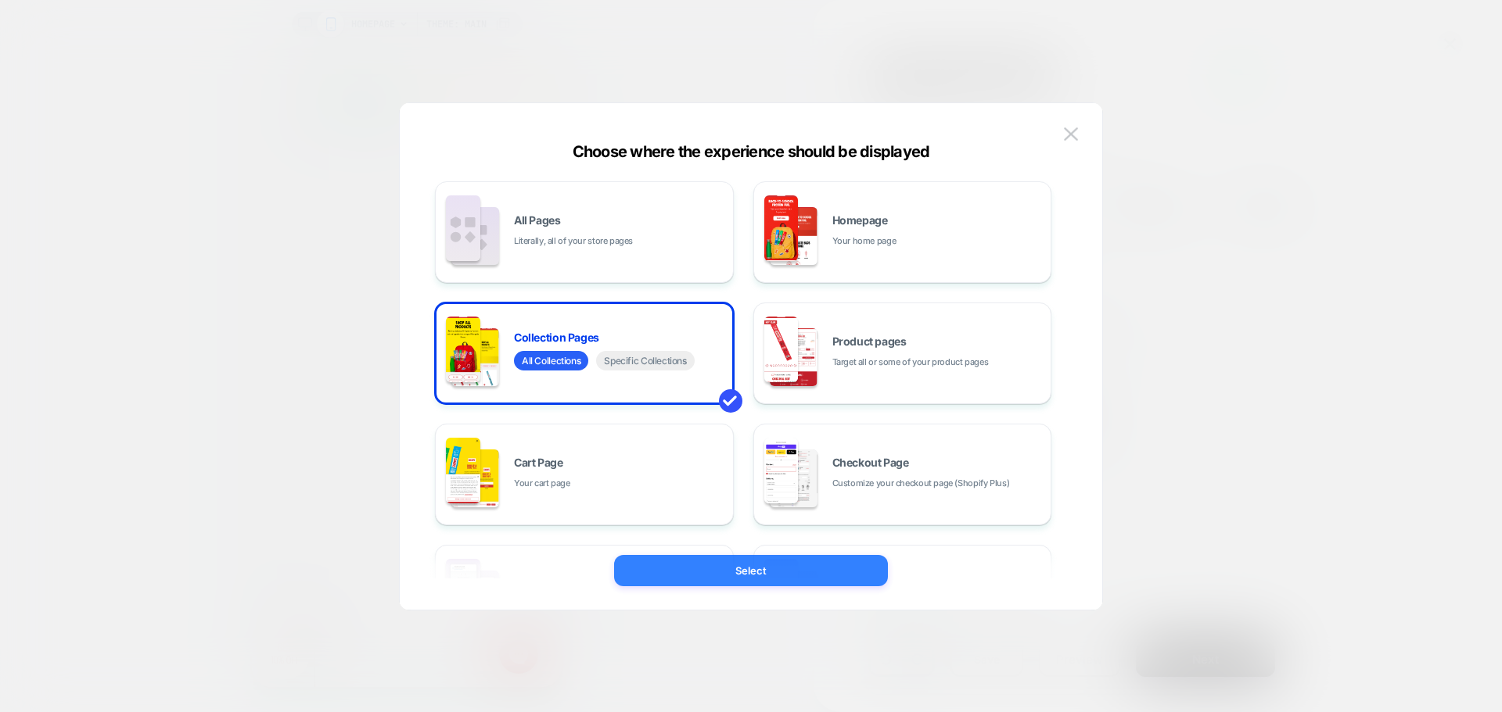
click at [689, 574] on button "Select" at bounding box center [751, 570] width 274 height 31
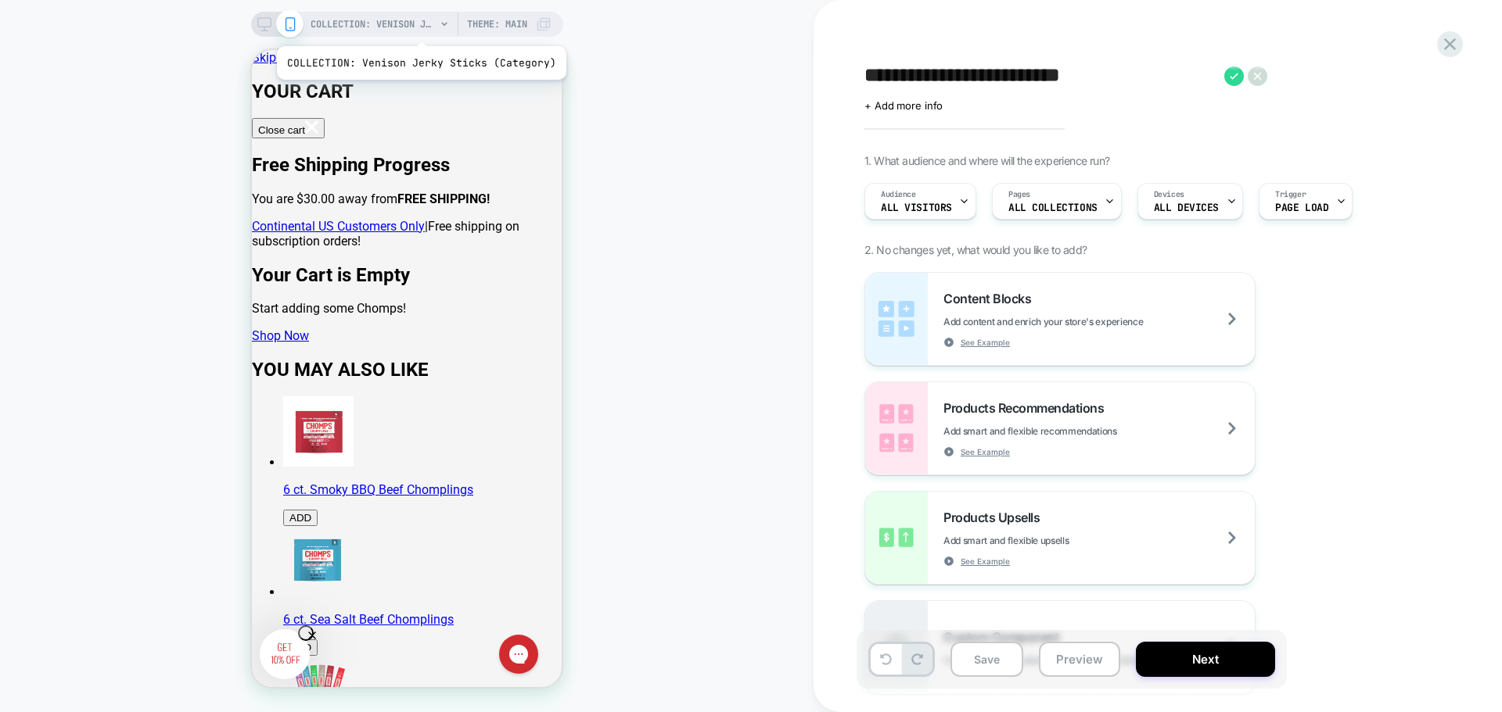
click at [418, 27] on span "COLLECTION: Venison Jerky Sticks (Category)" at bounding box center [372, 24] width 125 height 25
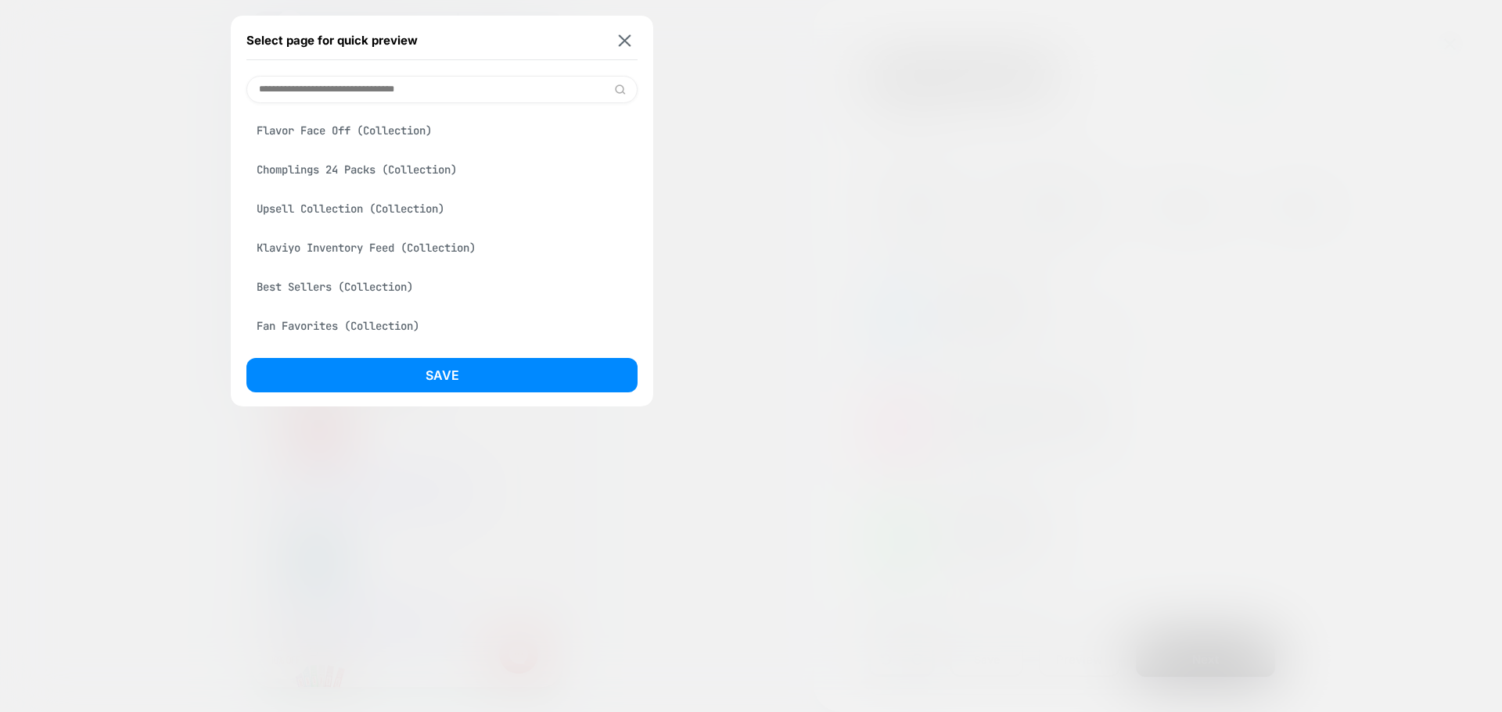
scroll to position [313, 0]
click at [383, 95] on input at bounding box center [441, 89] width 391 height 27
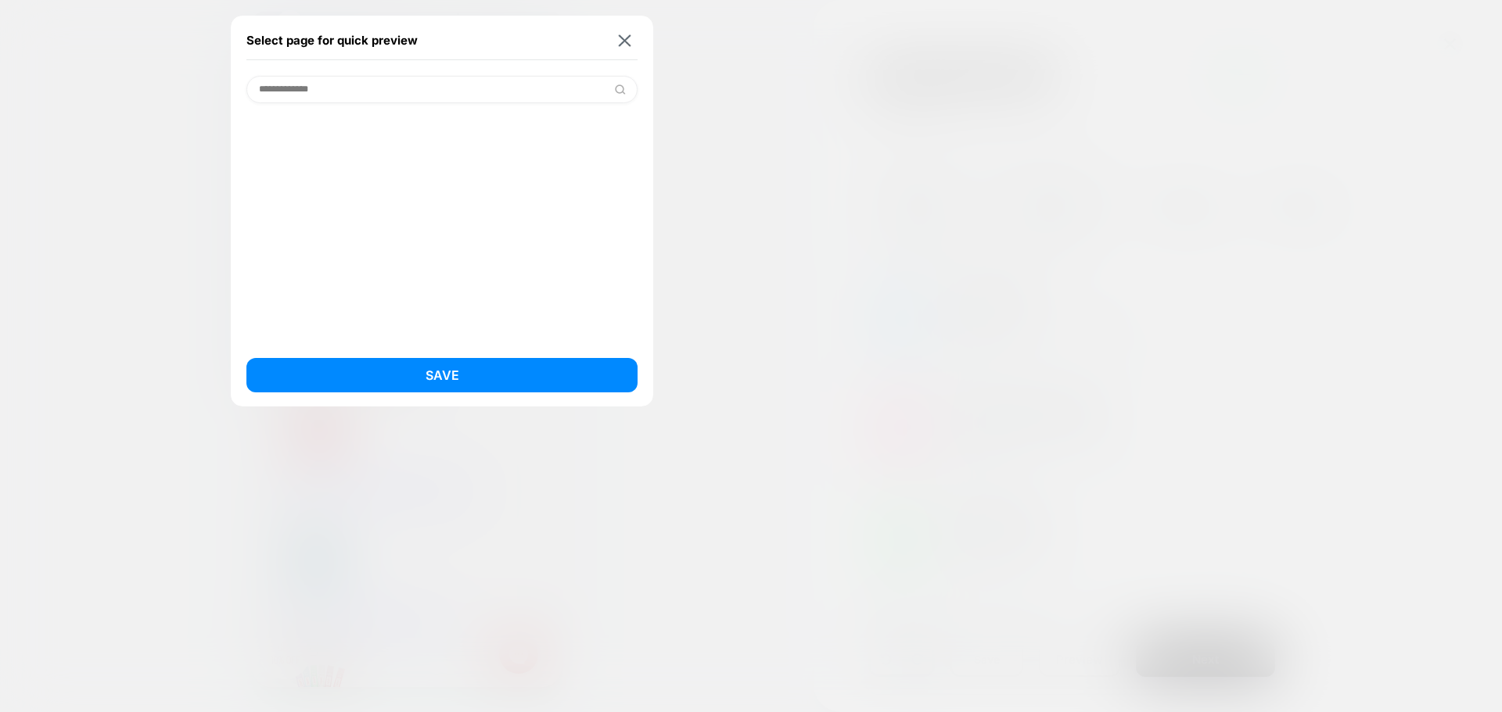
scroll to position [0, 0]
click at [617, 88] on img at bounding box center [620, 90] width 12 height 12
drag, startPoint x: 377, startPoint y: 86, endPoint x: 104, endPoint y: 87, distance: 273.0
click at [251, 37] on div "**********" at bounding box center [407, 24] width 312 height 25
paste input "**********"
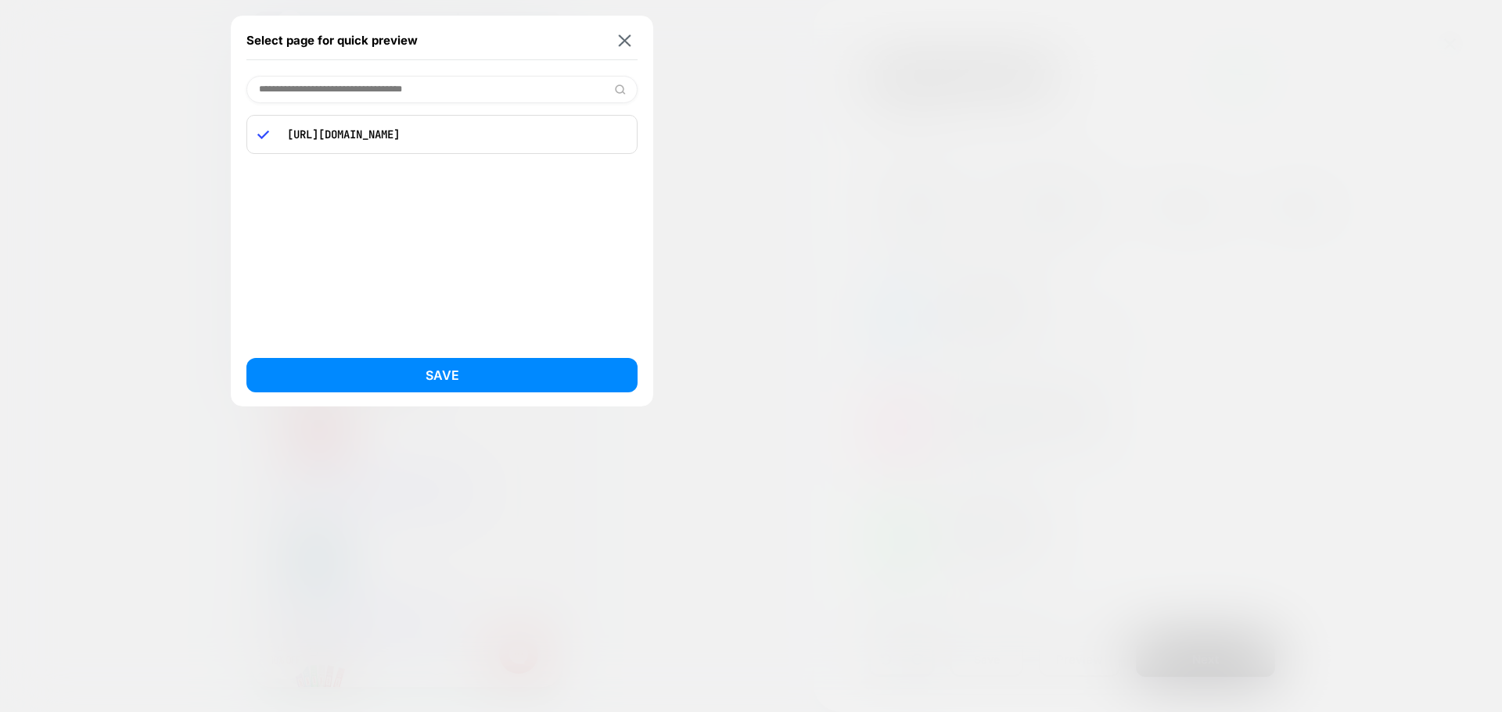
type input "**********"
click at [503, 135] on p "[URL][DOMAIN_NAME]" at bounding box center [452, 134] width 347 height 14
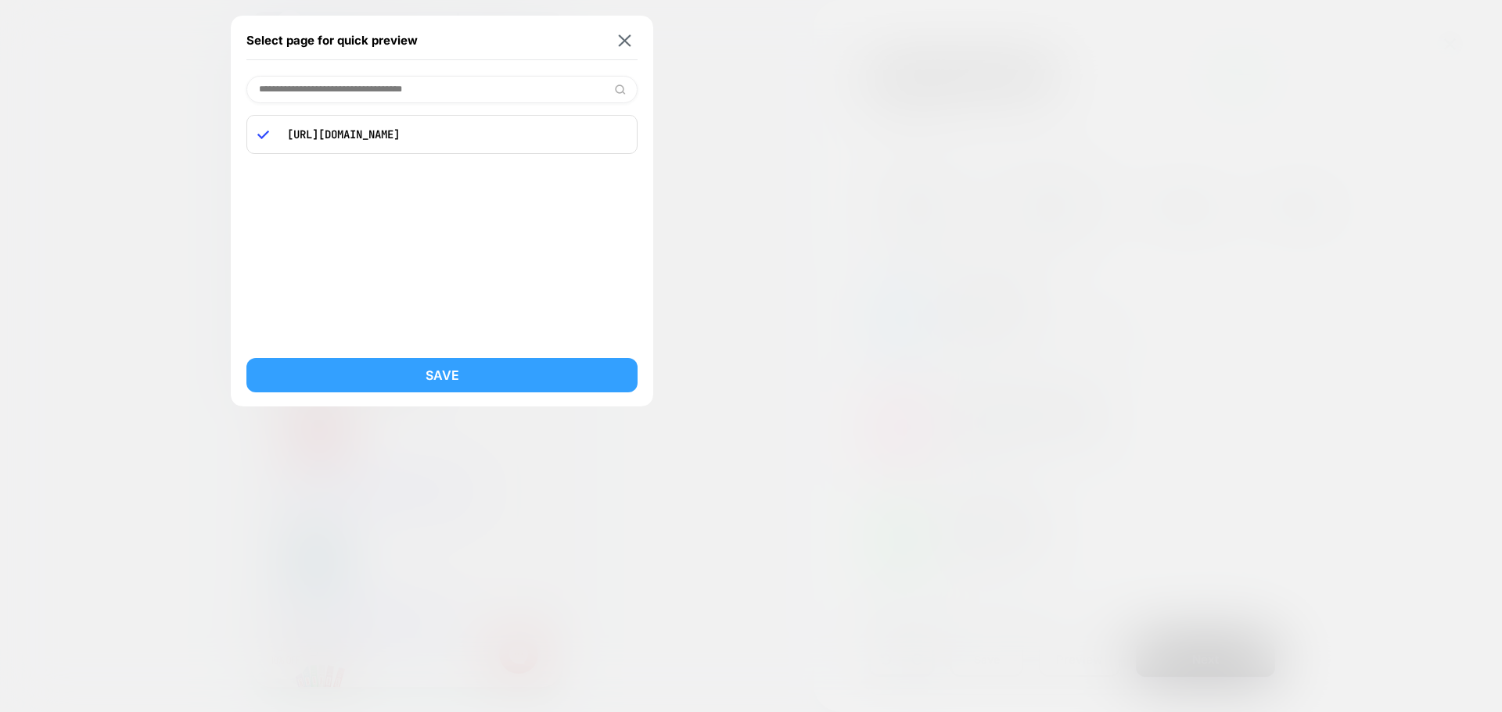
click at [497, 386] on button "Save" at bounding box center [441, 375] width 391 height 34
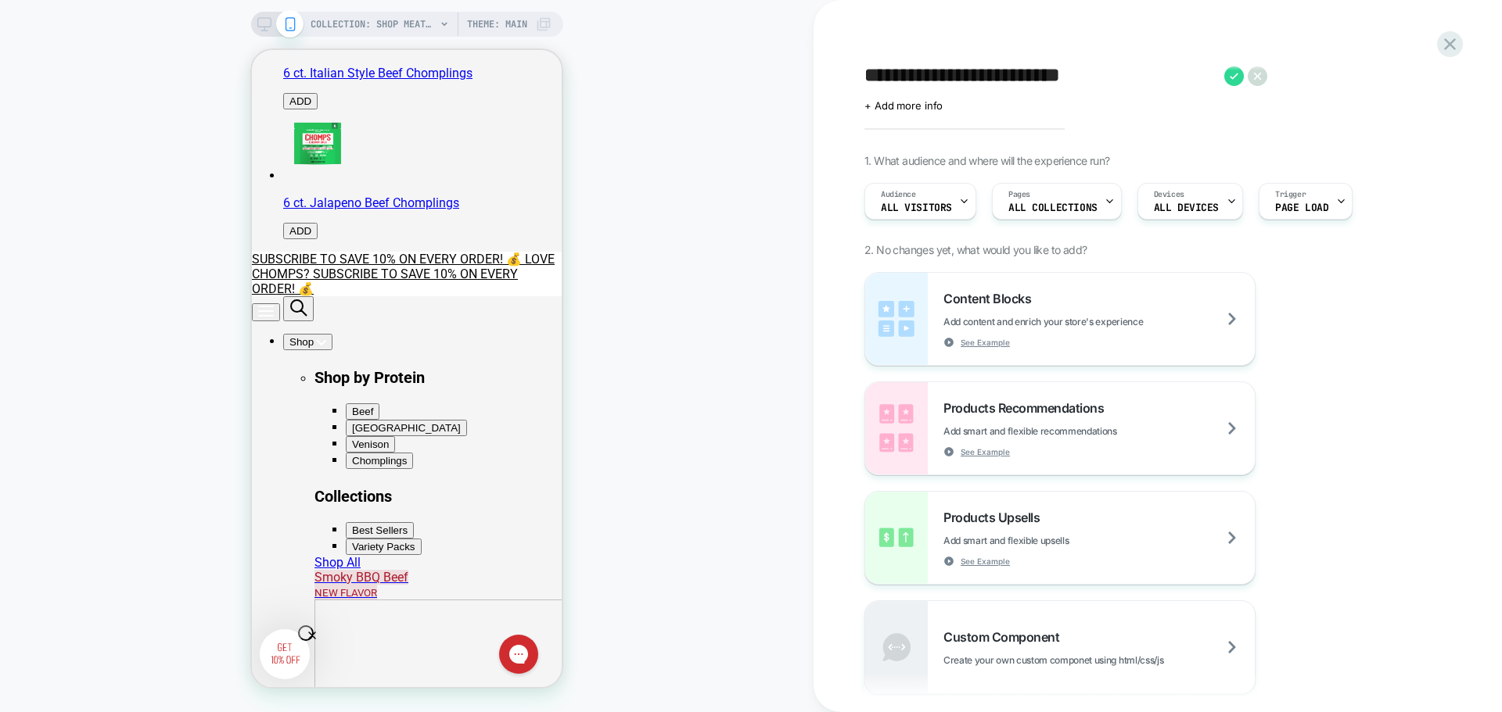
scroll to position [547, 0]
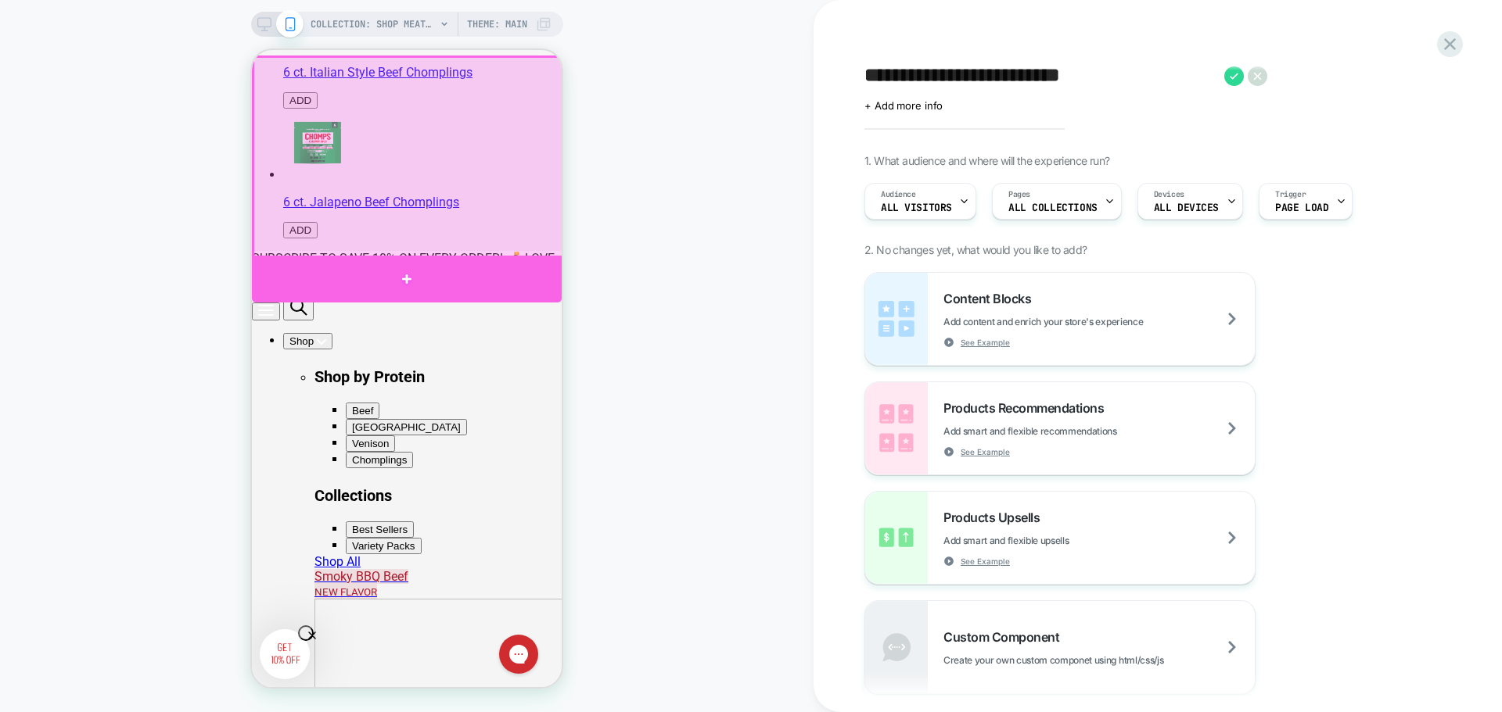
click at [407, 275] on div at bounding box center [407, 279] width 310 height 47
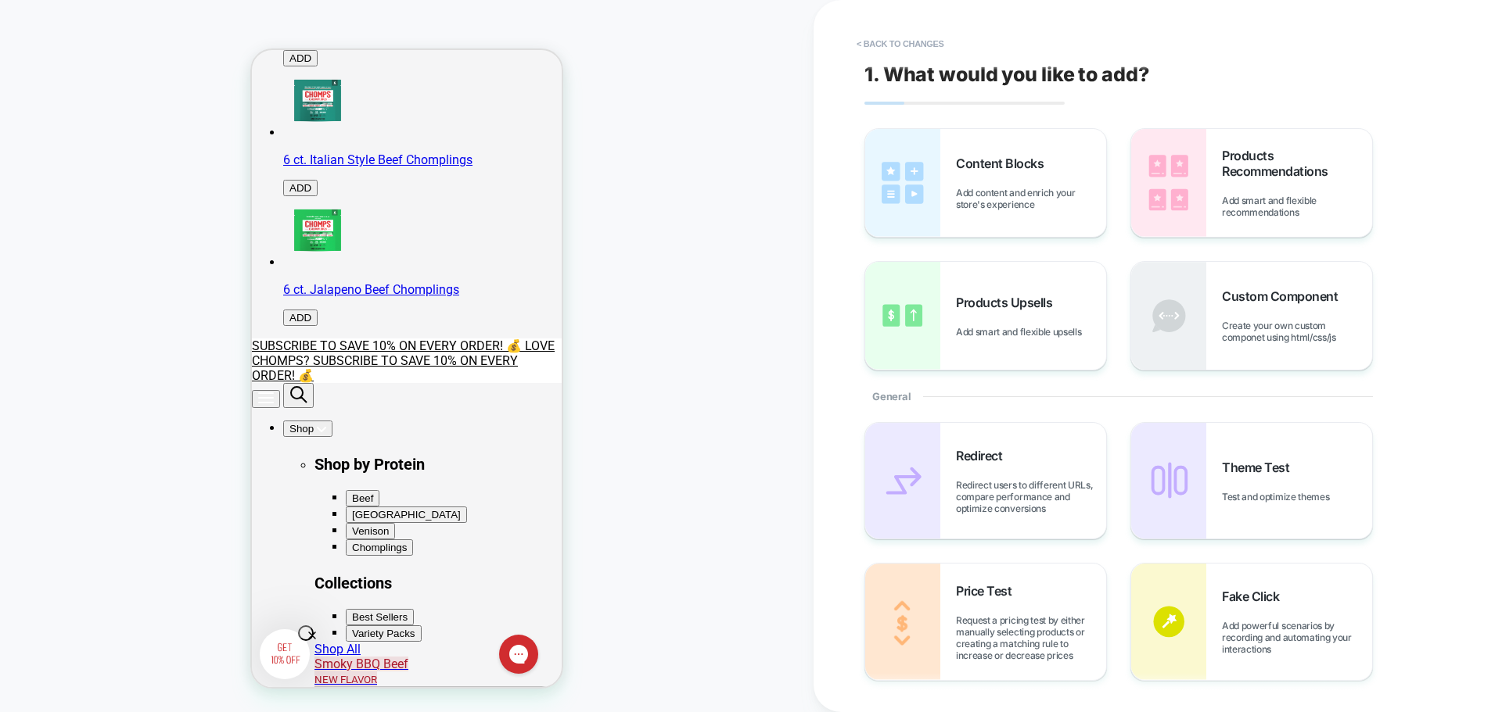
scroll to position [454, 0]
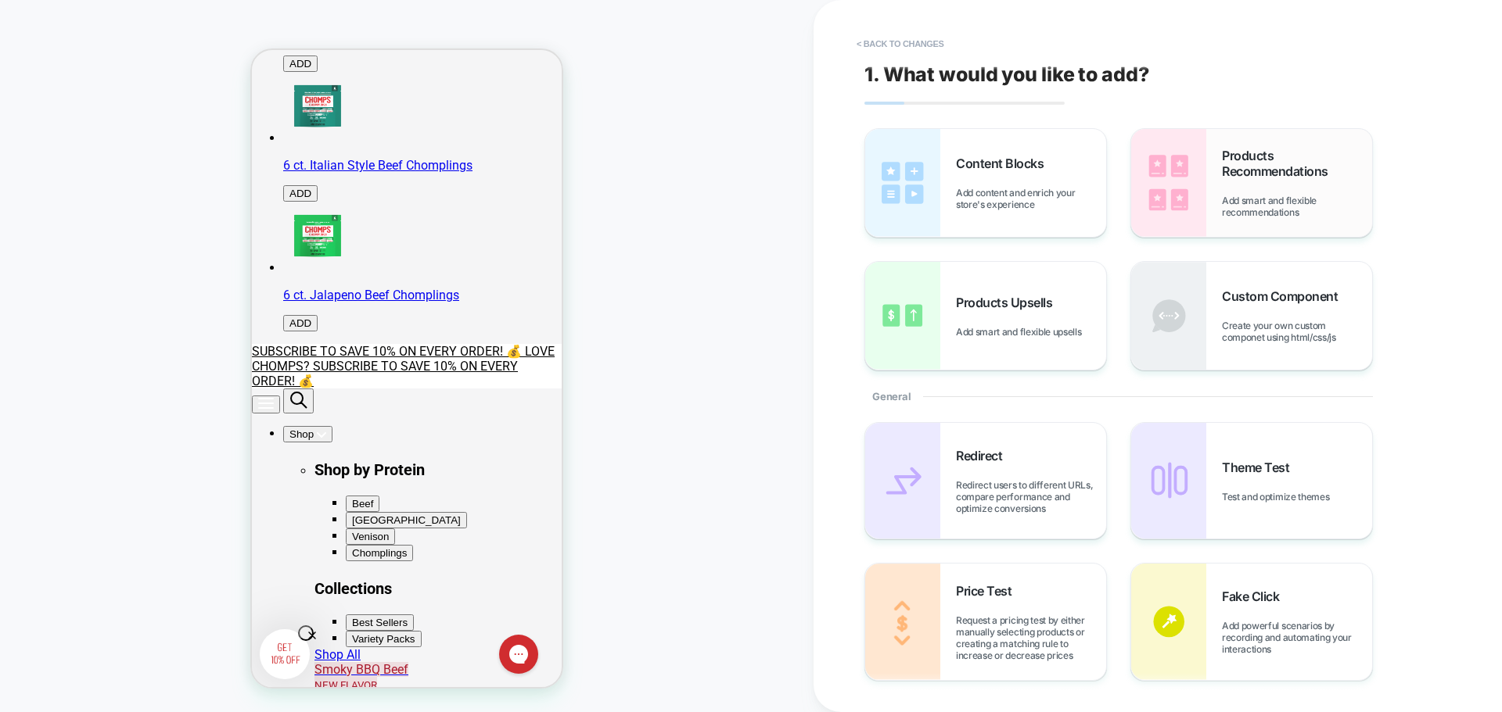
click at [1275, 197] on span "Add smart and flexible recommendations" at bounding box center [1297, 206] width 150 height 23
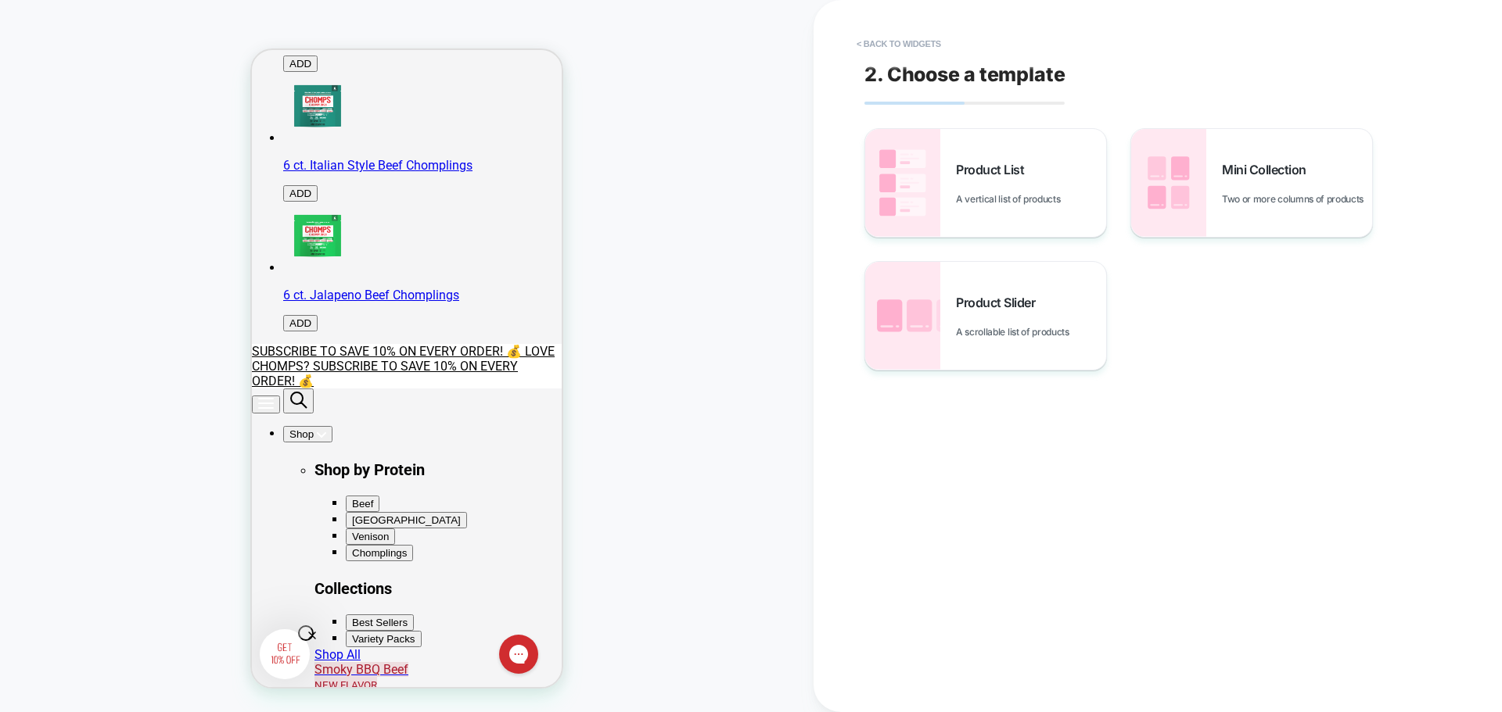
scroll to position [501, 0]
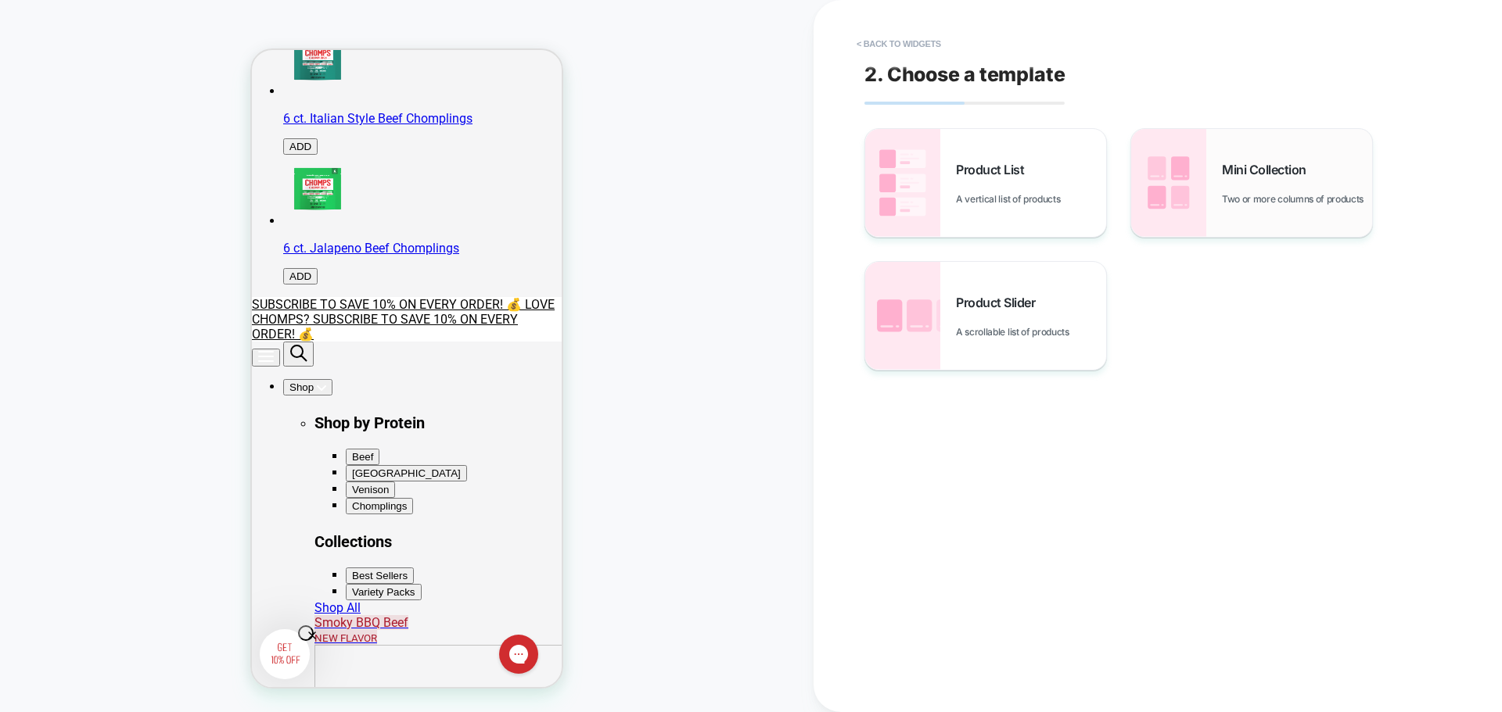
click at [1263, 212] on div "Mini Collection Two or more columns of products" at bounding box center [1251, 183] width 241 height 108
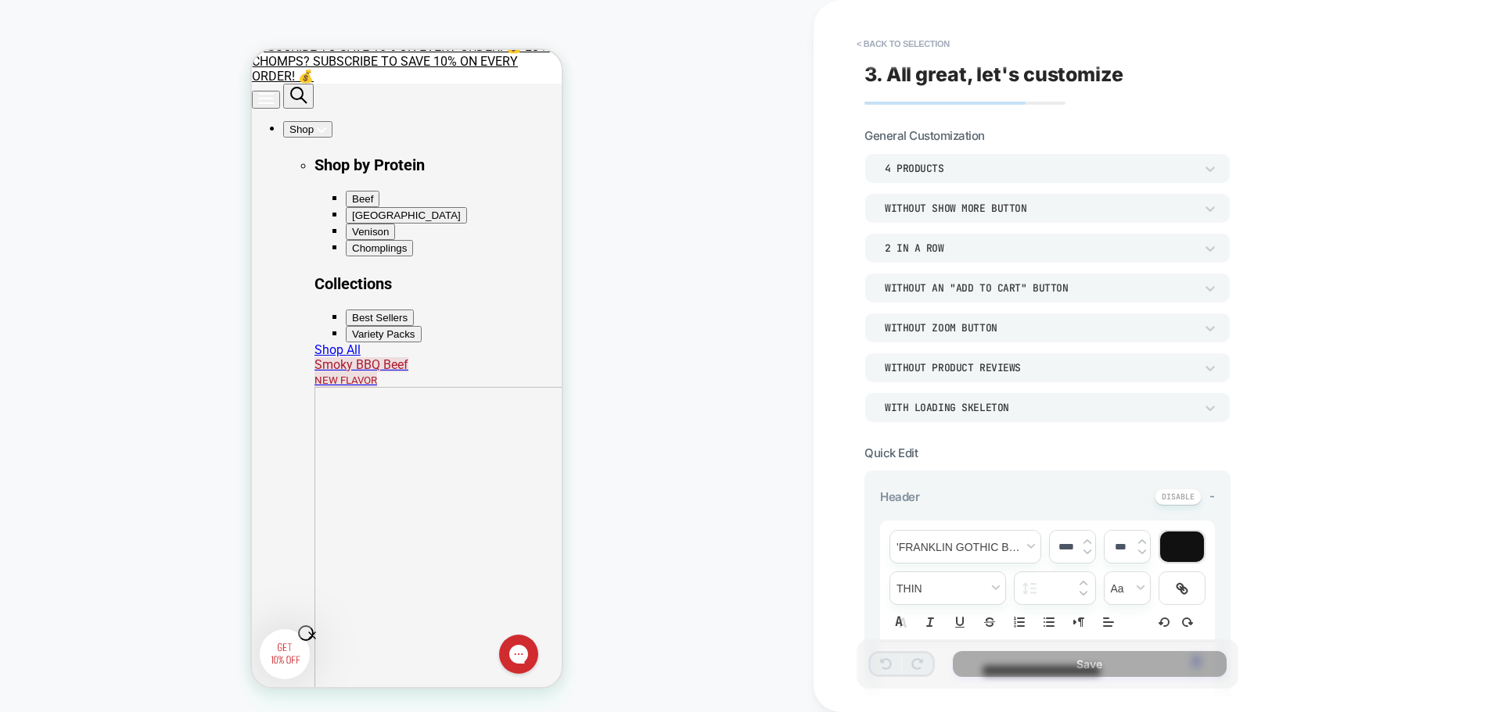
scroll to position [736, 0]
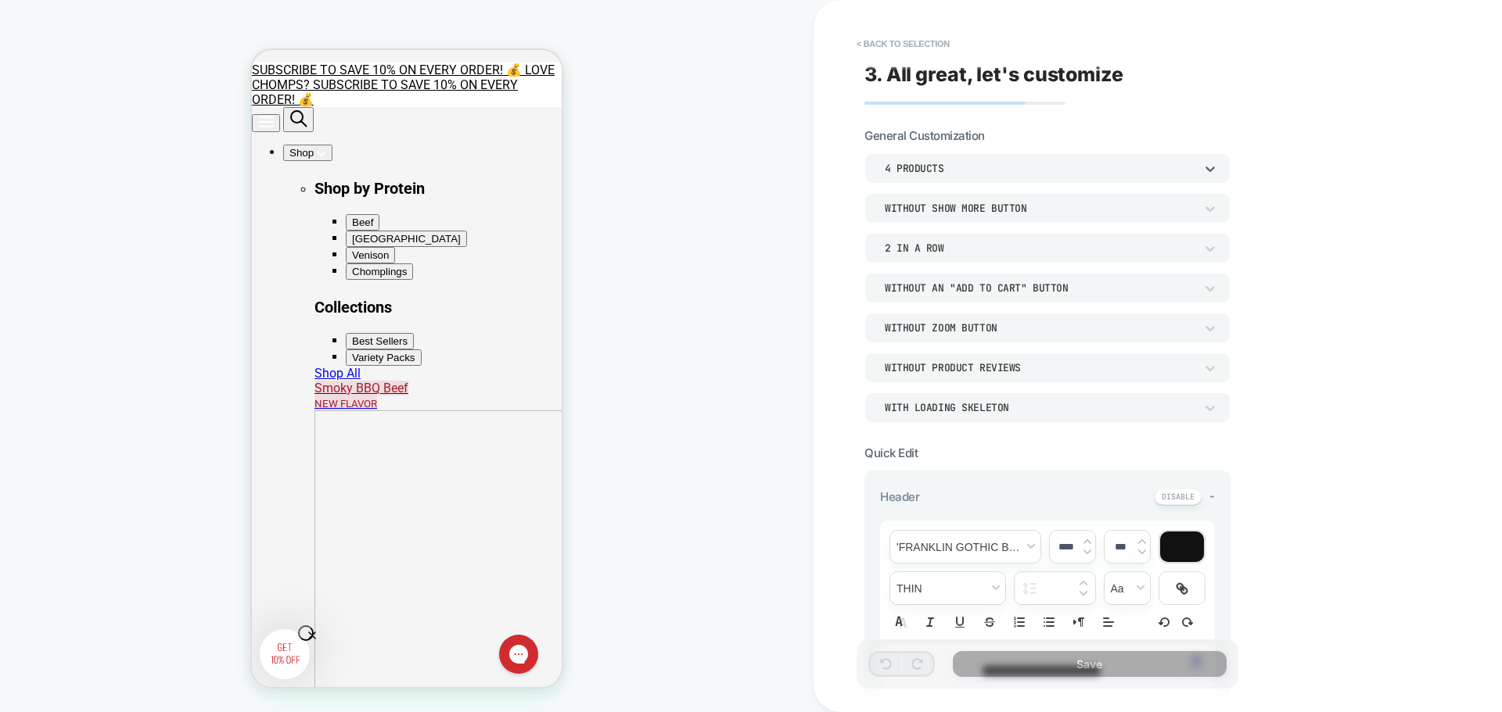
click at [954, 167] on div "4 Products" at bounding box center [1040, 168] width 310 height 13
click at [948, 171] on div "4 Products" at bounding box center [1040, 168] width 310 height 13
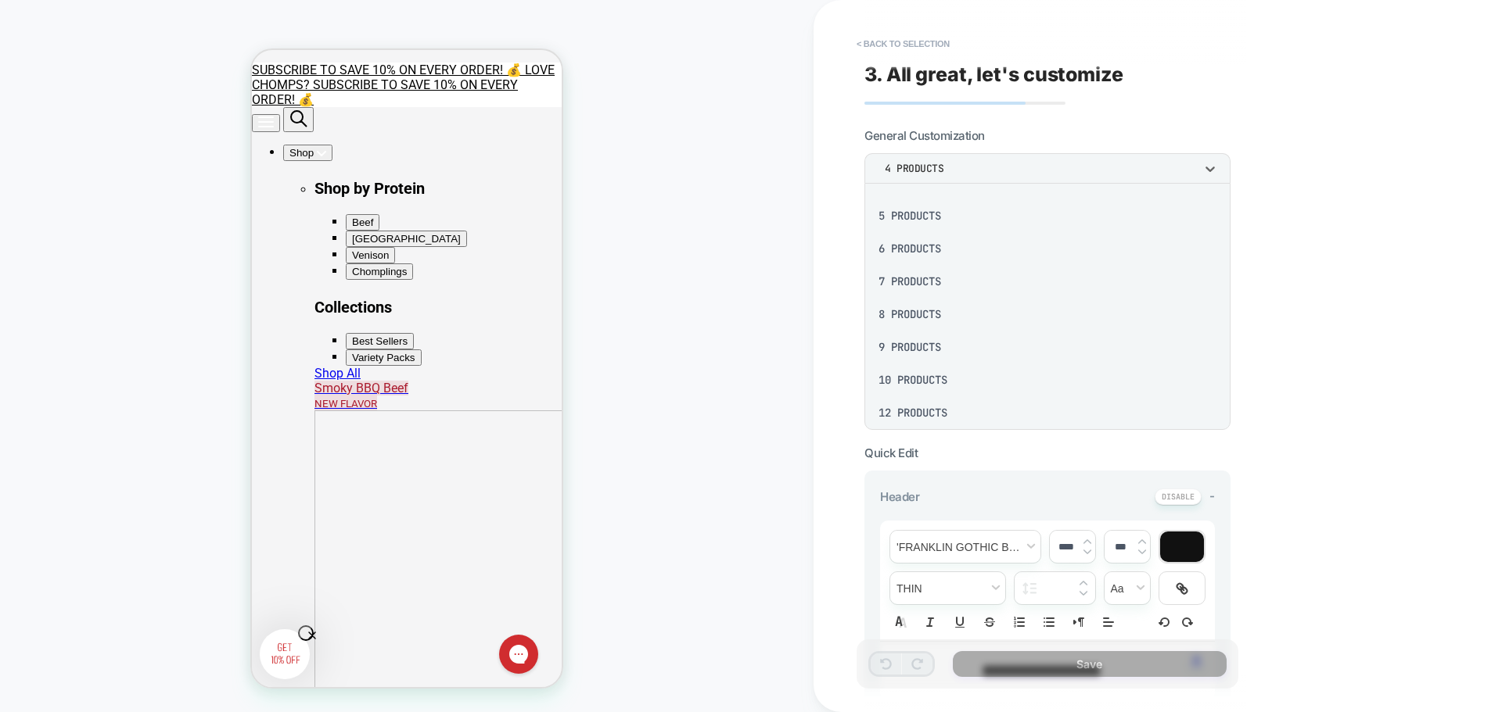
scroll to position [199, 0]
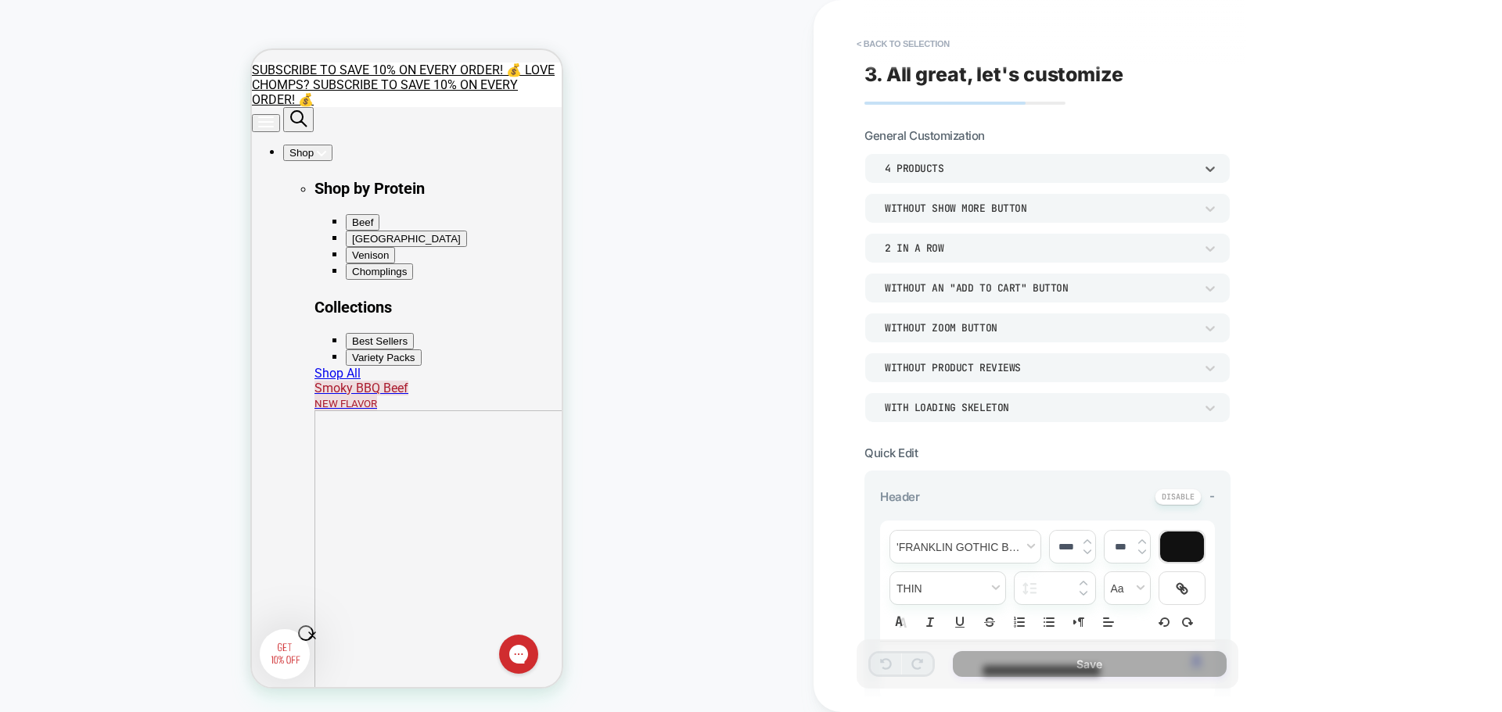
click at [954, 172] on div "4 Products" at bounding box center [1040, 168] width 310 height 13
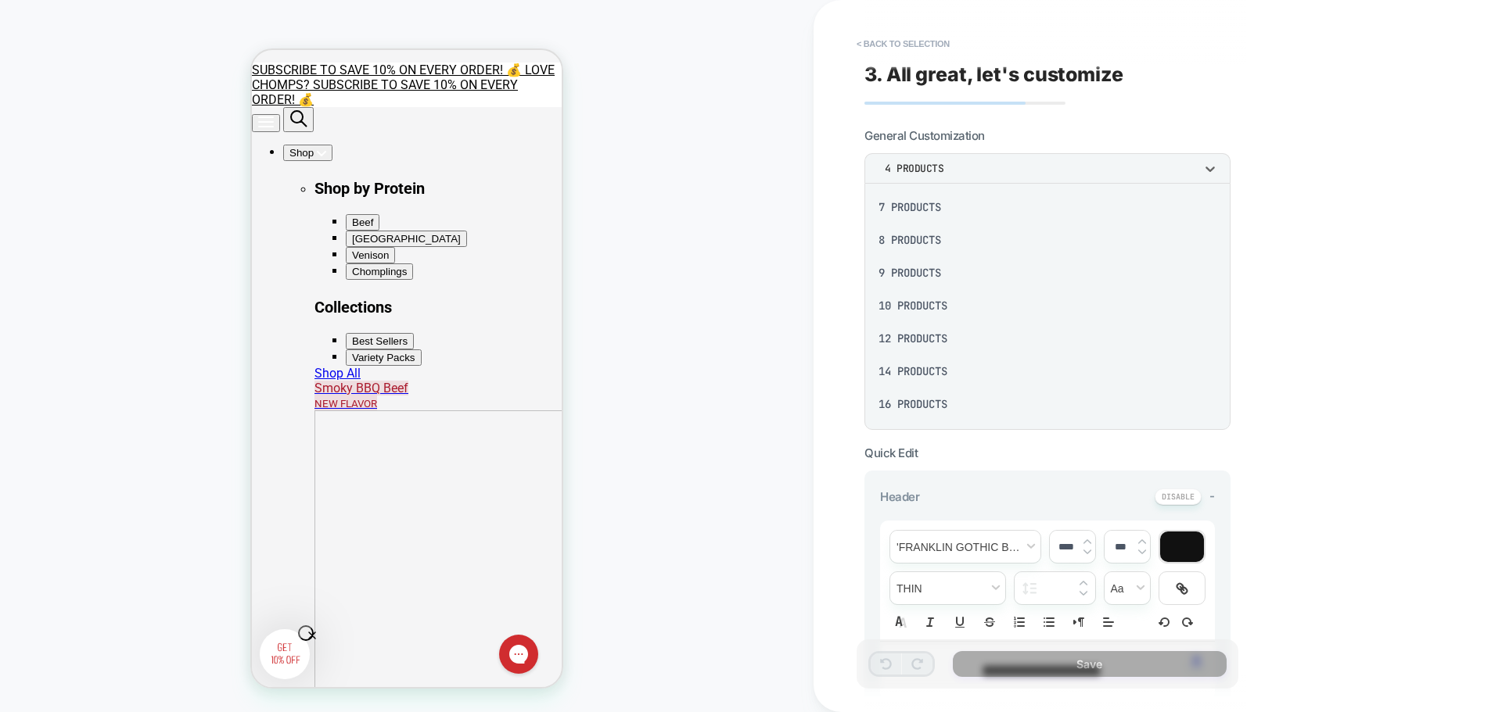
click at [932, 402] on div "16 Products" at bounding box center [1047, 404] width 354 height 33
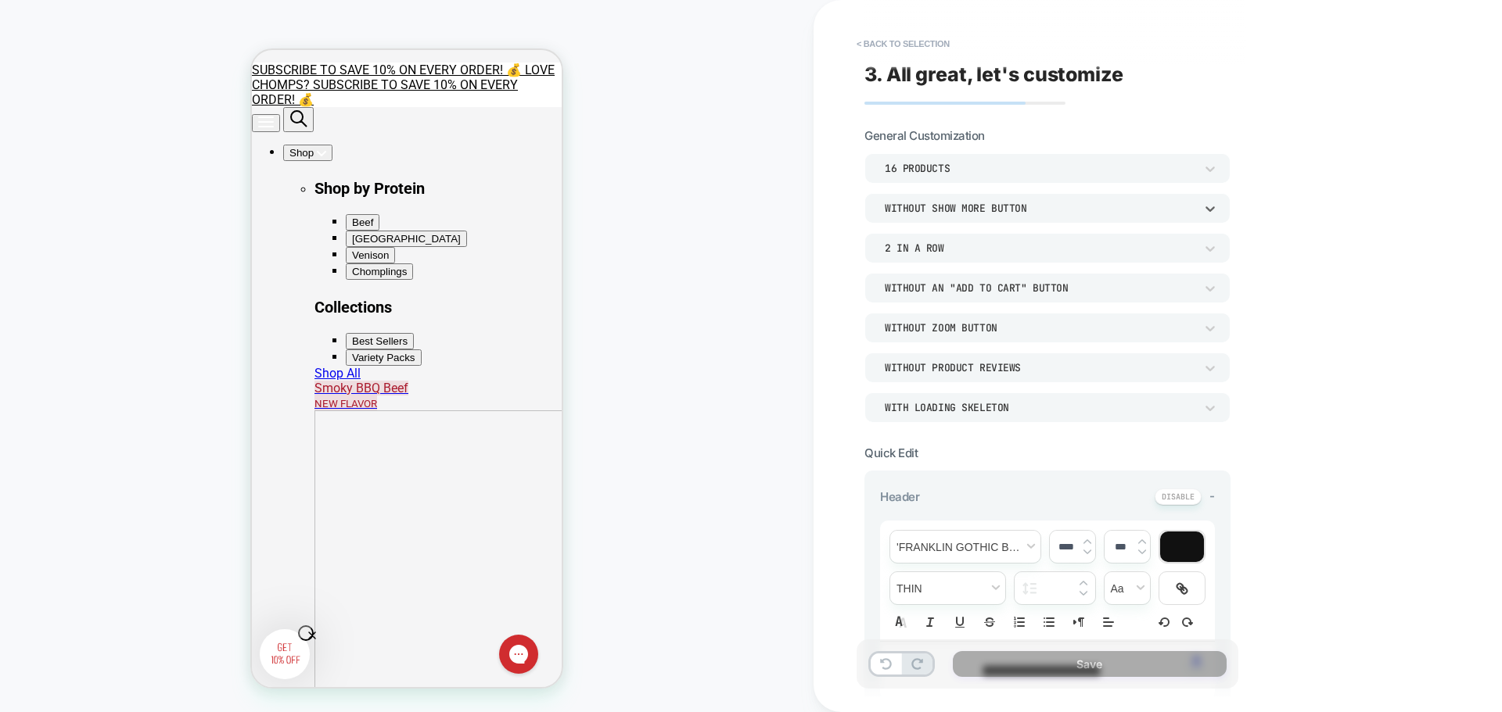
click at [939, 206] on div "Without Show more button" at bounding box center [1040, 208] width 310 height 13
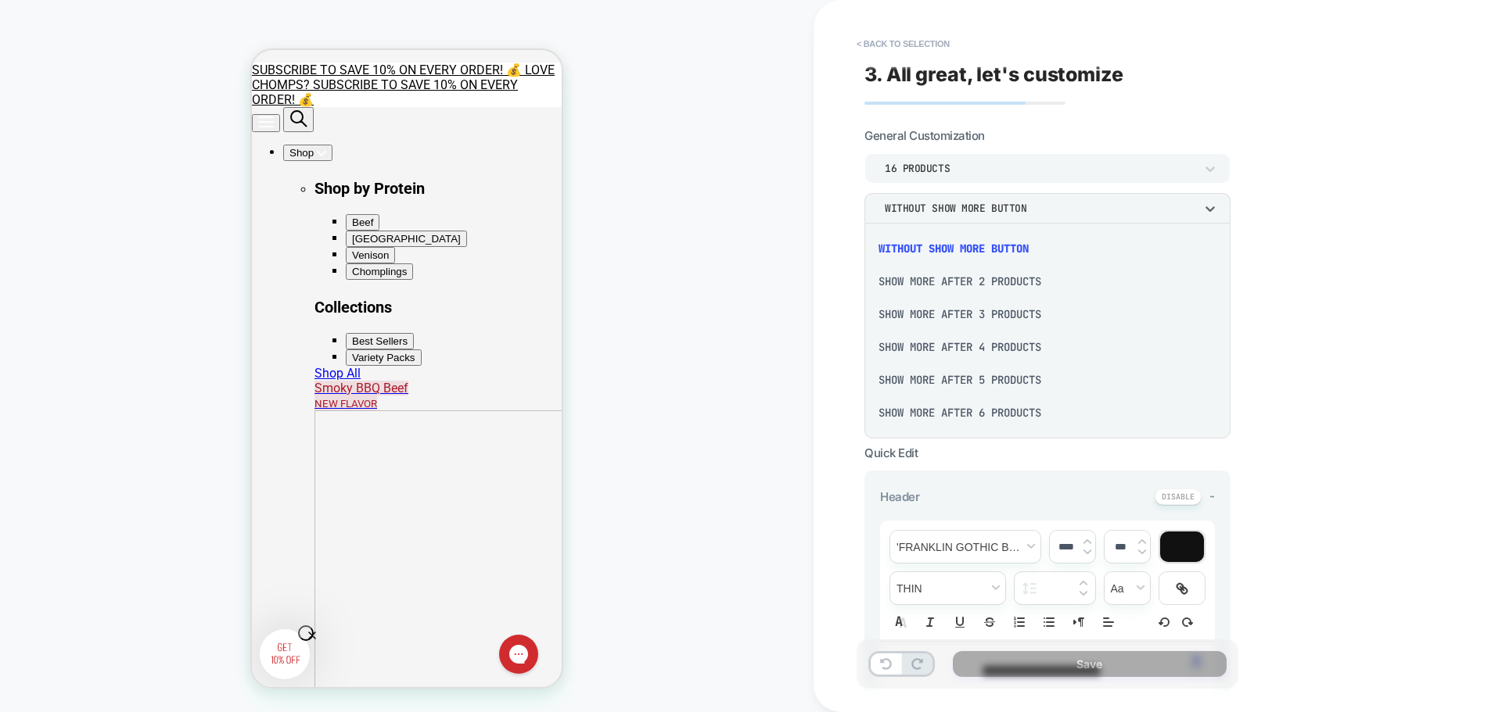
click at [950, 209] on div at bounding box center [751, 356] width 1502 height 712
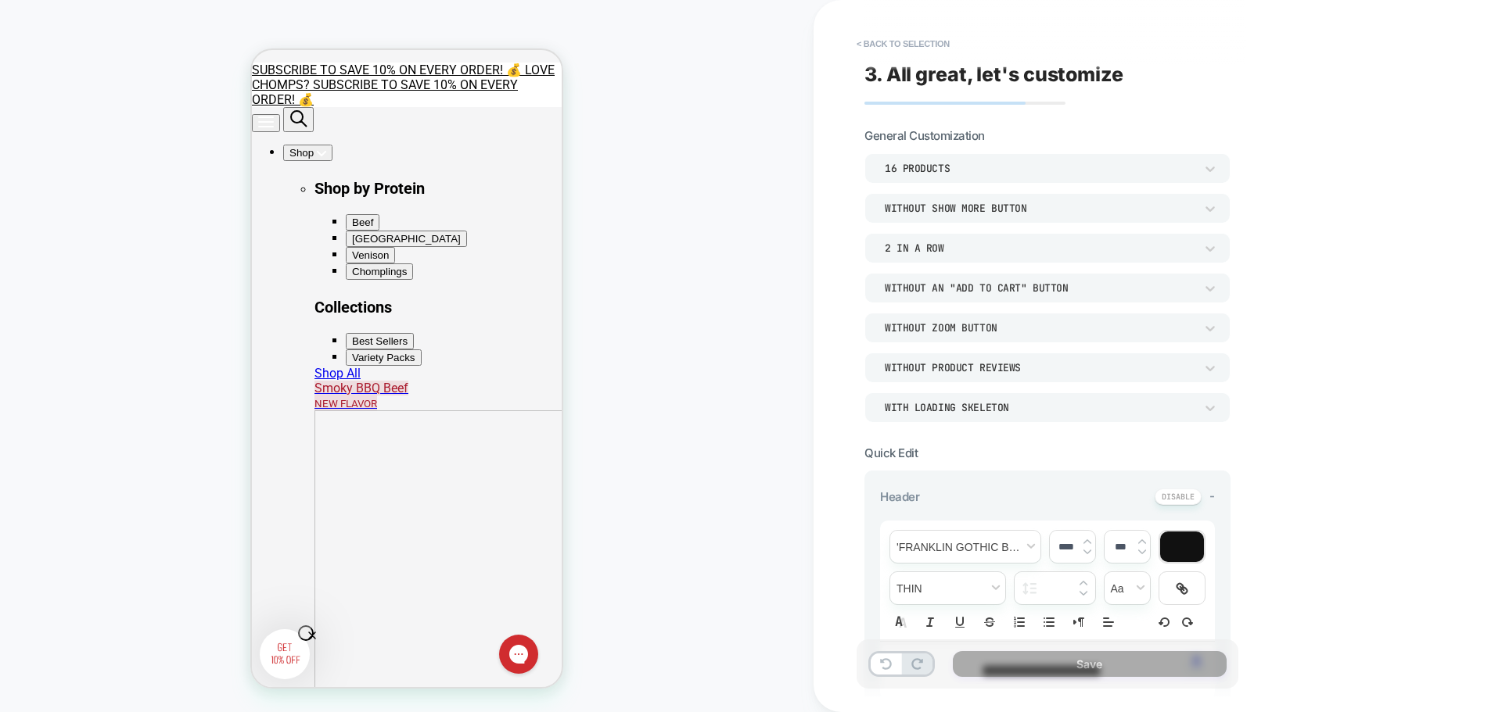
click at [1040, 284] on div "Without an "add to cart" button" at bounding box center [1040, 288] width 310 height 13
click at [978, 283] on div "Without an "add to cart" button" at bounding box center [1040, 288] width 310 height 13
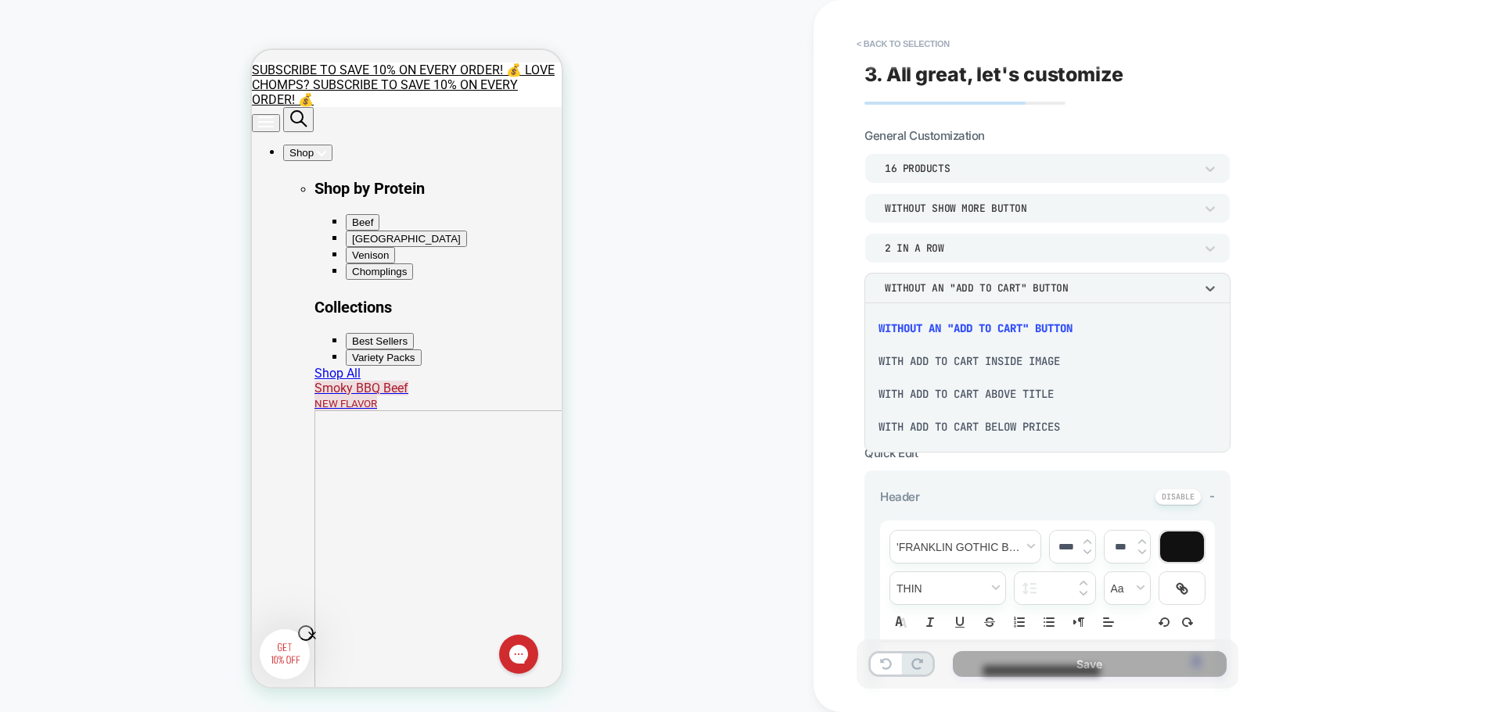
click at [990, 429] on div "With add to cart below prices" at bounding box center [1047, 427] width 354 height 33
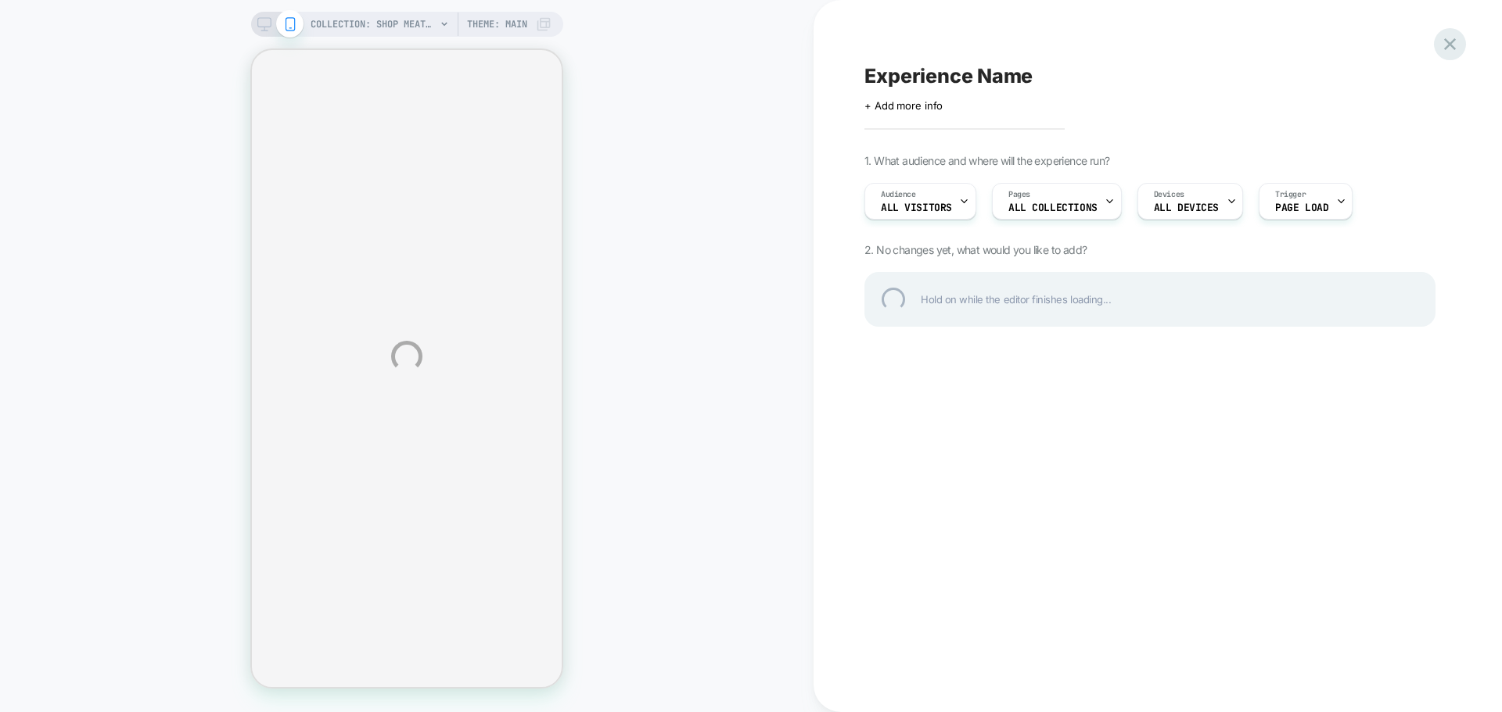
click at [1452, 48] on div at bounding box center [1450, 44] width 32 height 32
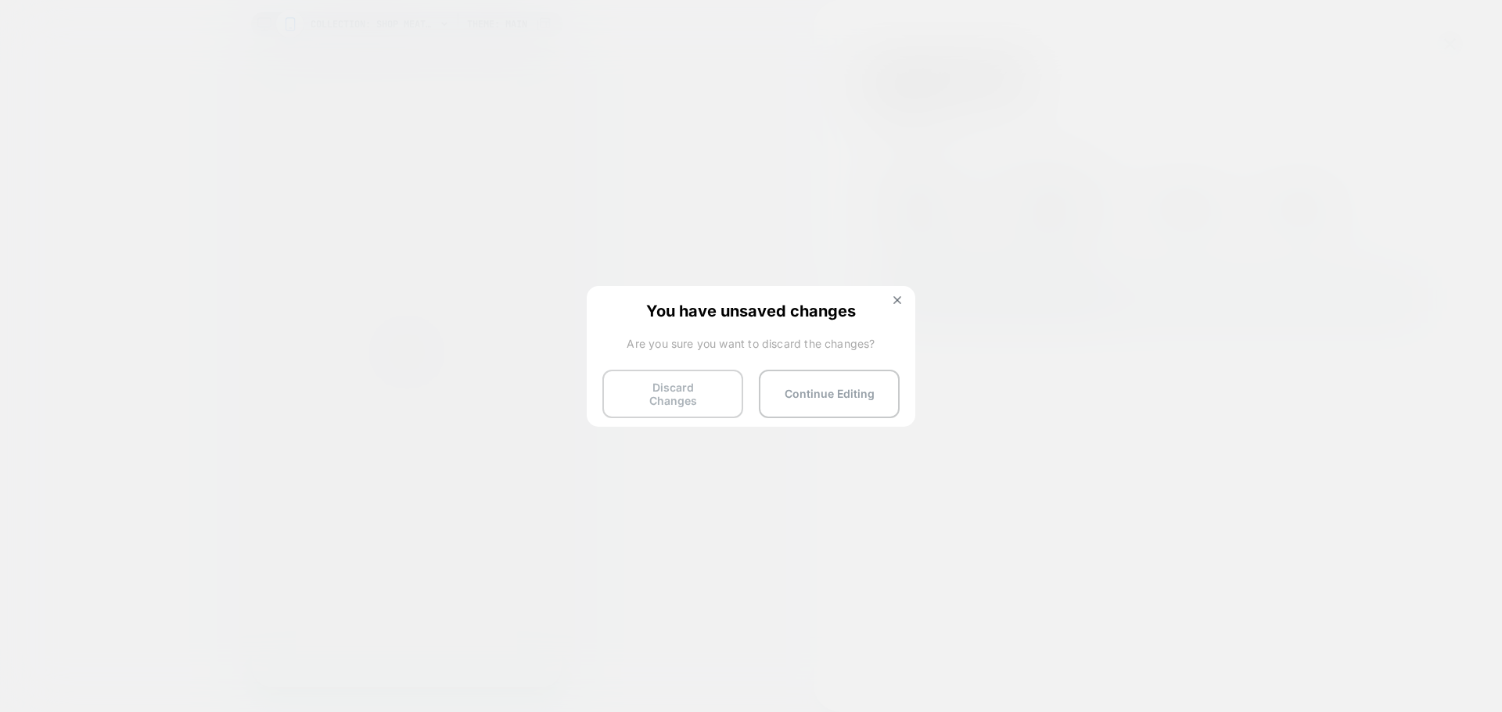
click at [693, 387] on button "Discard Changes" at bounding box center [672, 394] width 141 height 48
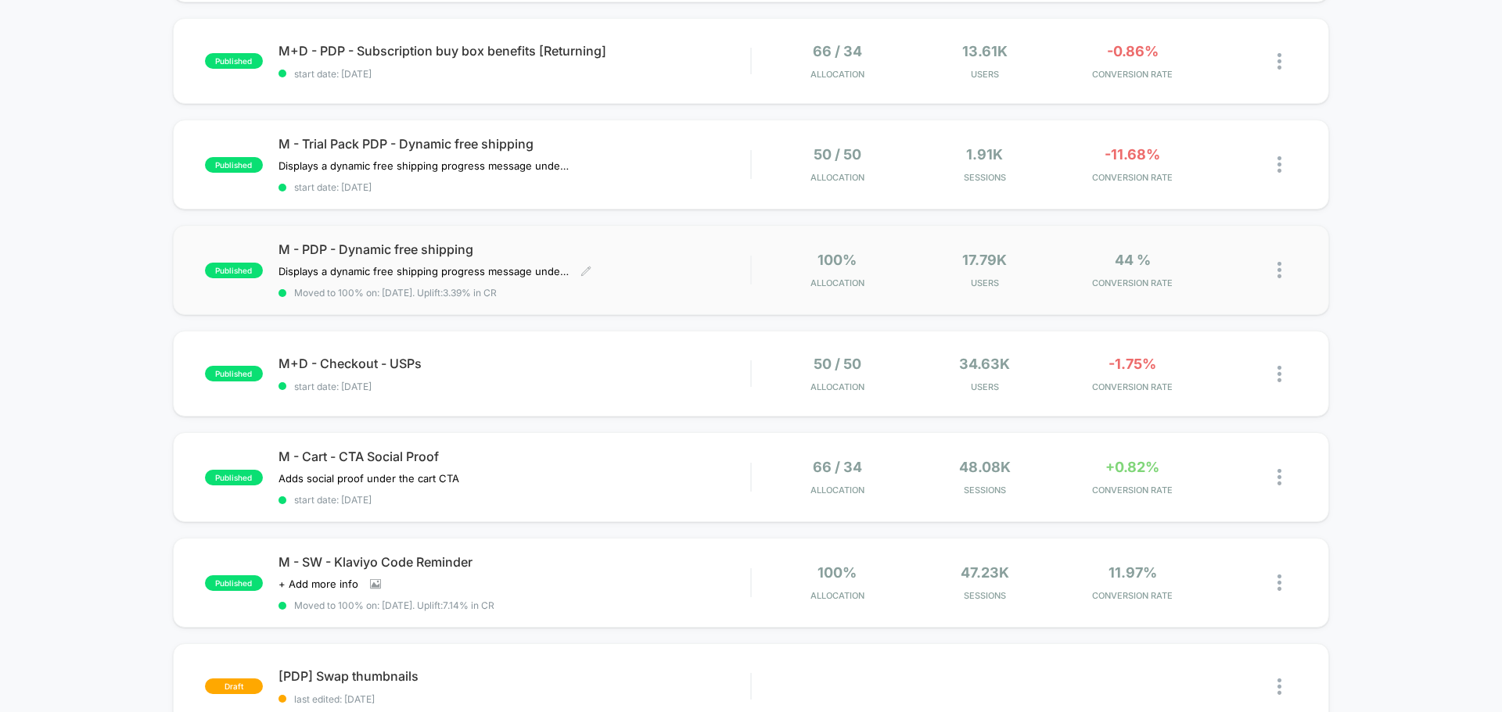
scroll to position [469, 0]
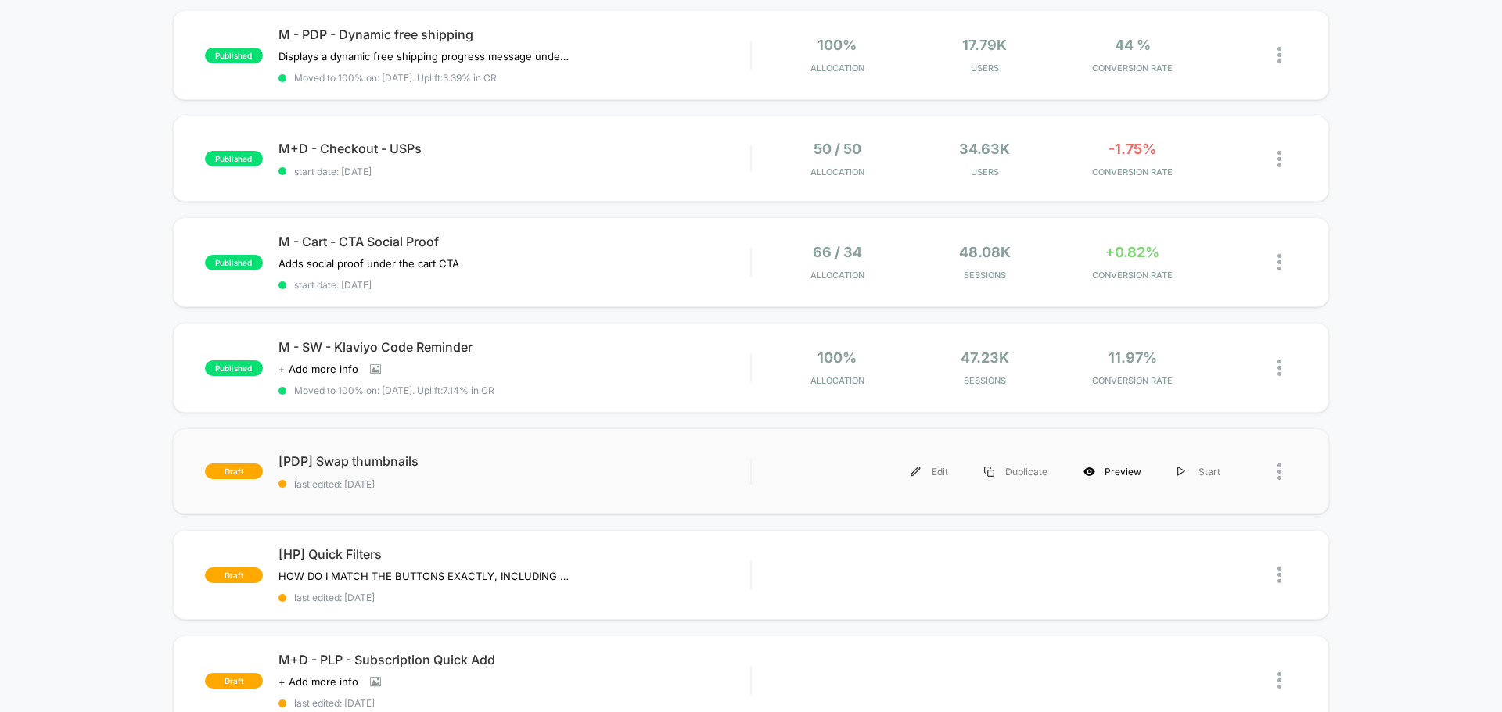
click at [1116, 474] on div "Preview" at bounding box center [1112, 471] width 94 height 35
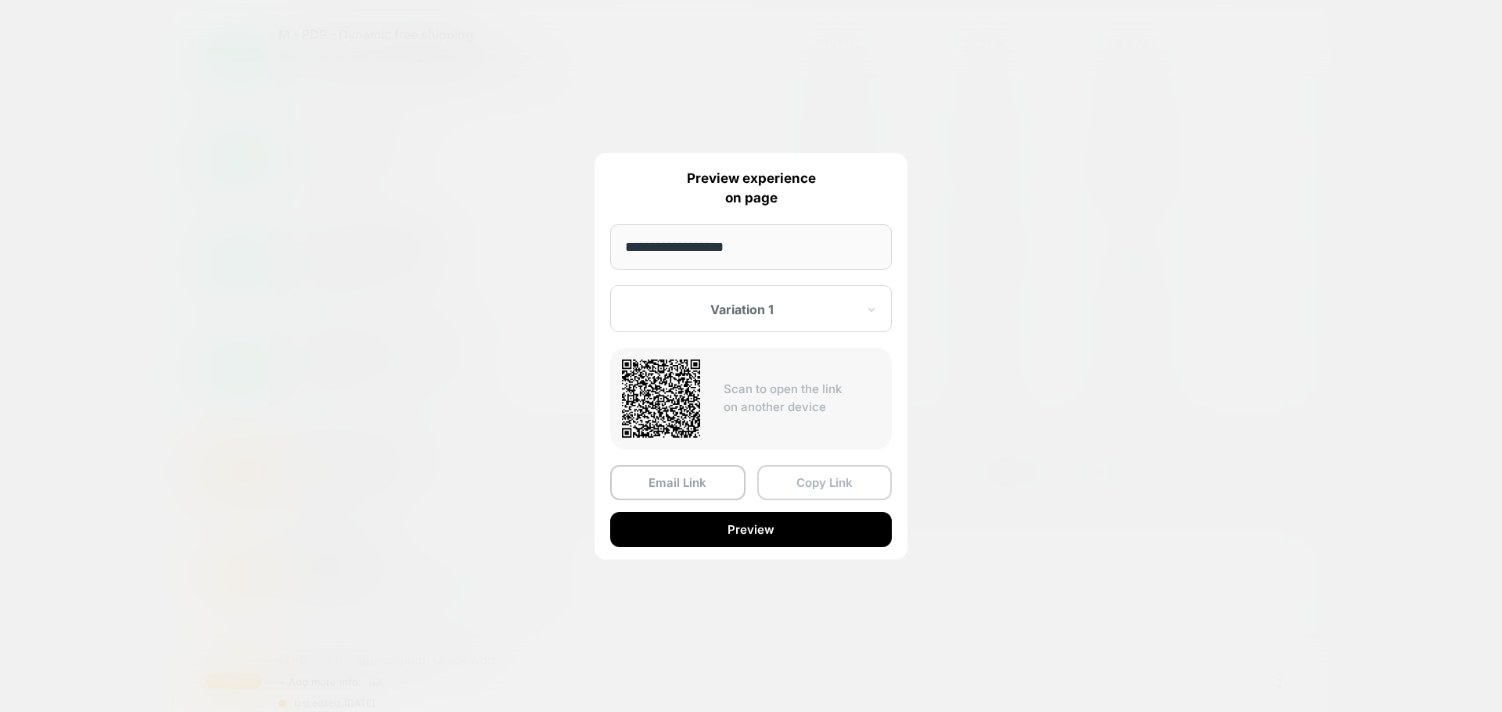
click at [806, 483] on button "Copy Link" at bounding box center [824, 482] width 135 height 35
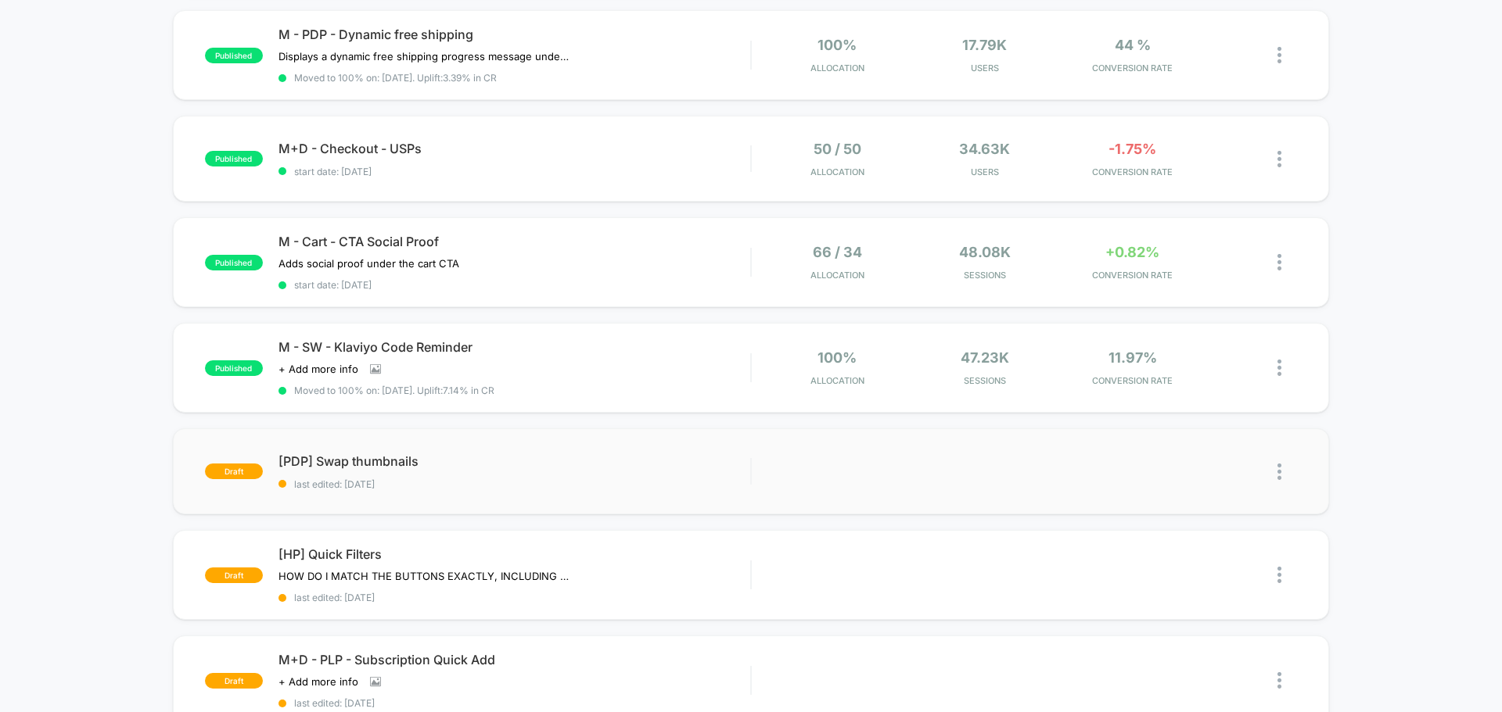
scroll to position [0, 0]
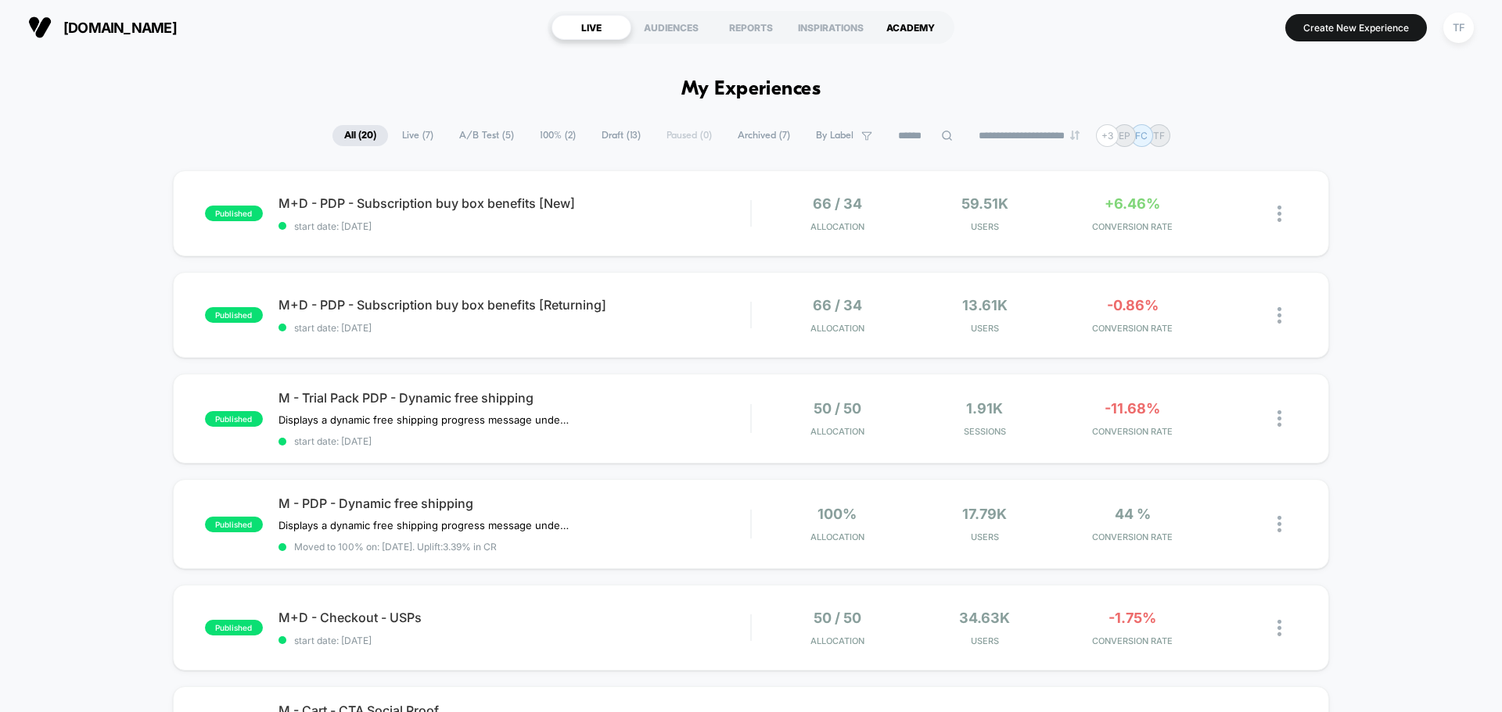
click at [905, 27] on div "ACADEMY" at bounding box center [910, 27] width 80 height 25
